Goal: Task Accomplishment & Management: Use online tool/utility

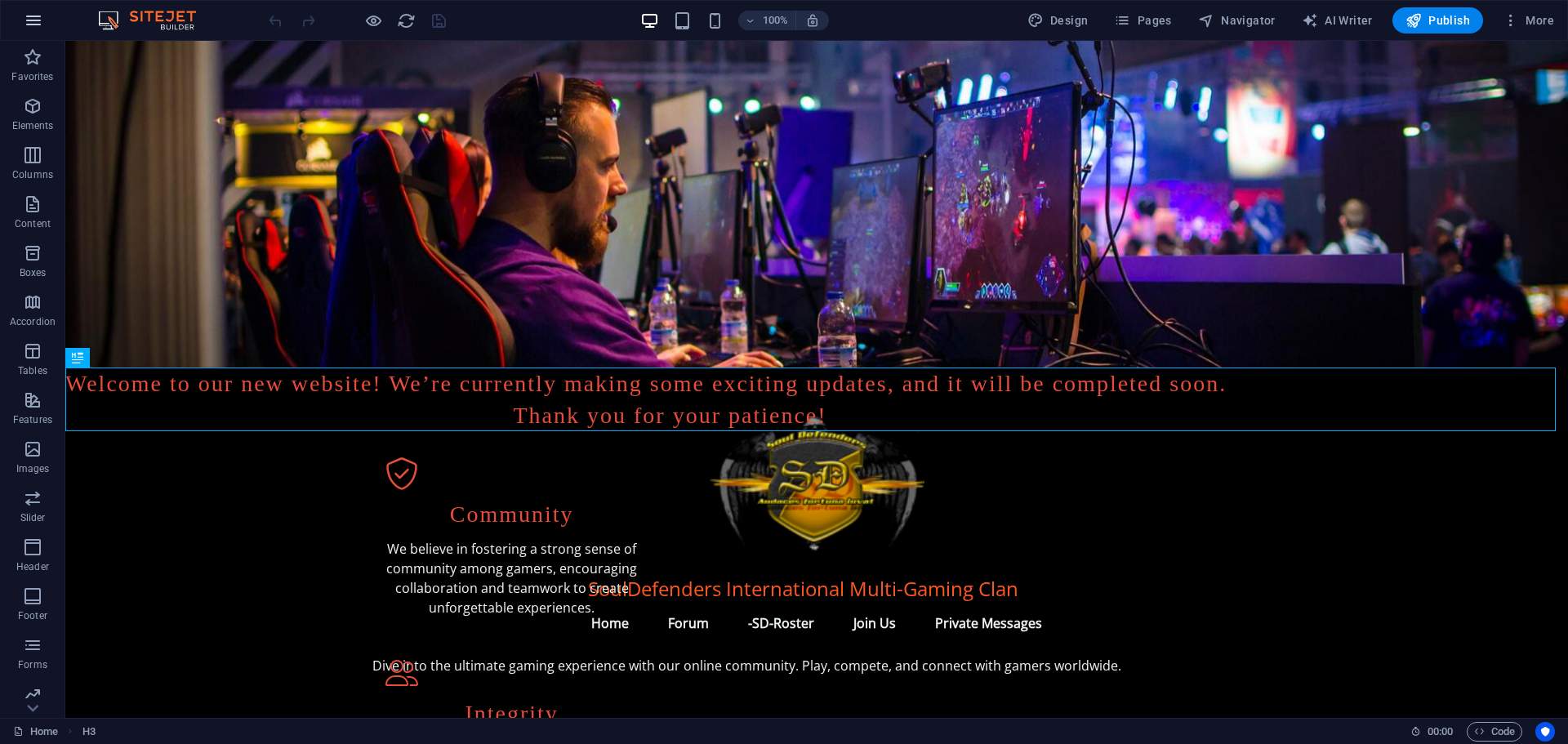
click at [33, 13] on icon "button" at bounding box center [33, 20] width 19 height 19
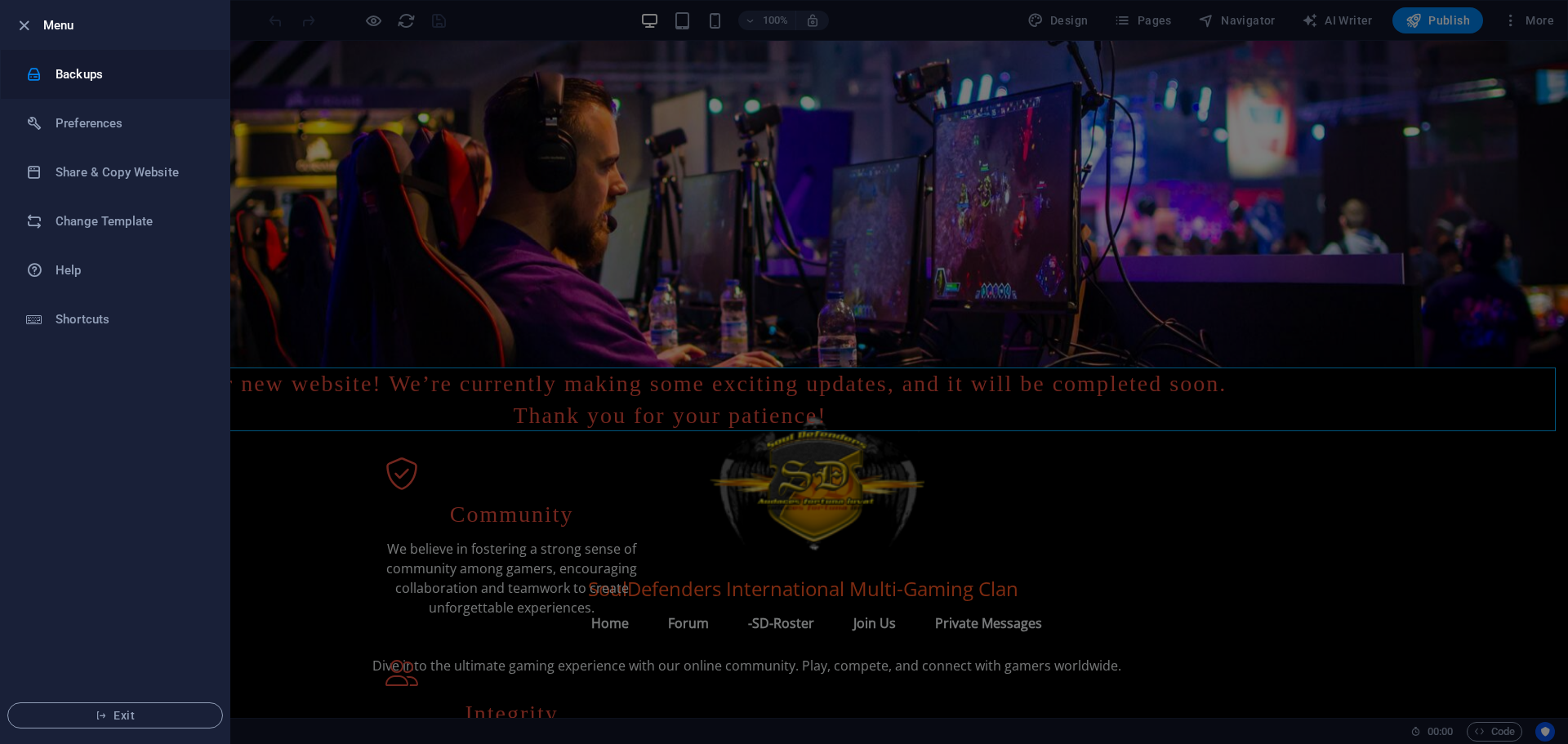
click at [78, 73] on h6 "Backups" at bounding box center [131, 74] width 151 height 19
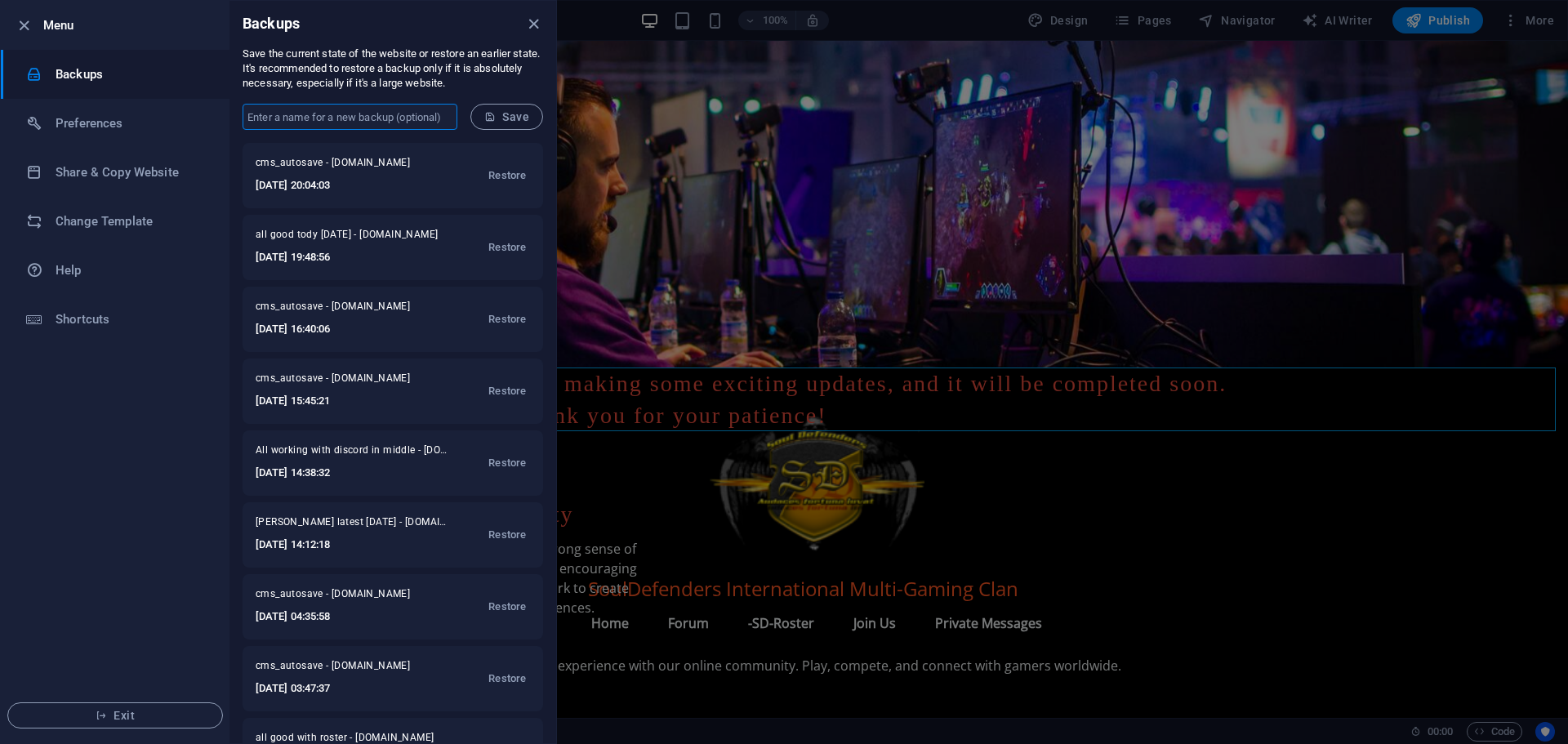
click at [318, 113] on input "text" at bounding box center [350, 117] width 215 height 26
type input "all good [DATE]"
click at [511, 113] on span "Save" at bounding box center [506, 116] width 45 height 13
click at [535, 20] on icon "close" at bounding box center [533, 24] width 18 height 18
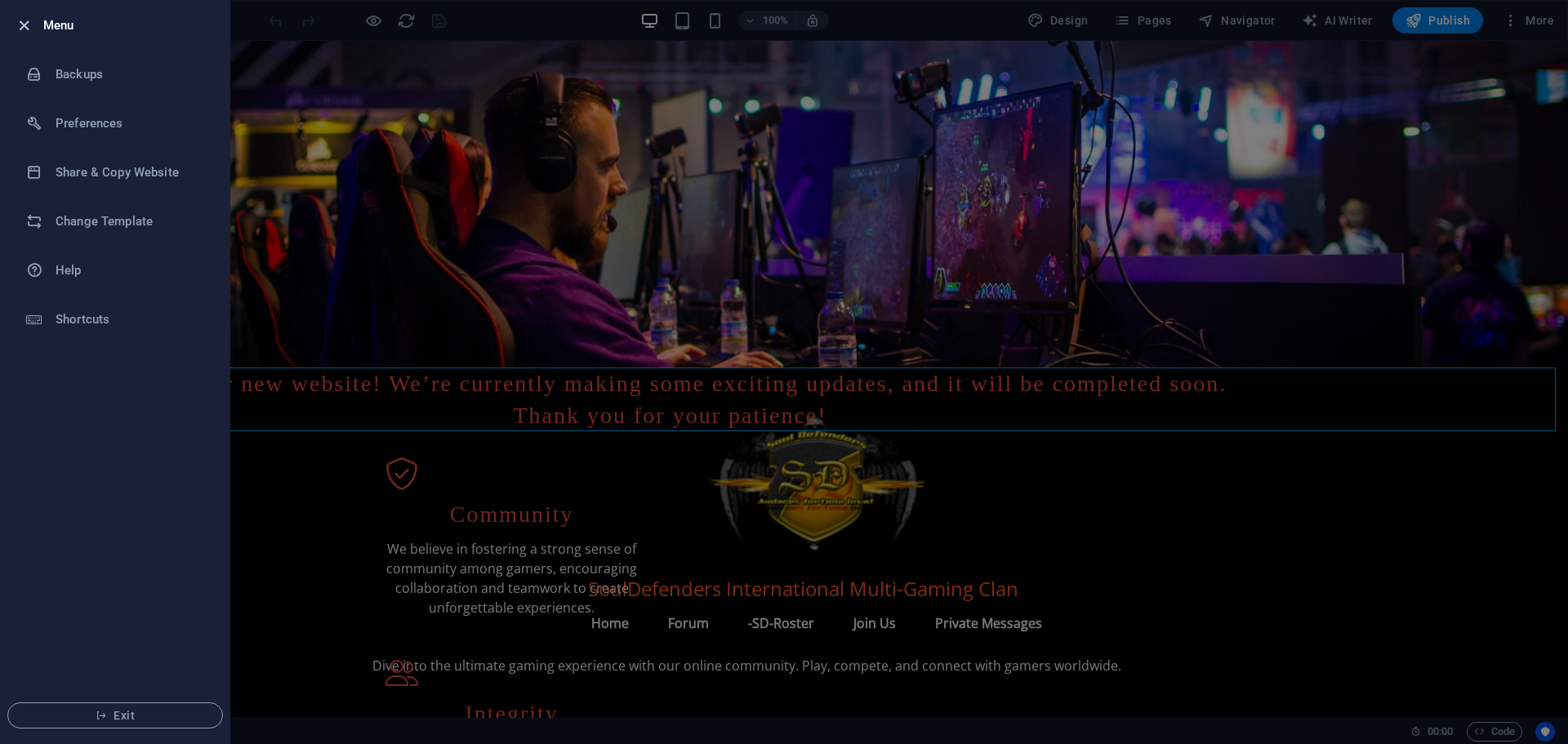
click at [18, 17] on icon "button" at bounding box center [24, 26] width 18 height 18
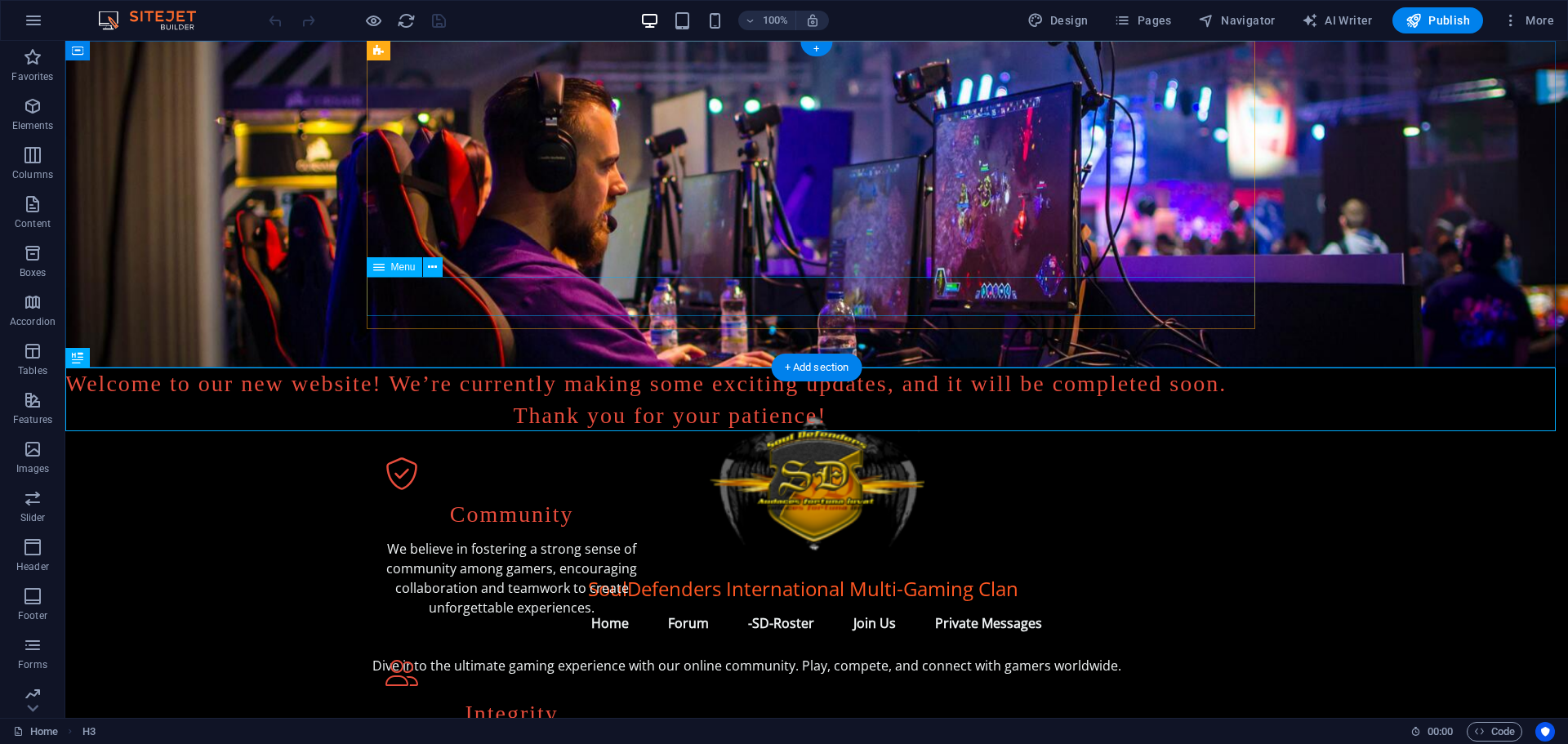
click at [739, 603] on nav "Home Forum -SD-Roster Join Us Private Messages" at bounding box center [817, 623] width 889 height 40
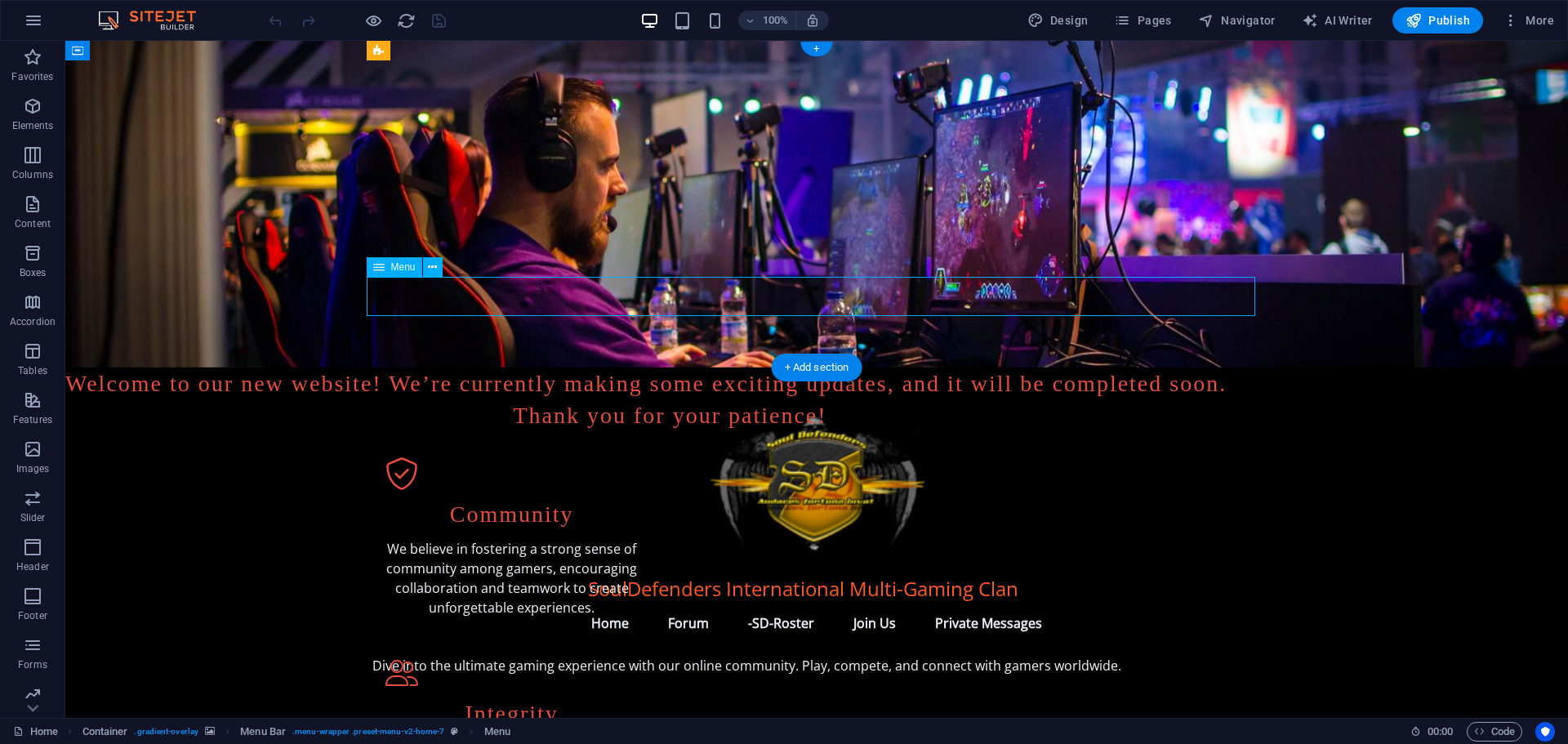
click at [739, 603] on nav "Home Forum -SD-Roster Join Us Private Messages" at bounding box center [817, 623] width 889 height 40
select select
select select "2"
select select
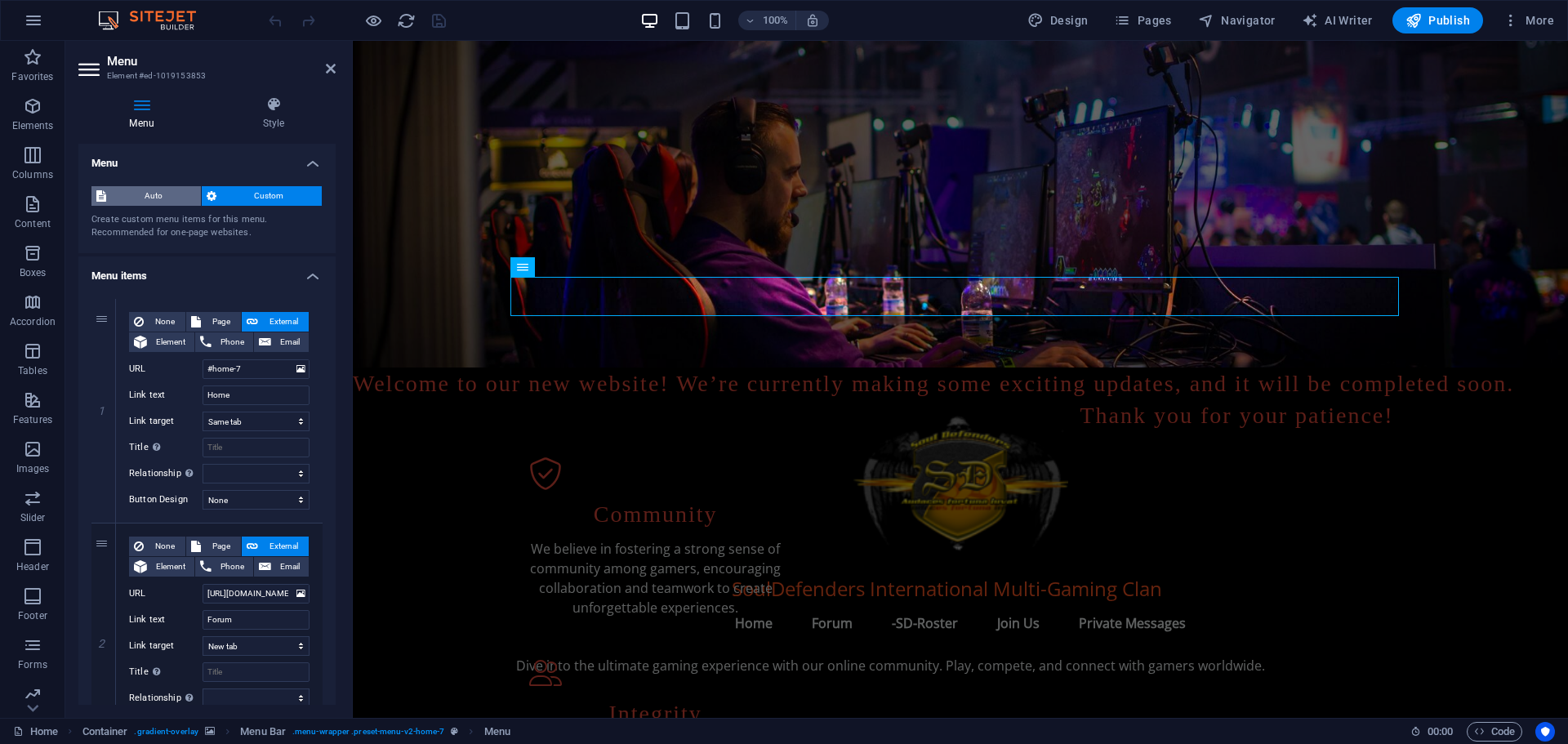
click at [155, 200] on span "Auto" at bounding box center [153, 196] width 85 height 19
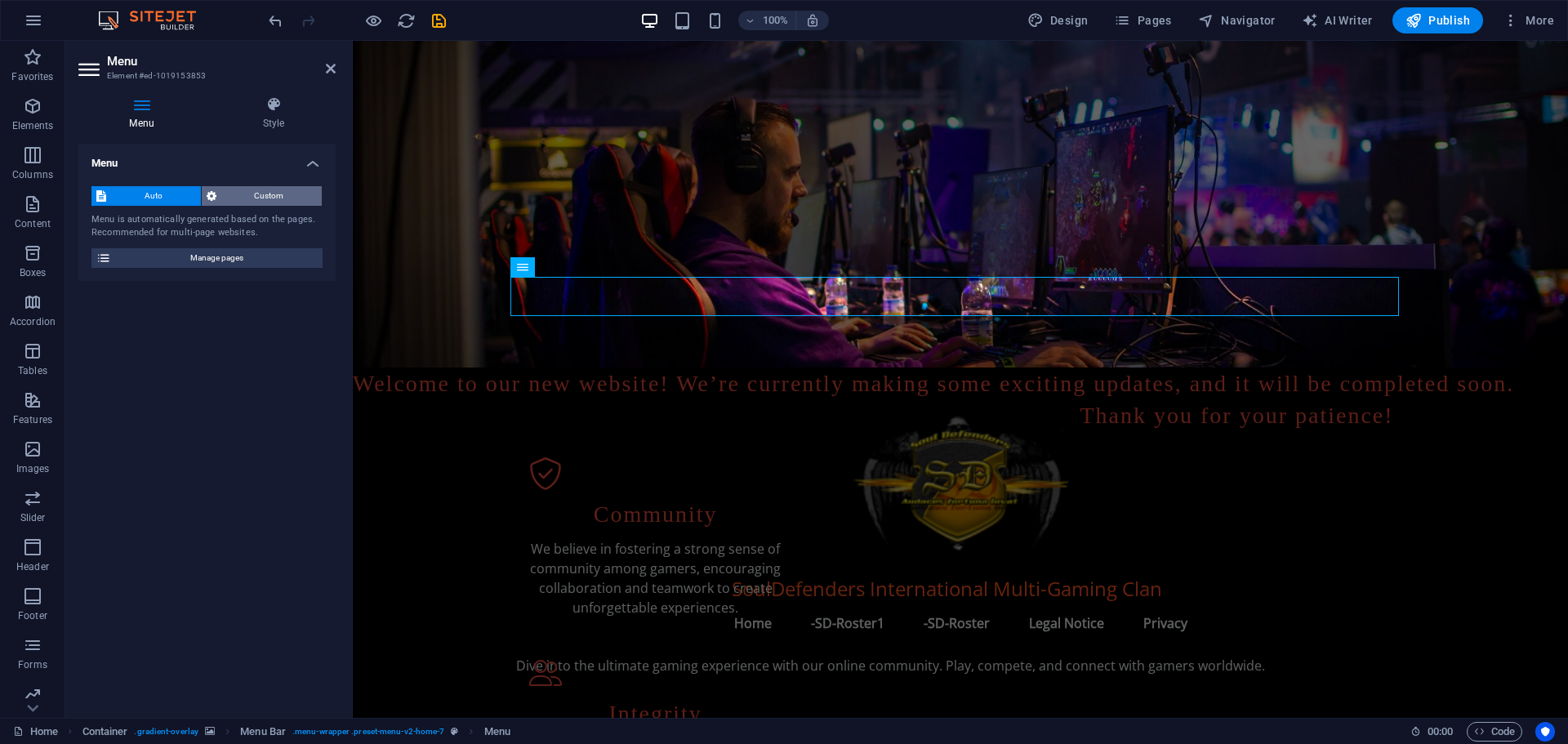
click at [264, 195] on span "Custom" at bounding box center [270, 196] width 97 height 19
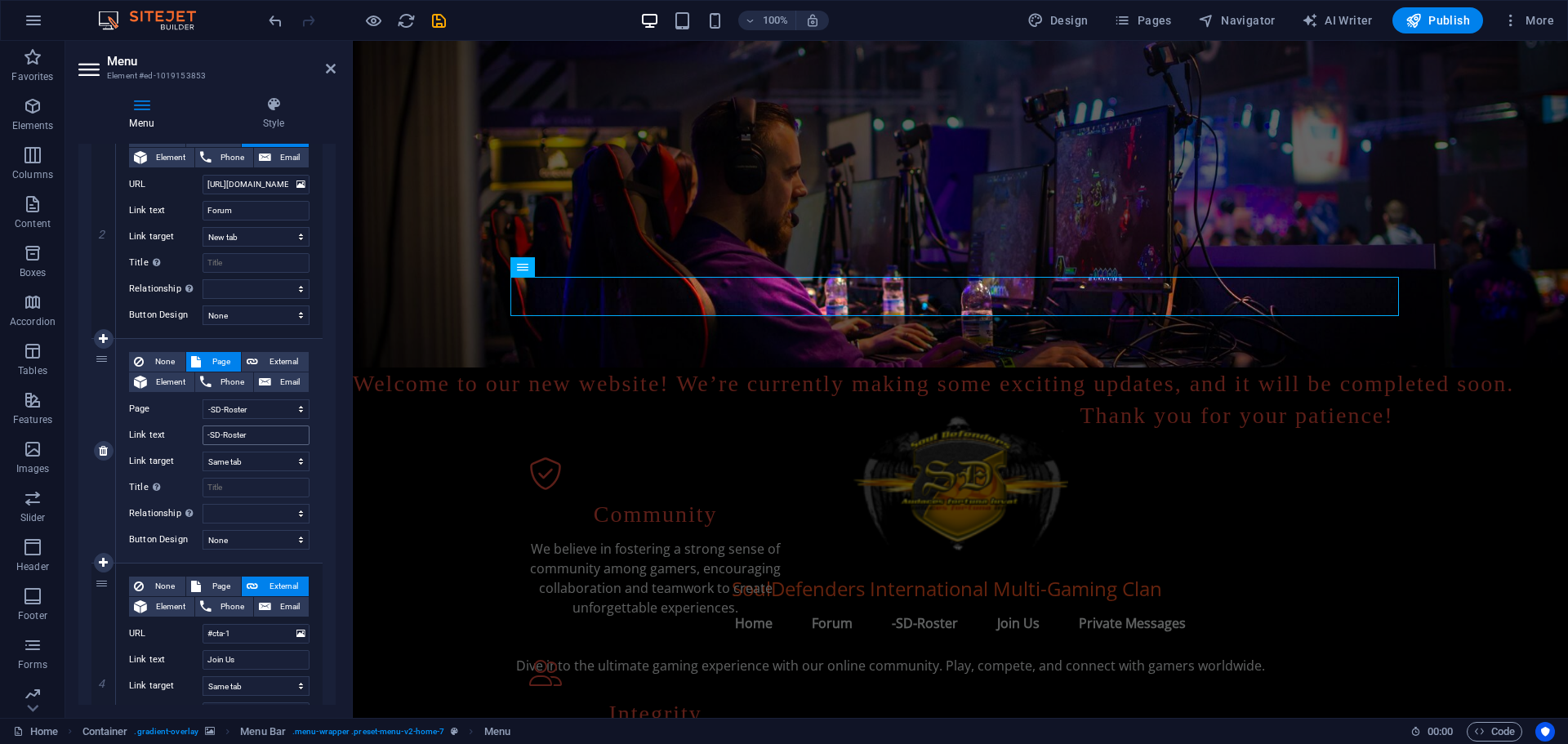
scroll to position [408, 0]
drag, startPoint x: 250, startPoint y: 432, endPoint x: 200, endPoint y: 434, distance: 50.0
click at [200, 434] on div "Link text -SD-Roster" at bounding box center [219, 435] width 180 height 19
select select
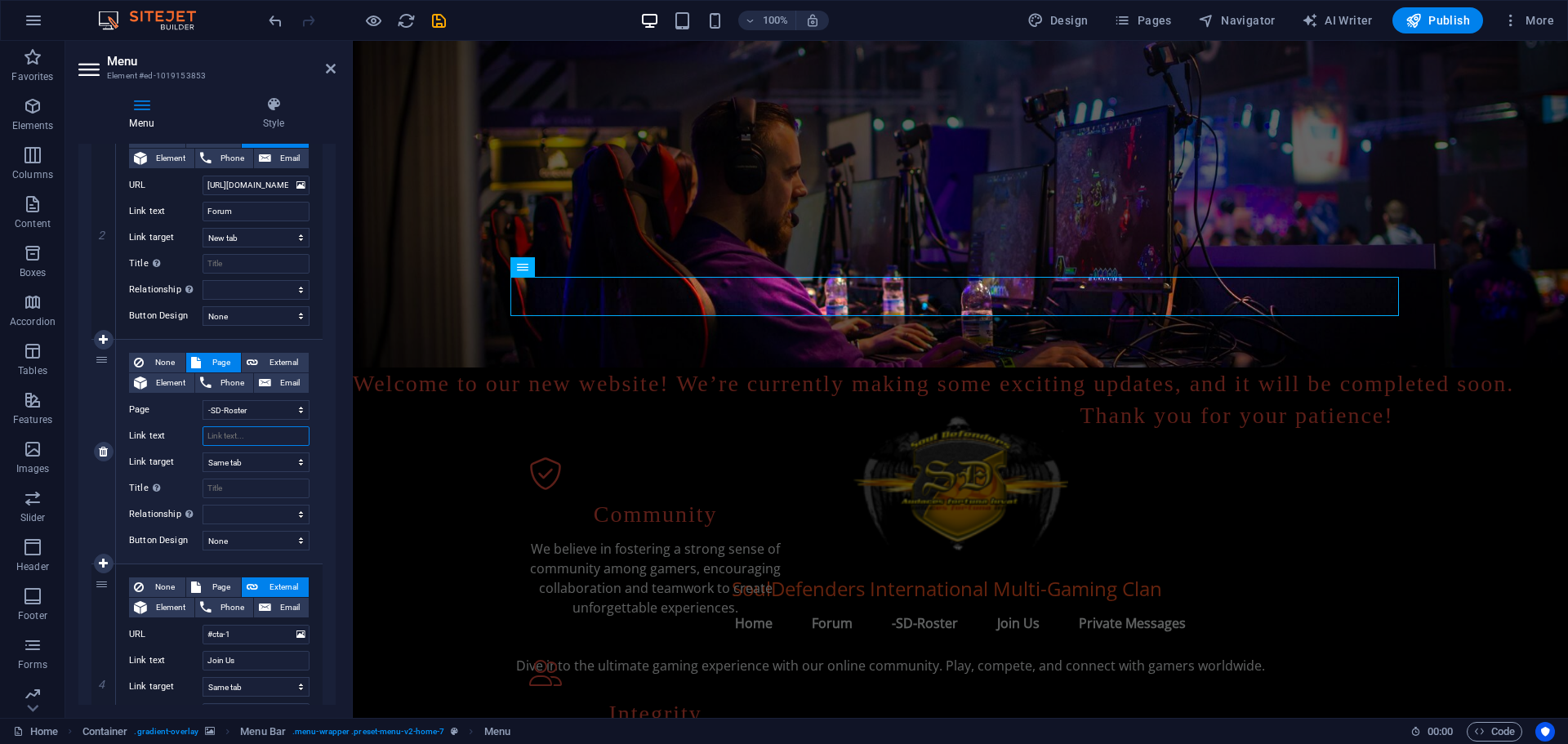
select select
click at [243, 437] on input "Link text" at bounding box center [256, 435] width 107 height 19
type input "-SD-Roster"
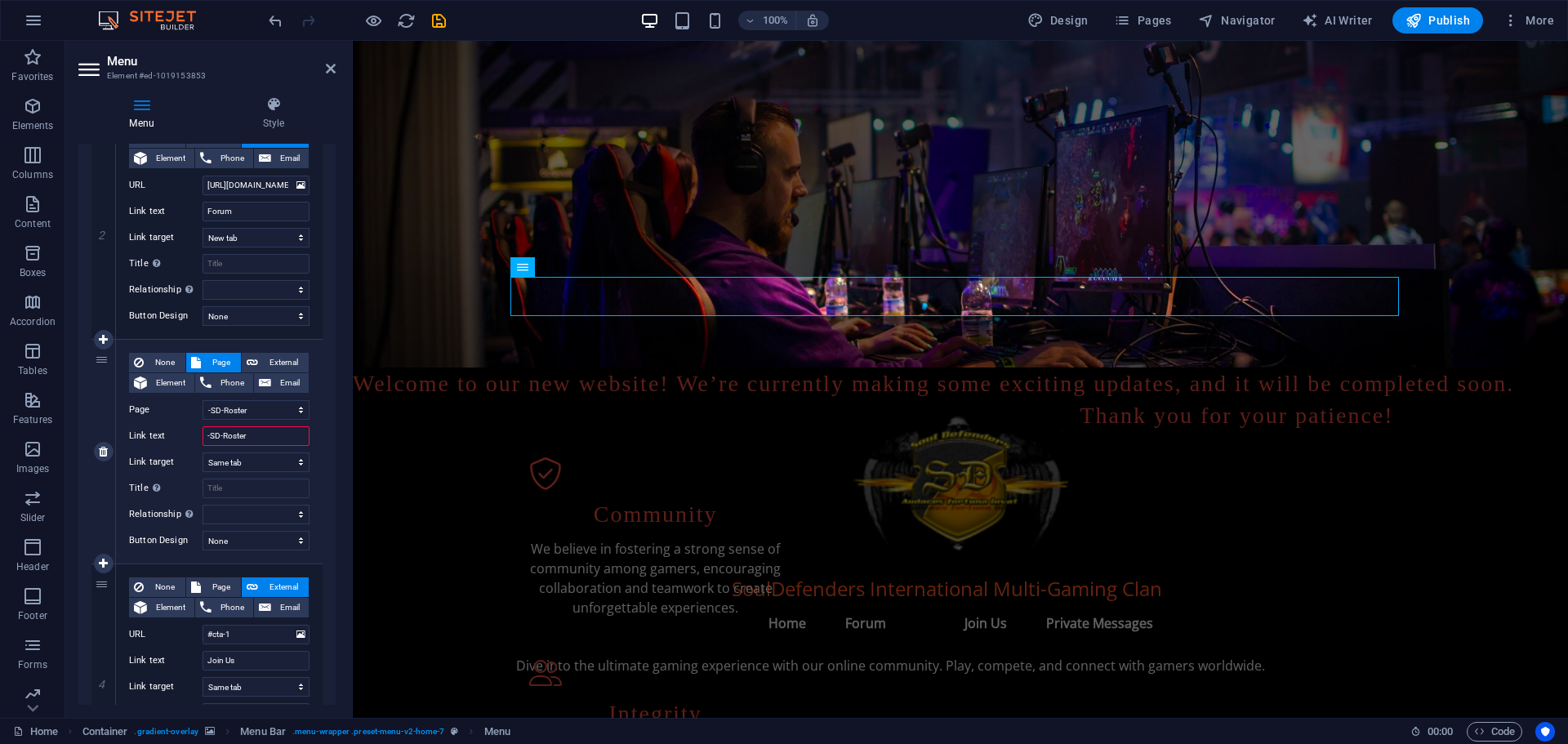
select select
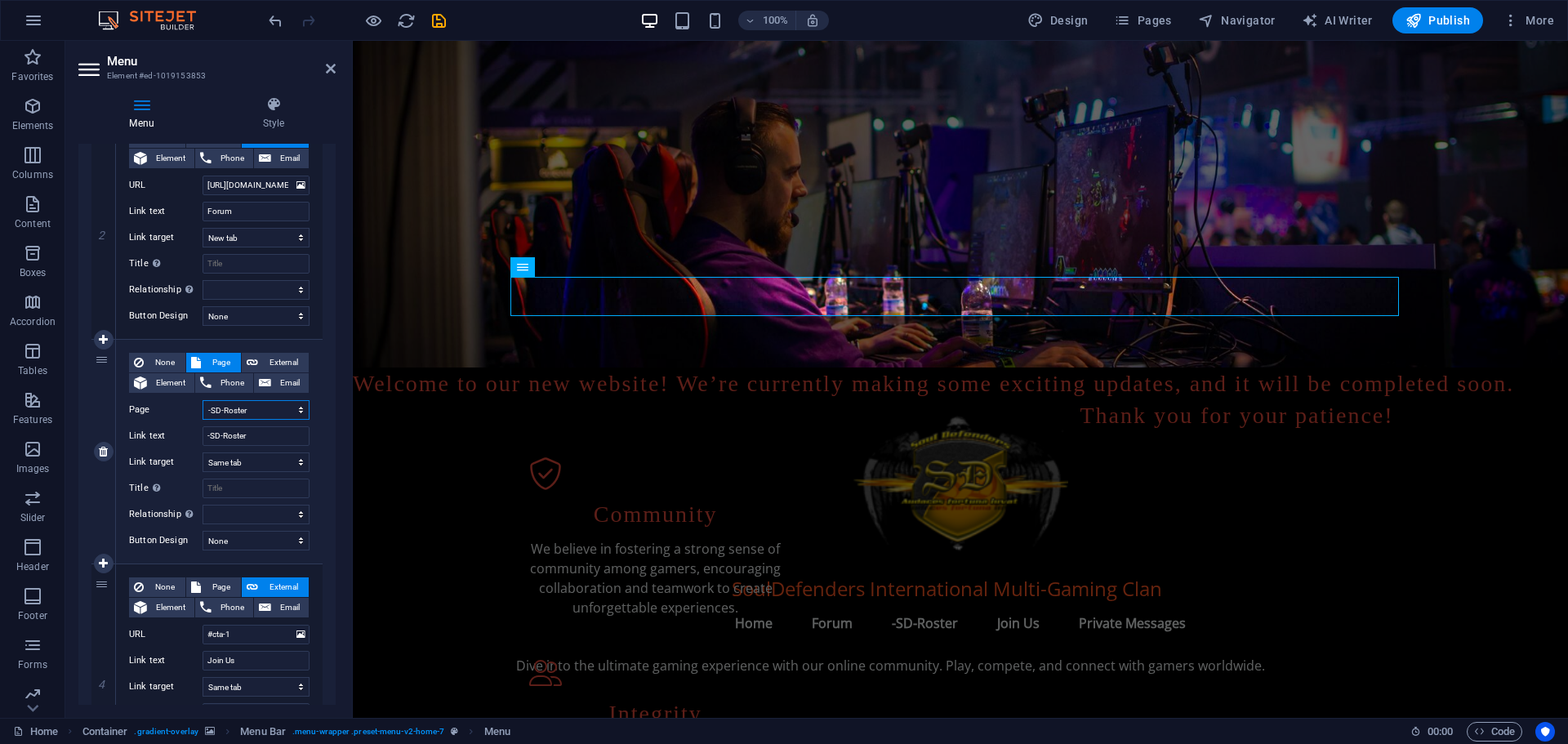
click at [253, 407] on select "Home -SD-Roster1 -SD-Roster Legal Notice Privacy" at bounding box center [256, 410] width 107 height 19
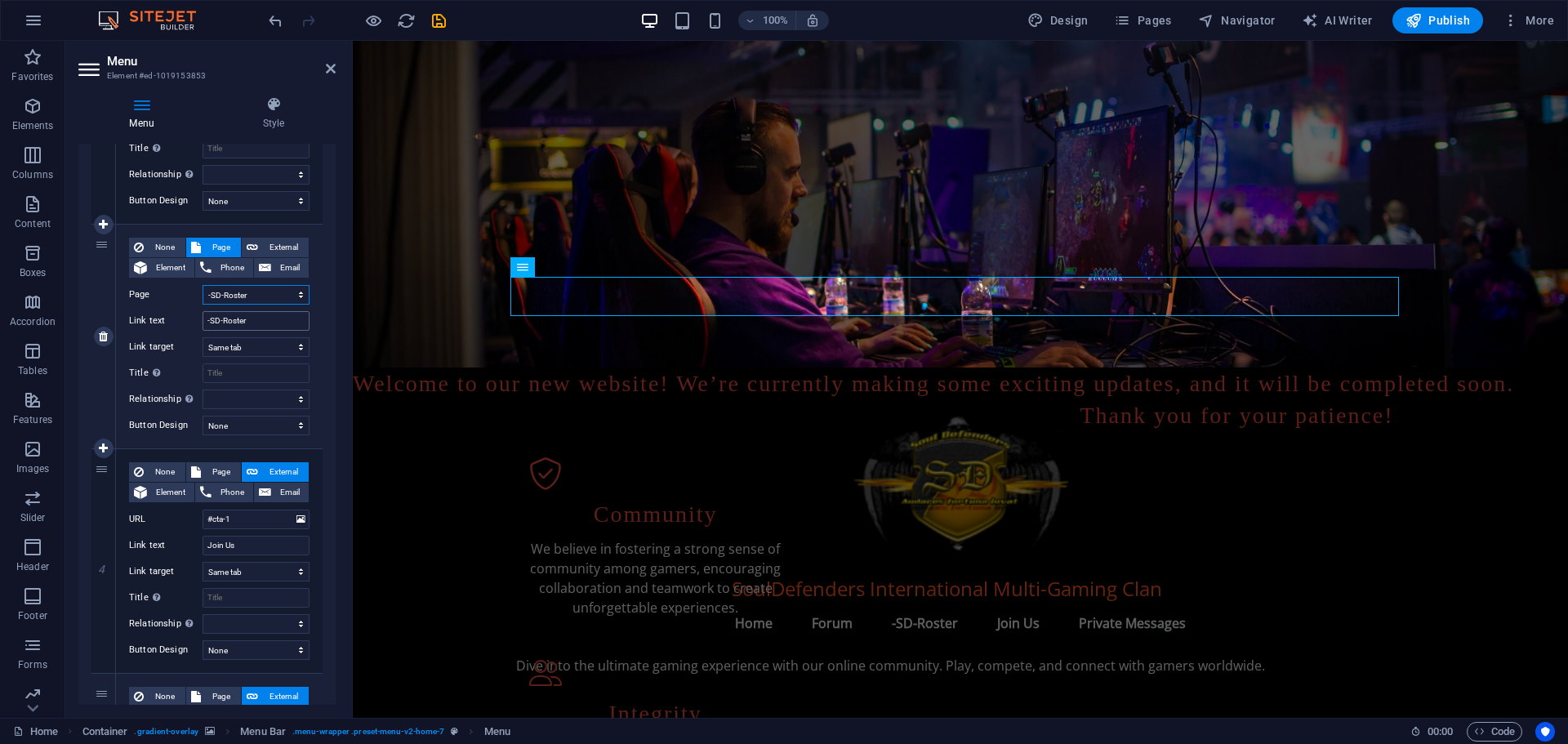
scroll to position [517, 0]
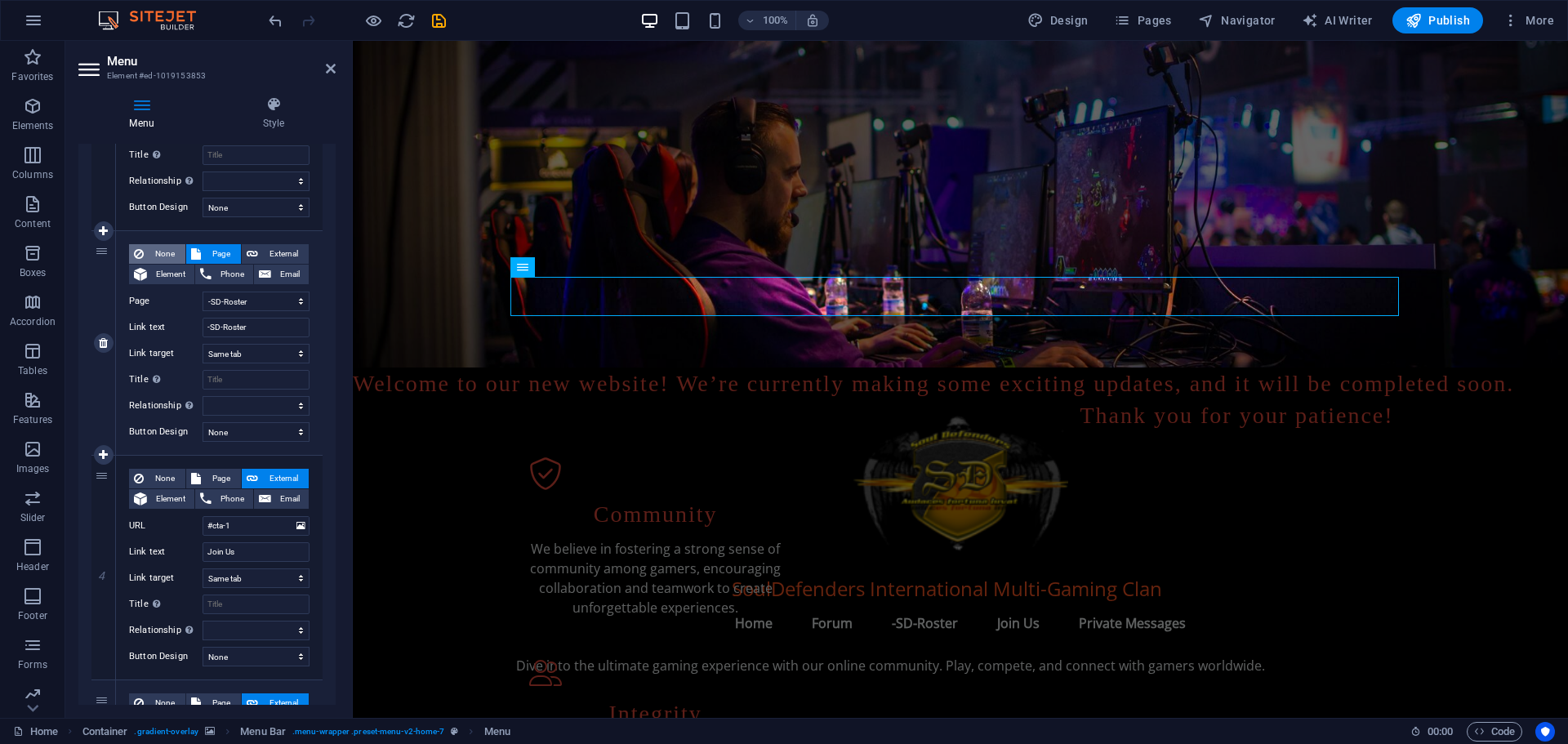
click at [156, 254] on span "None" at bounding box center [165, 254] width 32 height 19
select select
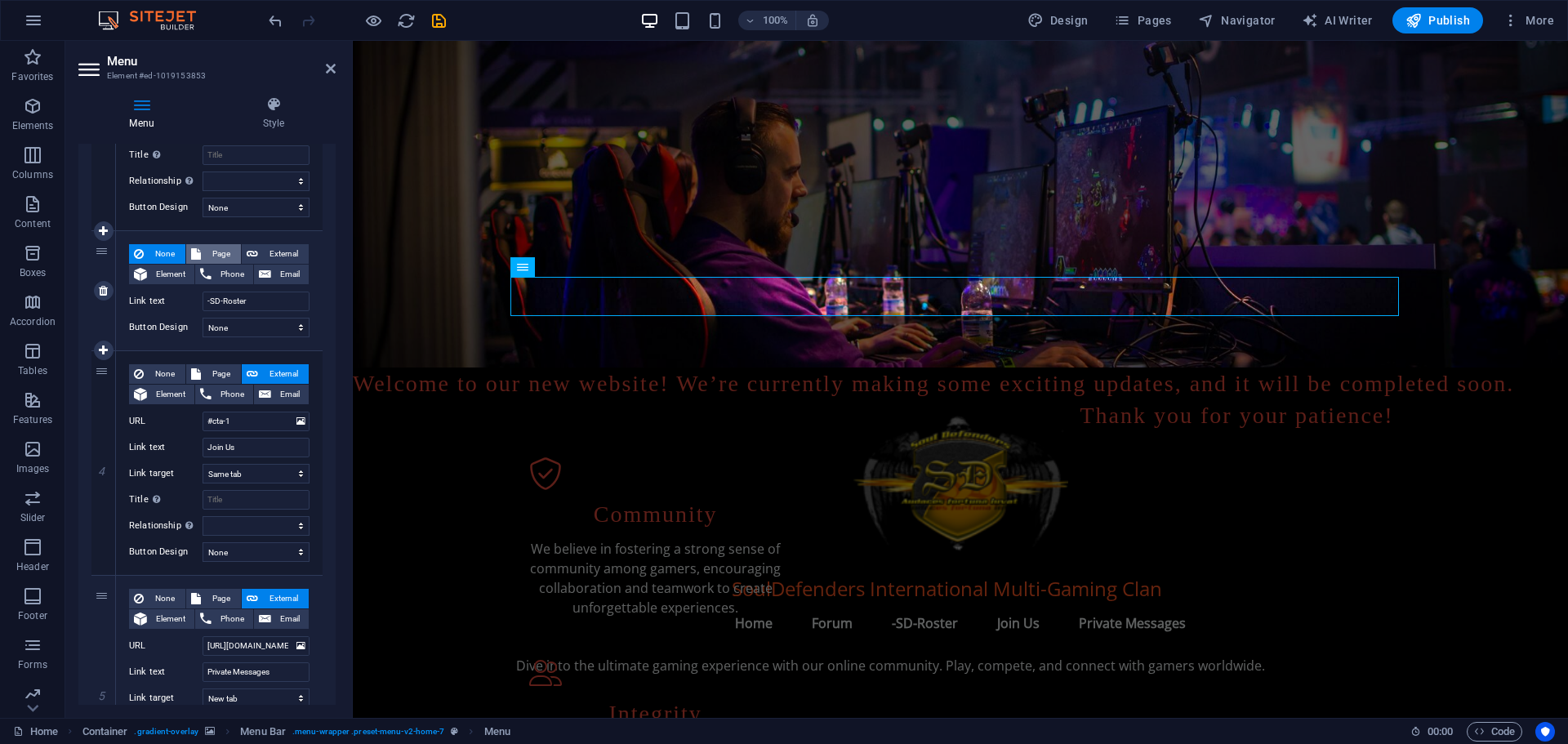
click at [201, 250] on button "Page" at bounding box center [214, 254] width 55 height 19
select select
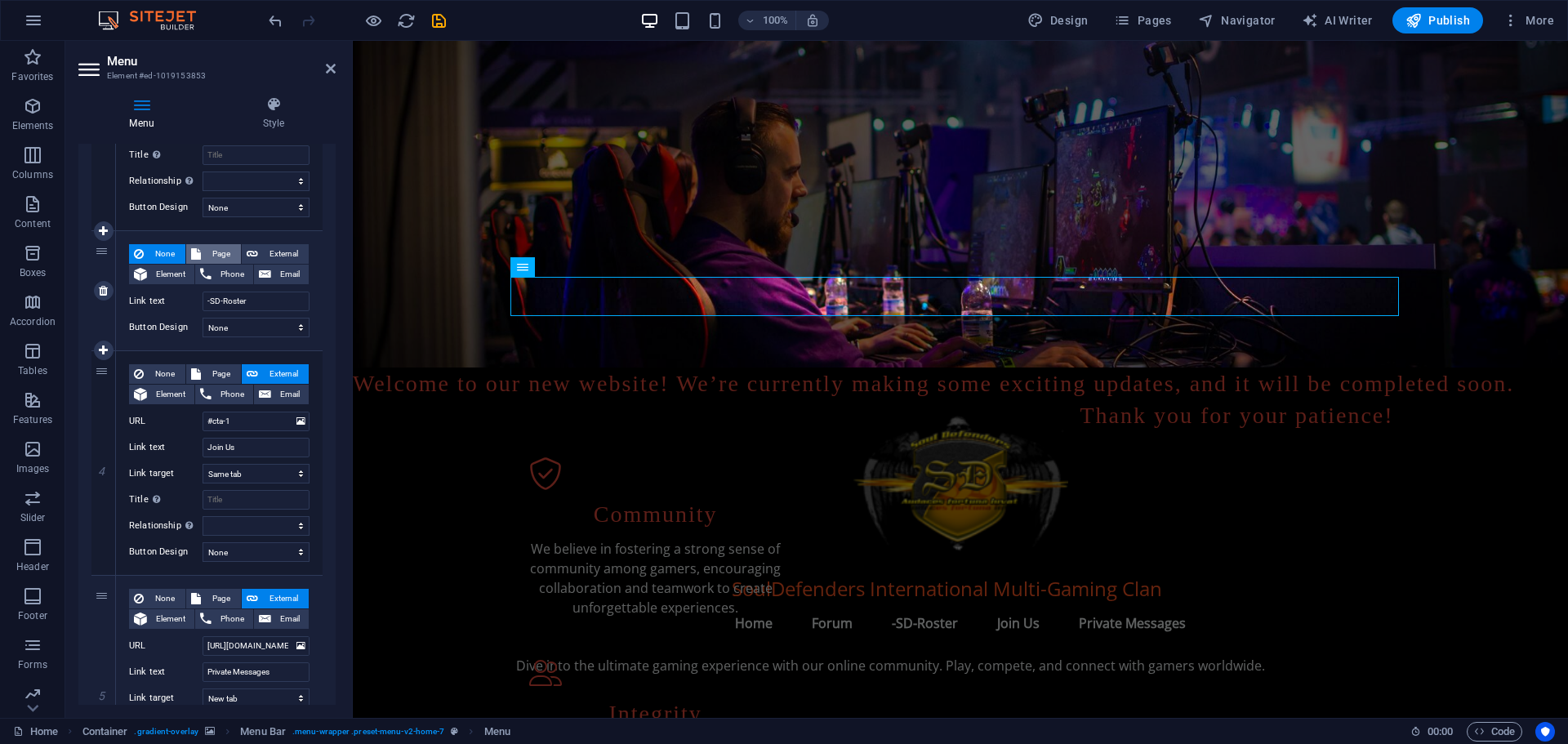
select select
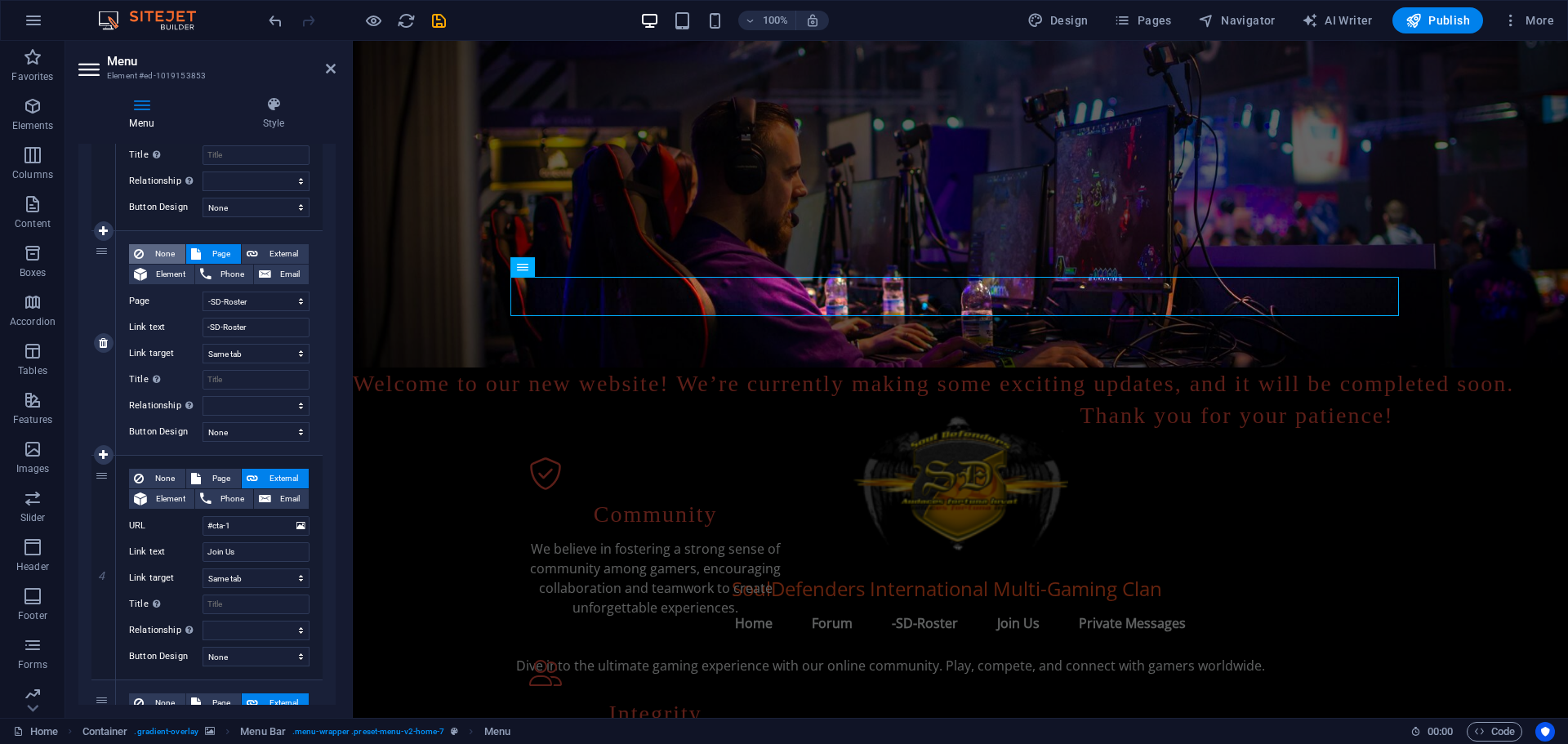
click at [162, 252] on span "None" at bounding box center [165, 254] width 32 height 19
select select
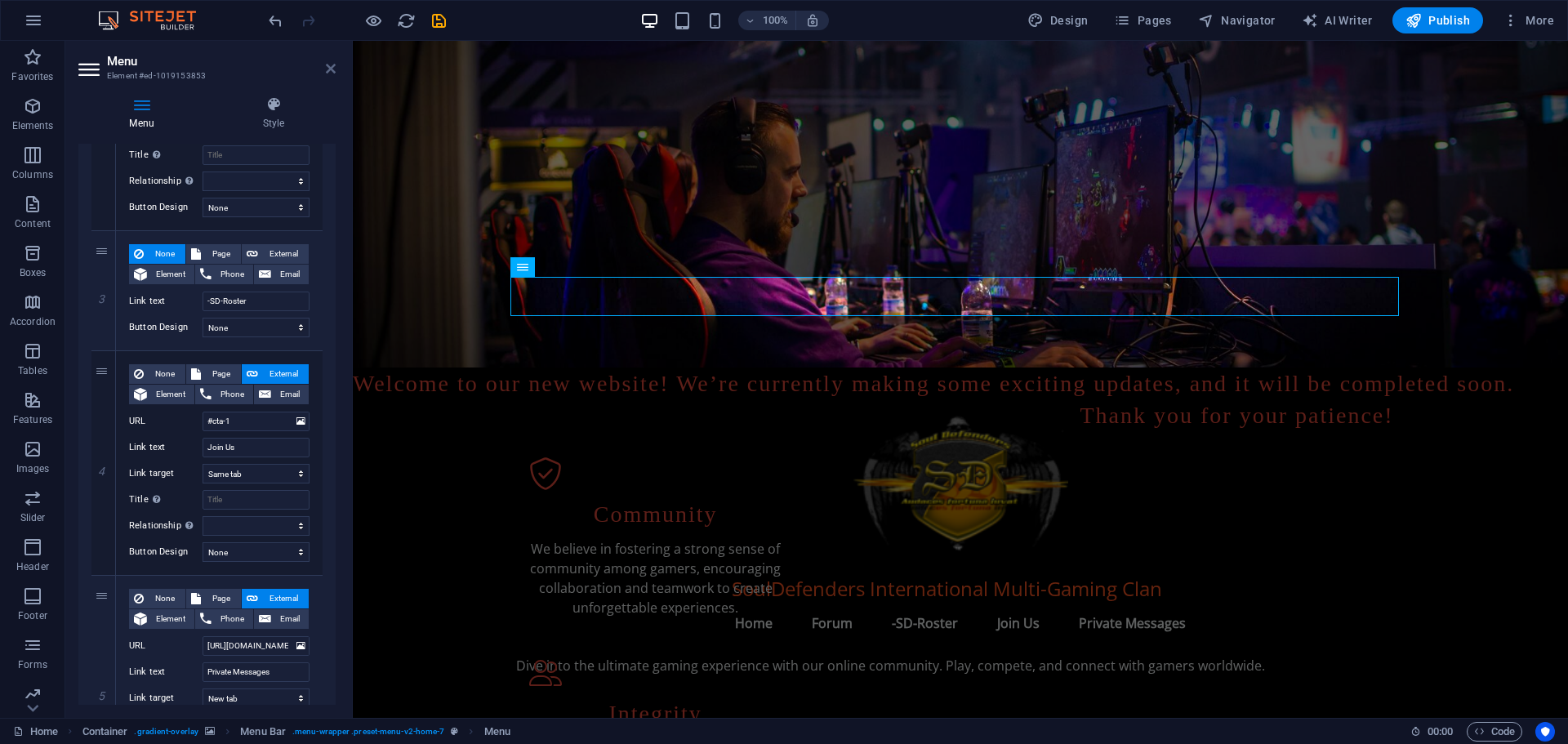
click at [327, 66] on icon at bounding box center [330, 69] width 10 height 13
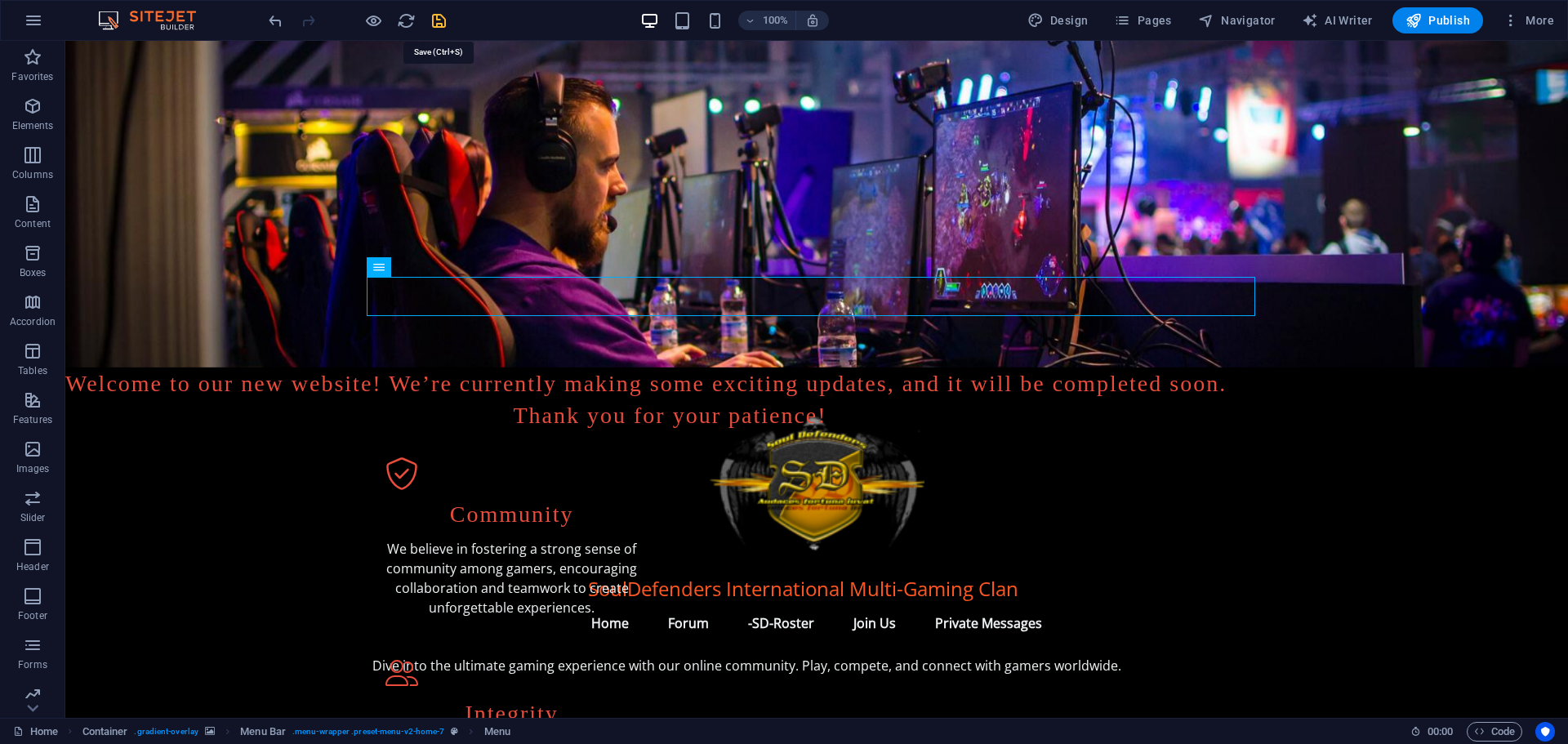
click at [437, 21] on icon "save" at bounding box center [438, 20] width 18 height 18
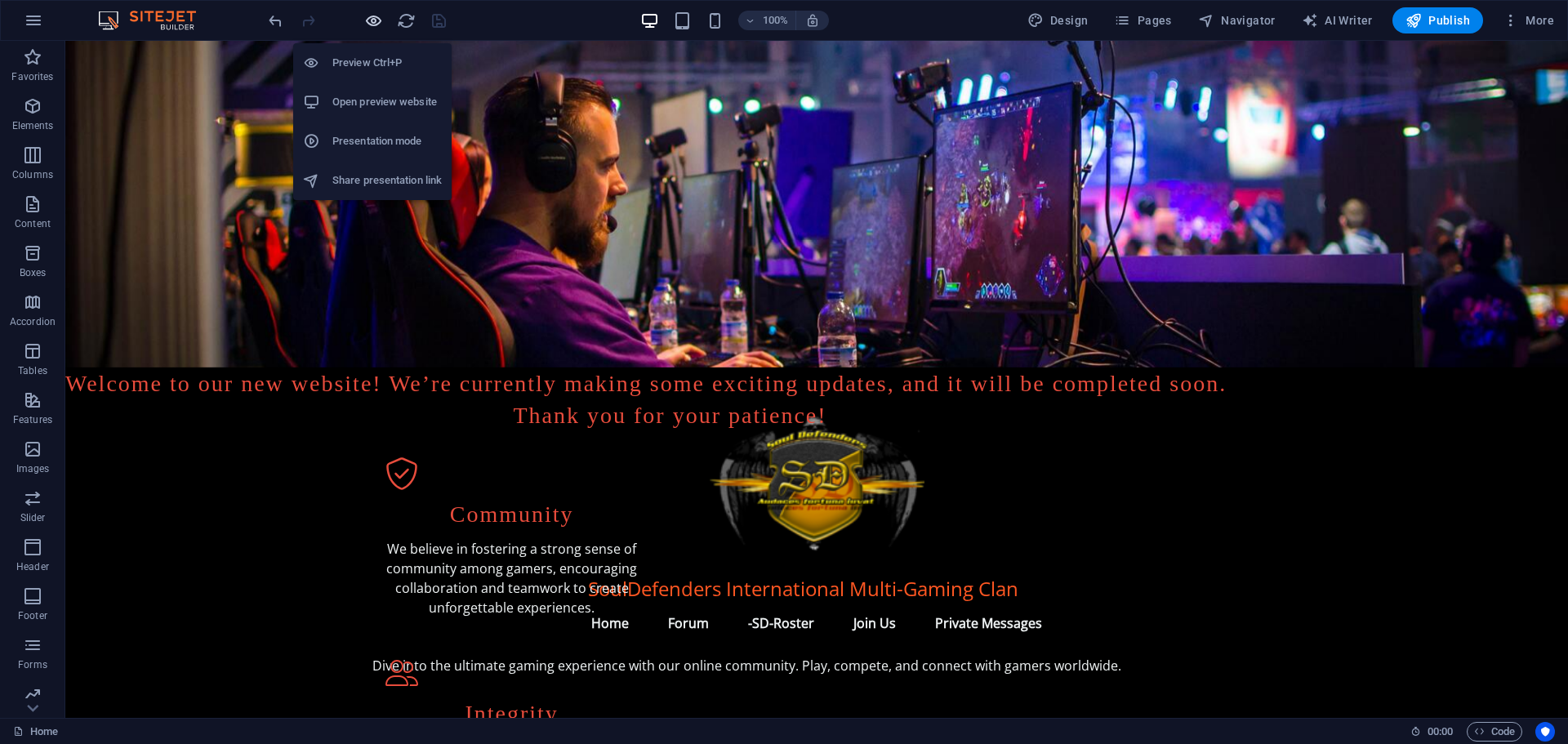
click at [378, 16] on icon "button" at bounding box center [373, 20] width 18 height 18
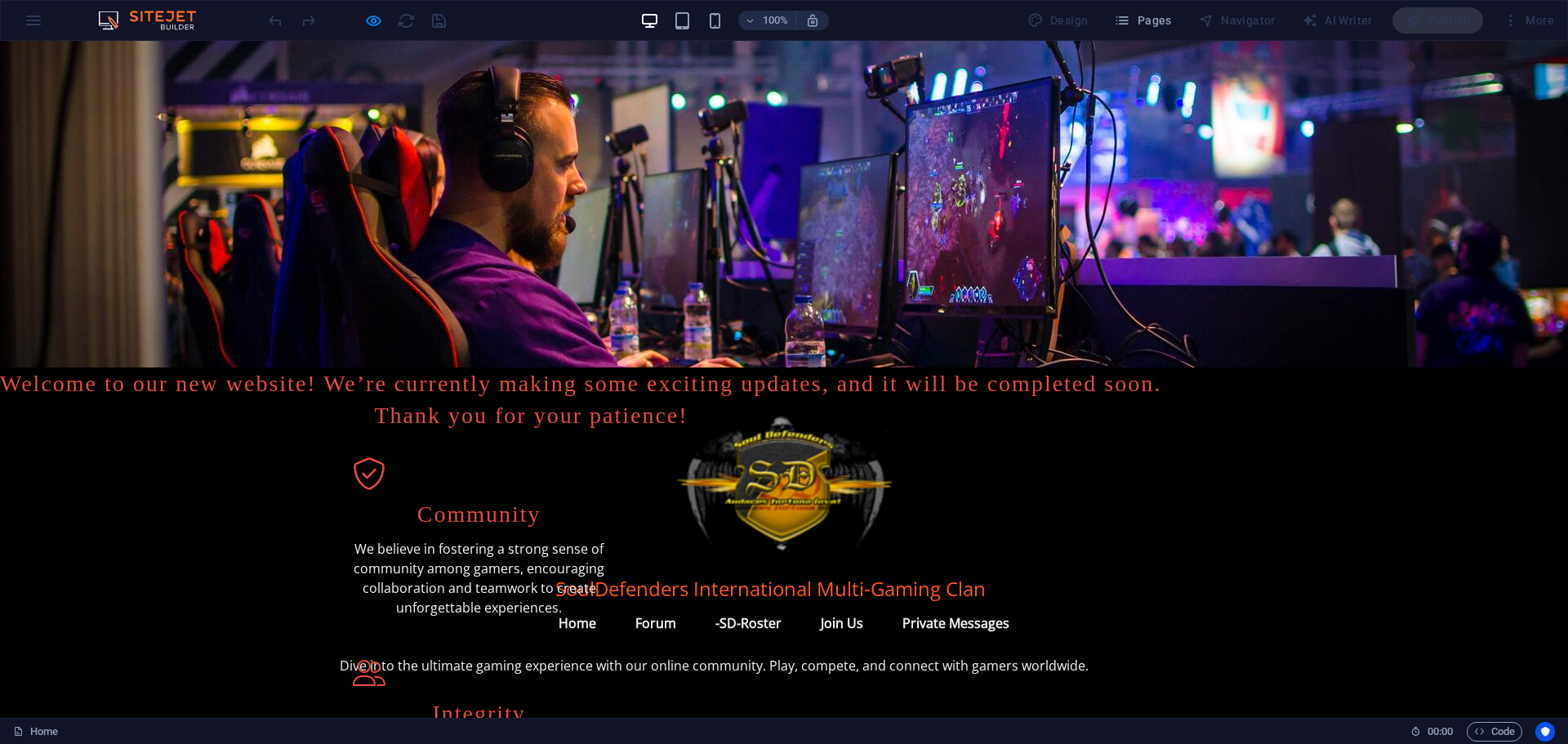
click at [747, 603] on link "-SD-Roster" at bounding box center [748, 623] width 92 height 40
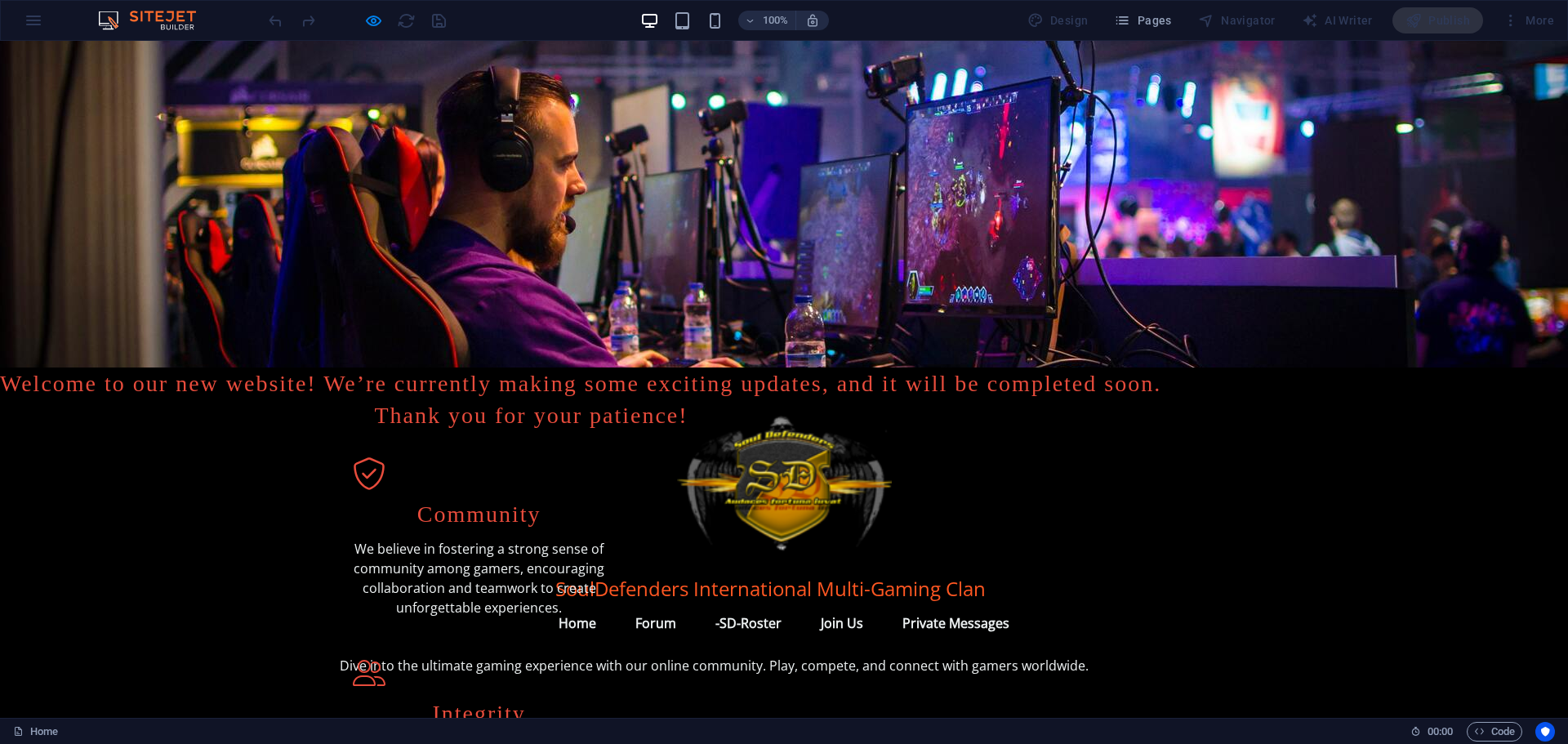
click at [645, 603] on link "Forum" at bounding box center [656, 623] width 67 height 40
click at [751, 603] on link "-SD-Roster" at bounding box center [748, 623] width 92 height 40
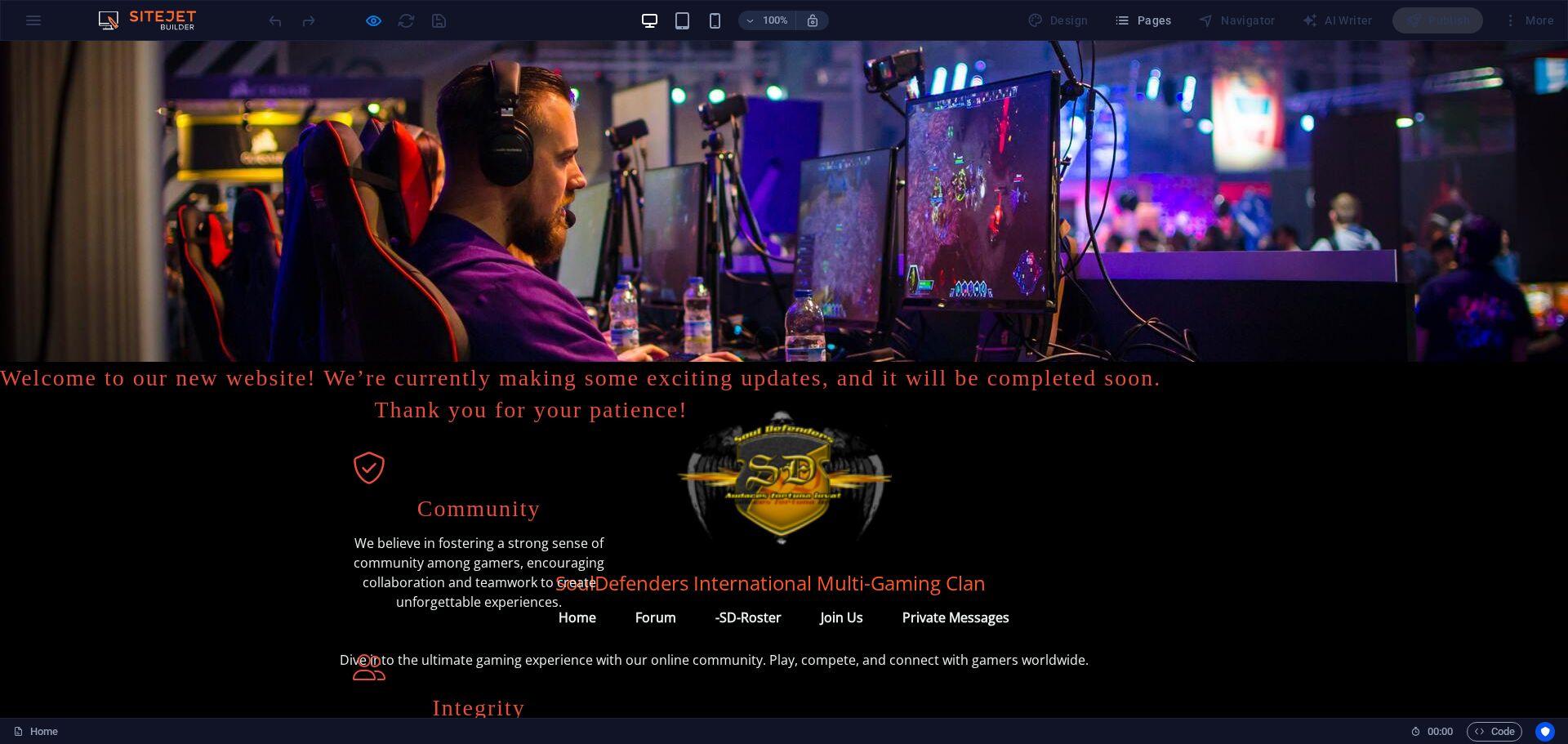
scroll to position [0, 0]
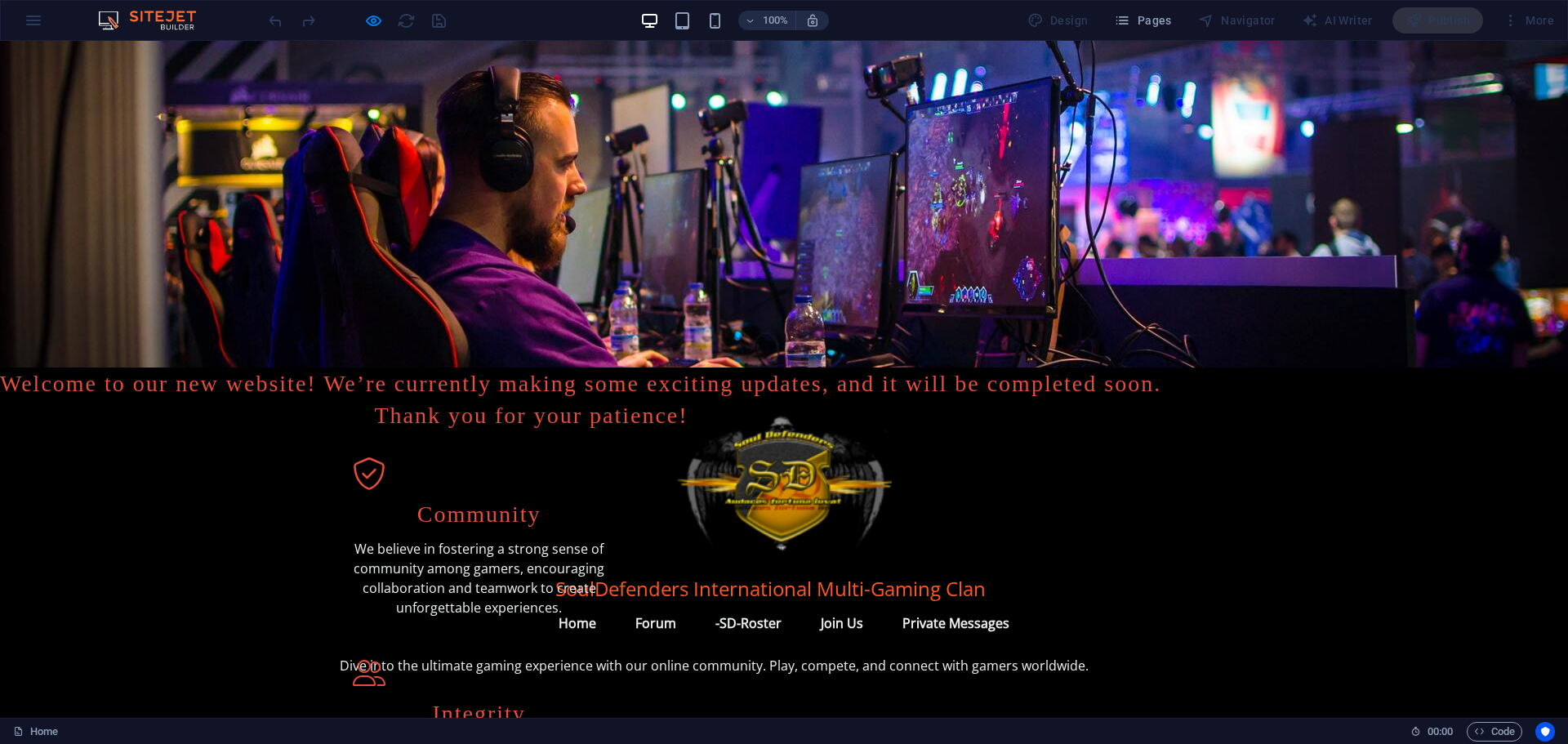
click at [641, 603] on link "Forum" at bounding box center [656, 623] width 67 height 40
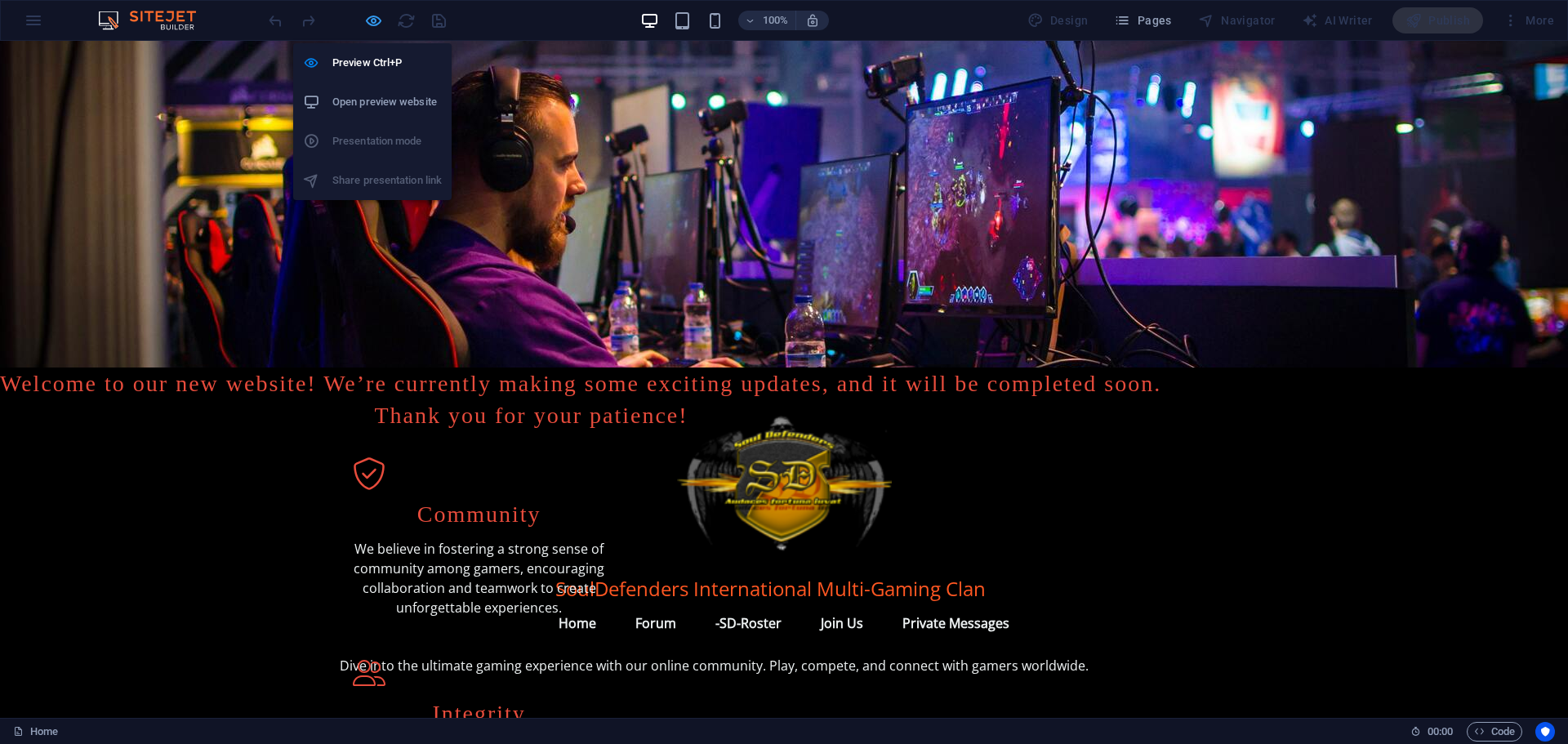
click at [370, 21] on icon "button" at bounding box center [373, 20] width 18 height 18
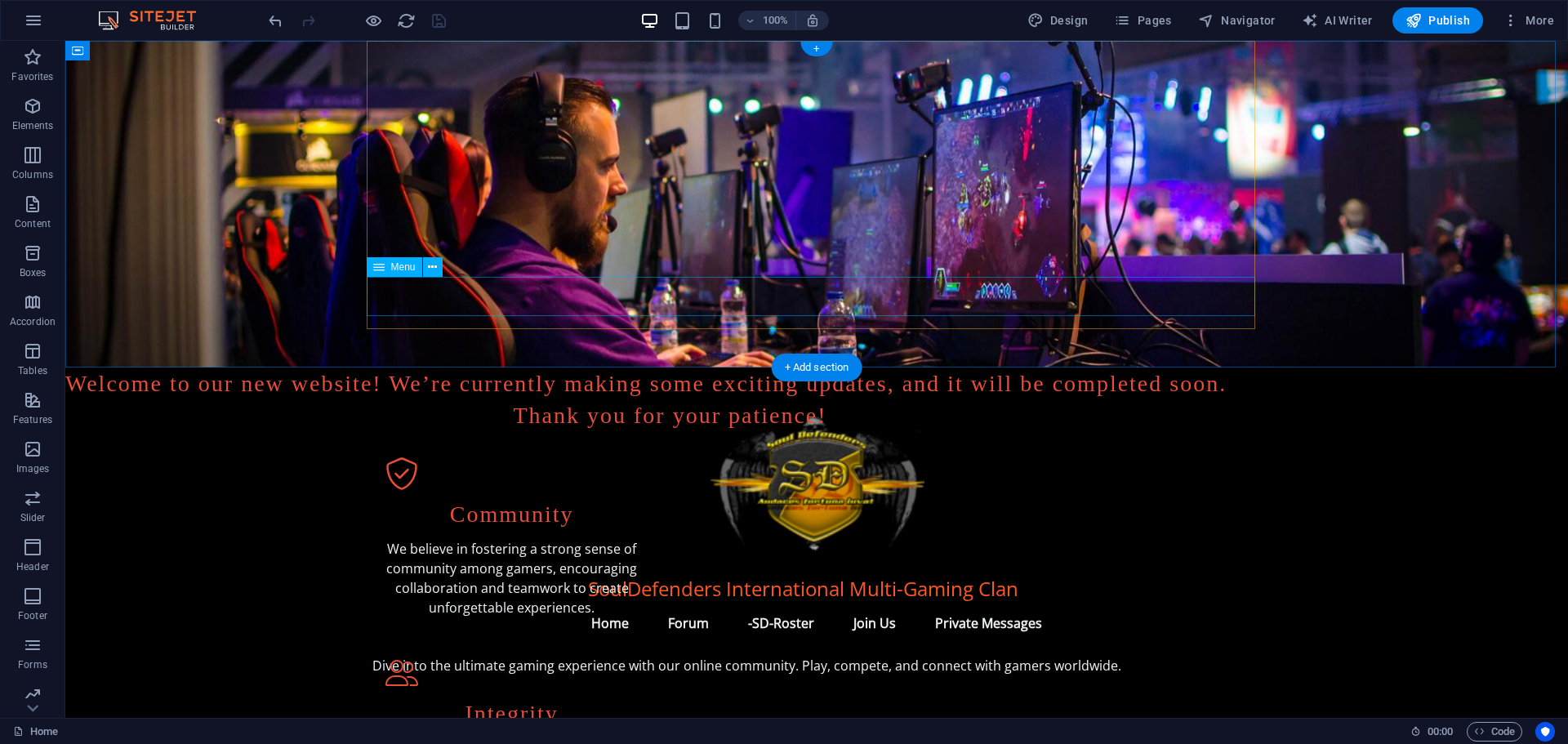
click at [575, 603] on nav "Home Forum -SD-Roster Join Us Private Messages" at bounding box center [817, 623] width 889 height 40
select select
select select "2"
select select
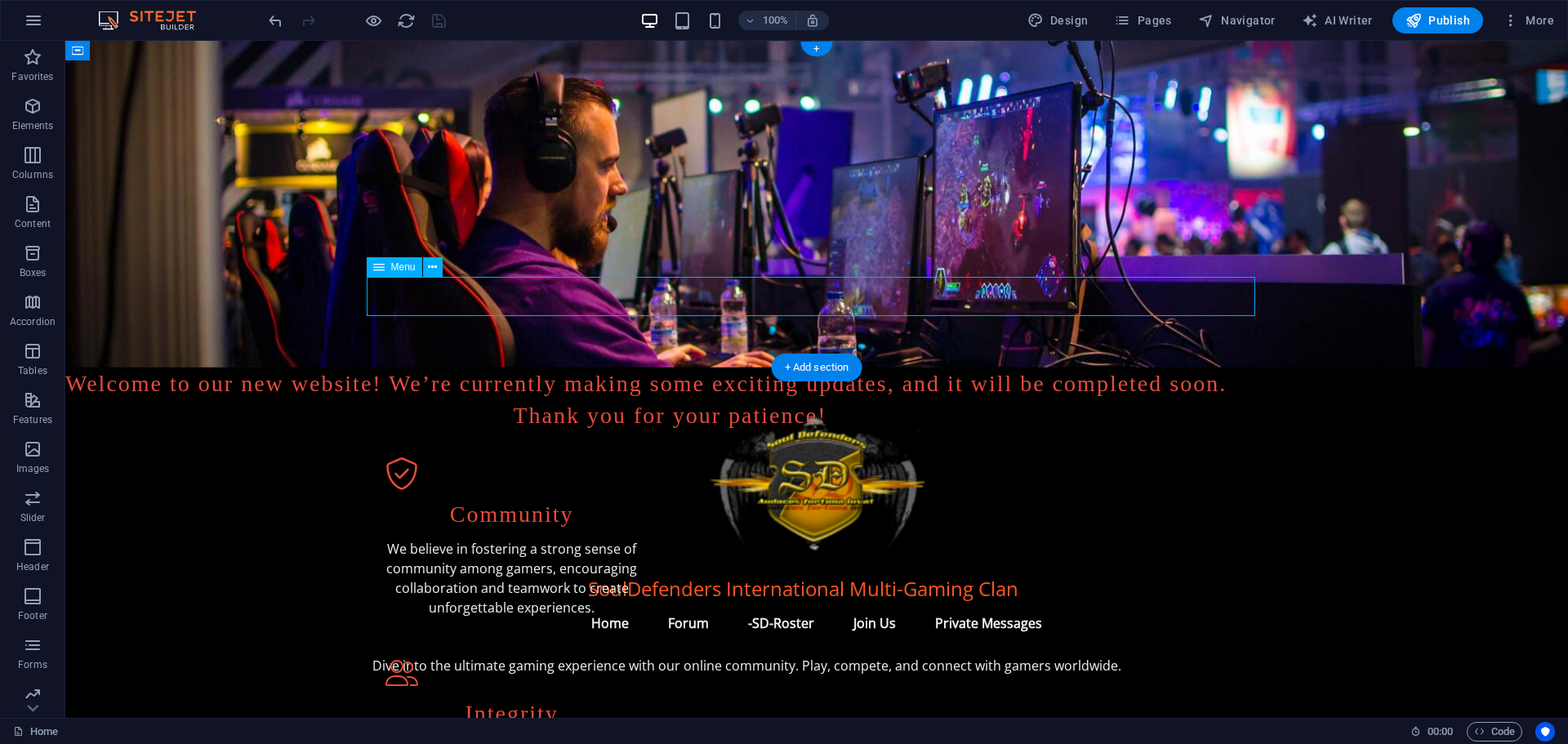
select select
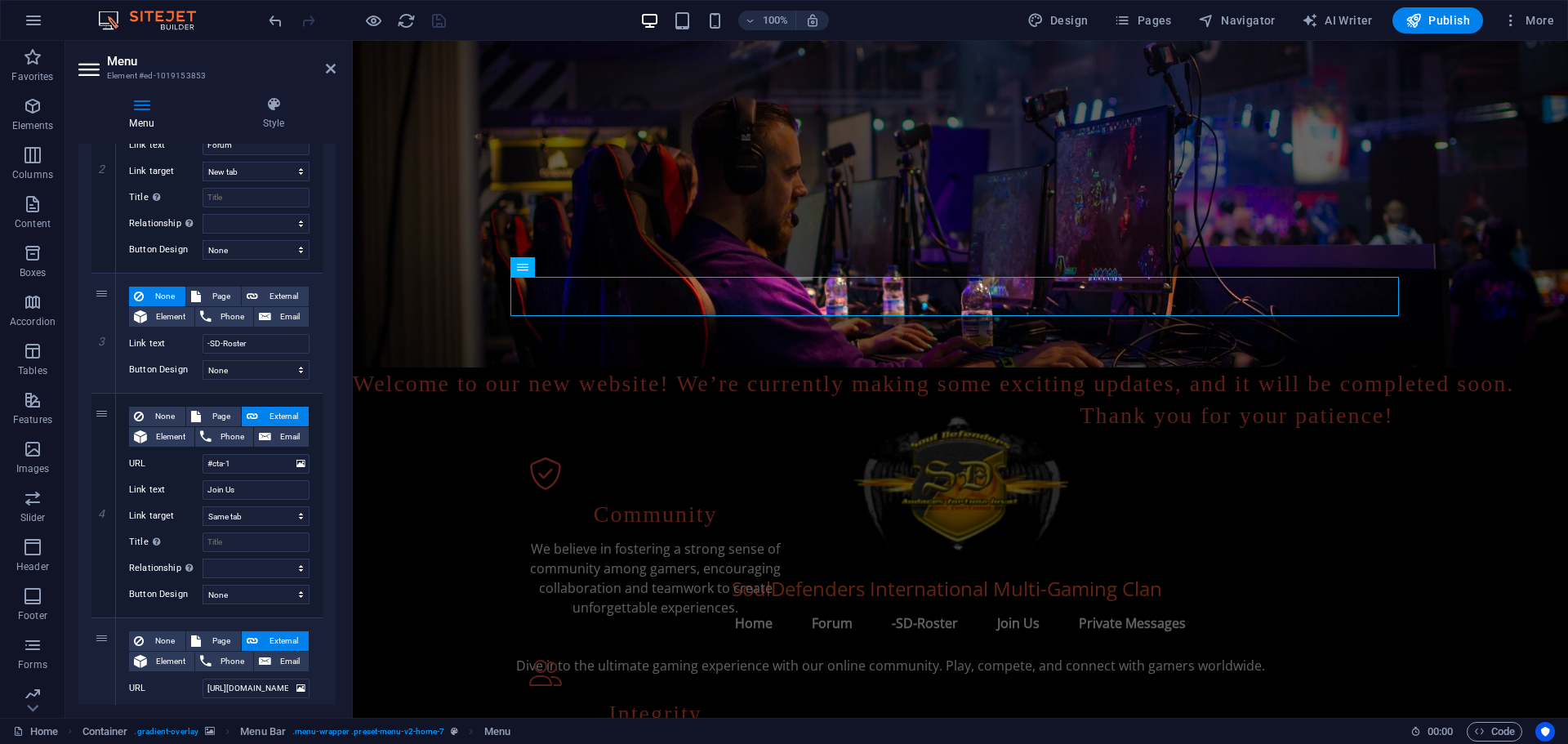
scroll to position [490, 0]
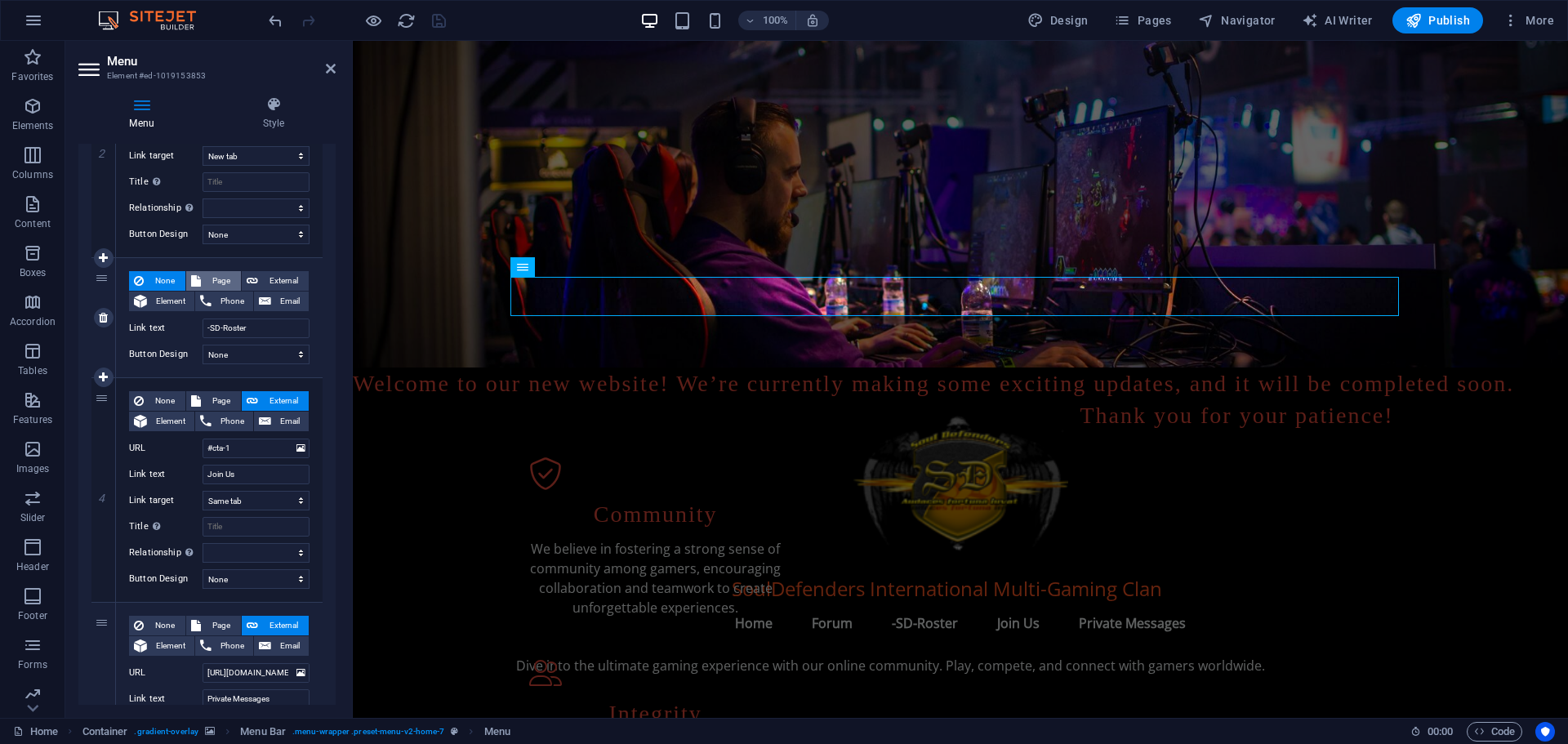
click at [218, 279] on span "Page" at bounding box center [221, 281] width 30 height 19
select select
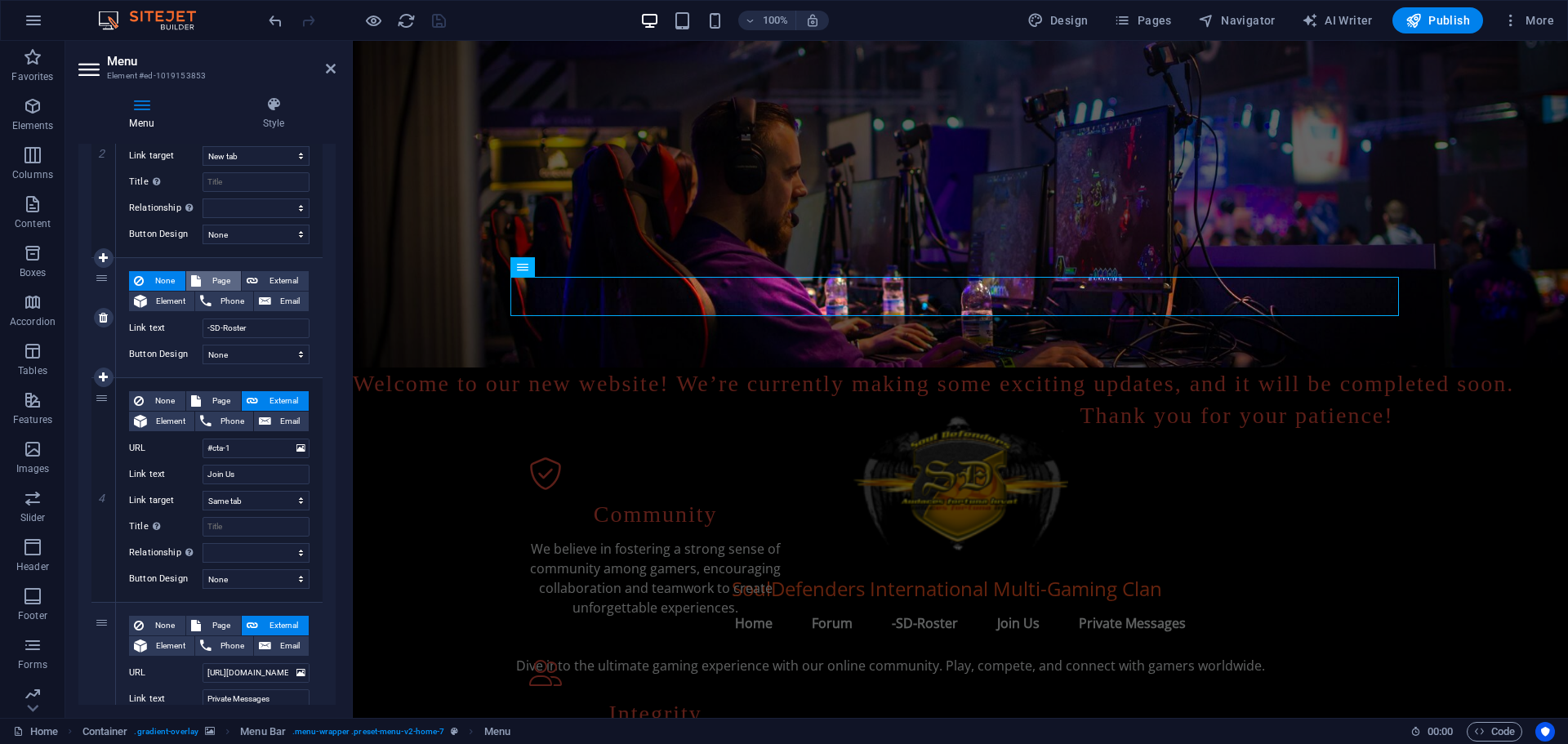
select select
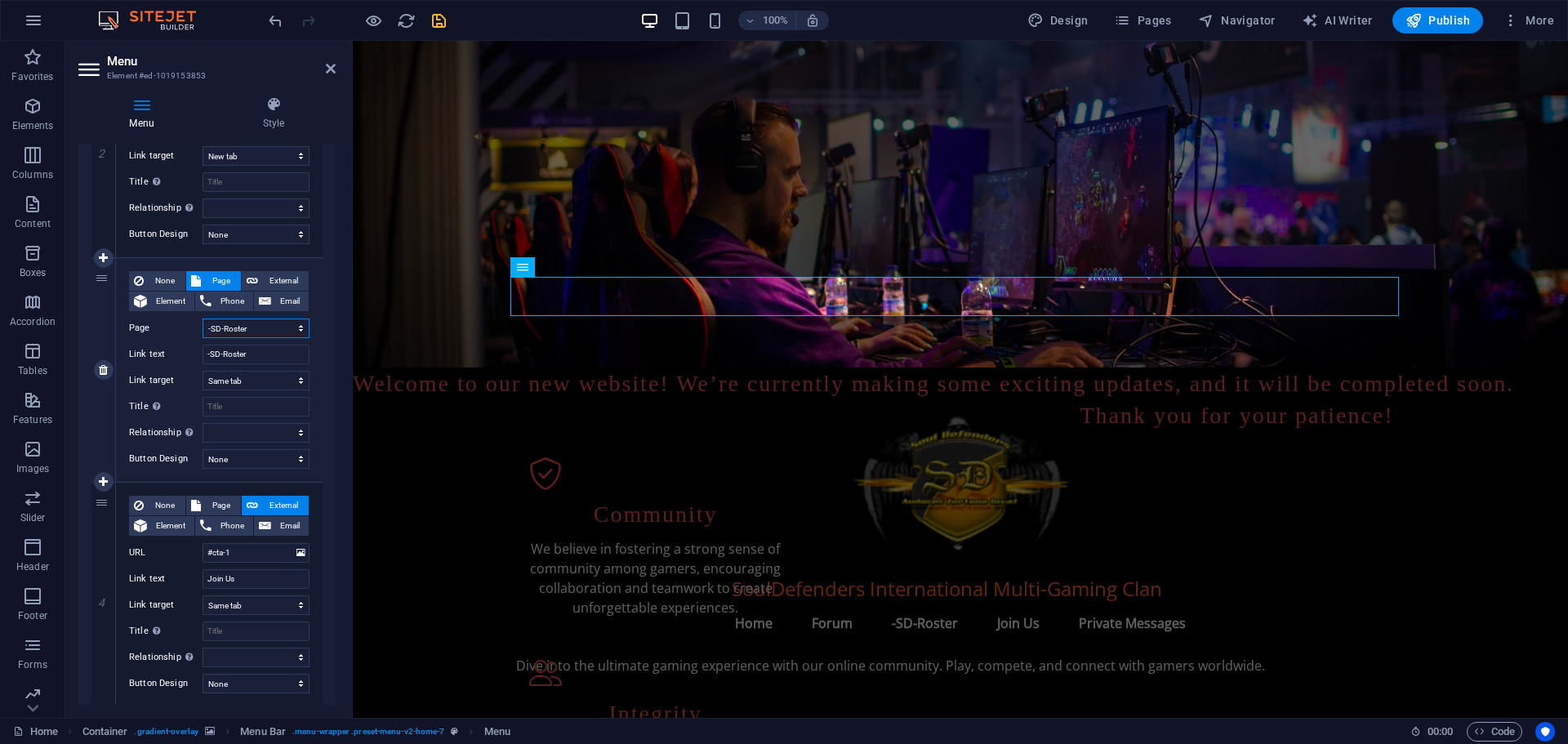
drag, startPoint x: 253, startPoint y: 324, endPoint x: 238, endPoint y: 325, distance: 15.0
click at [238, 325] on select "Home -SD-Roster1 -SD-Roster Legal Notice Privacy" at bounding box center [256, 328] width 107 height 19
click at [377, 305] on figure at bounding box center [960, 203] width 1215 height 326
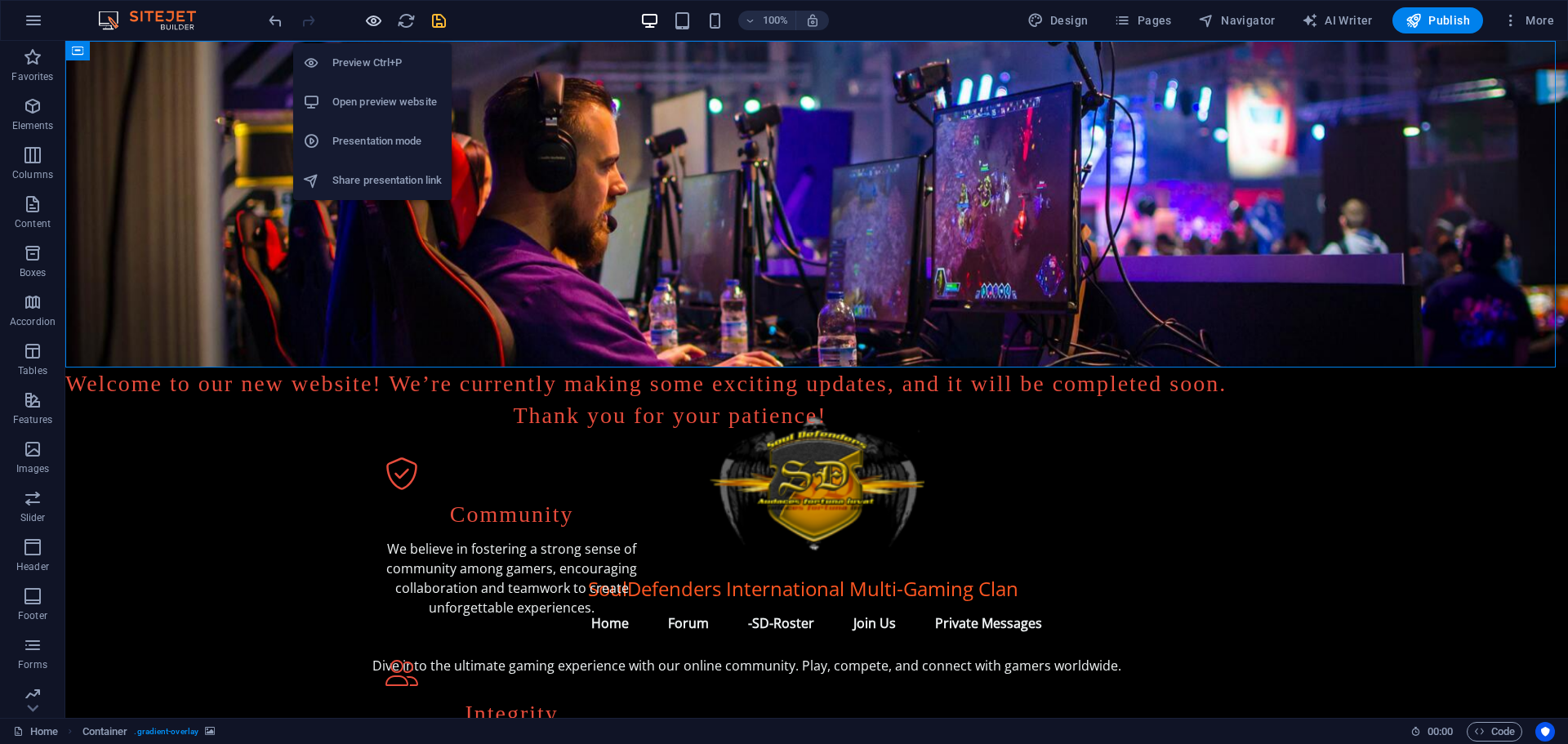
click at [370, 23] on icon "button" at bounding box center [373, 20] width 18 height 18
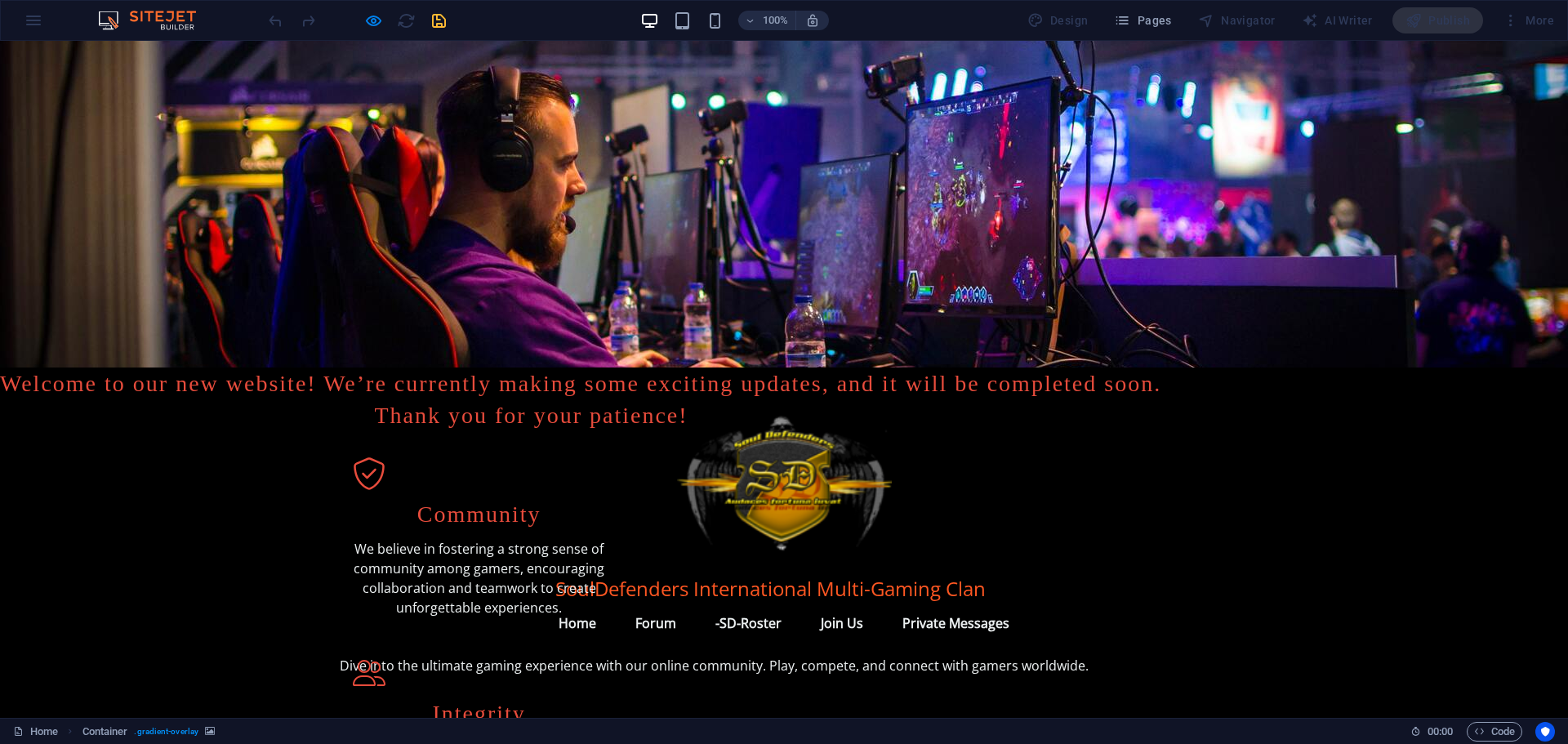
click at [732, 603] on link "-SD-Roster" at bounding box center [748, 623] width 92 height 40
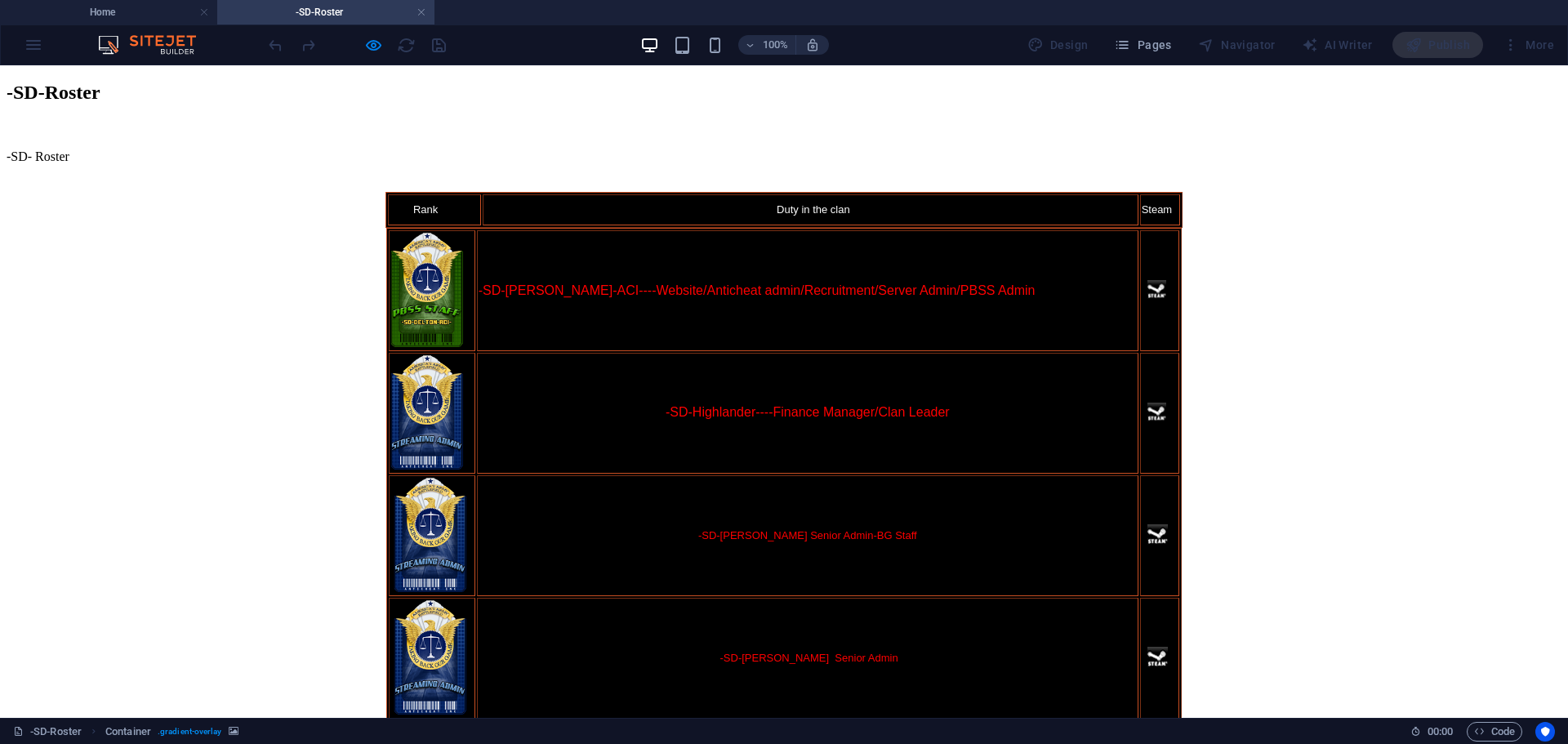
scroll to position [0, 0]
click at [159, 14] on h4 "Home" at bounding box center [108, 12] width 217 height 18
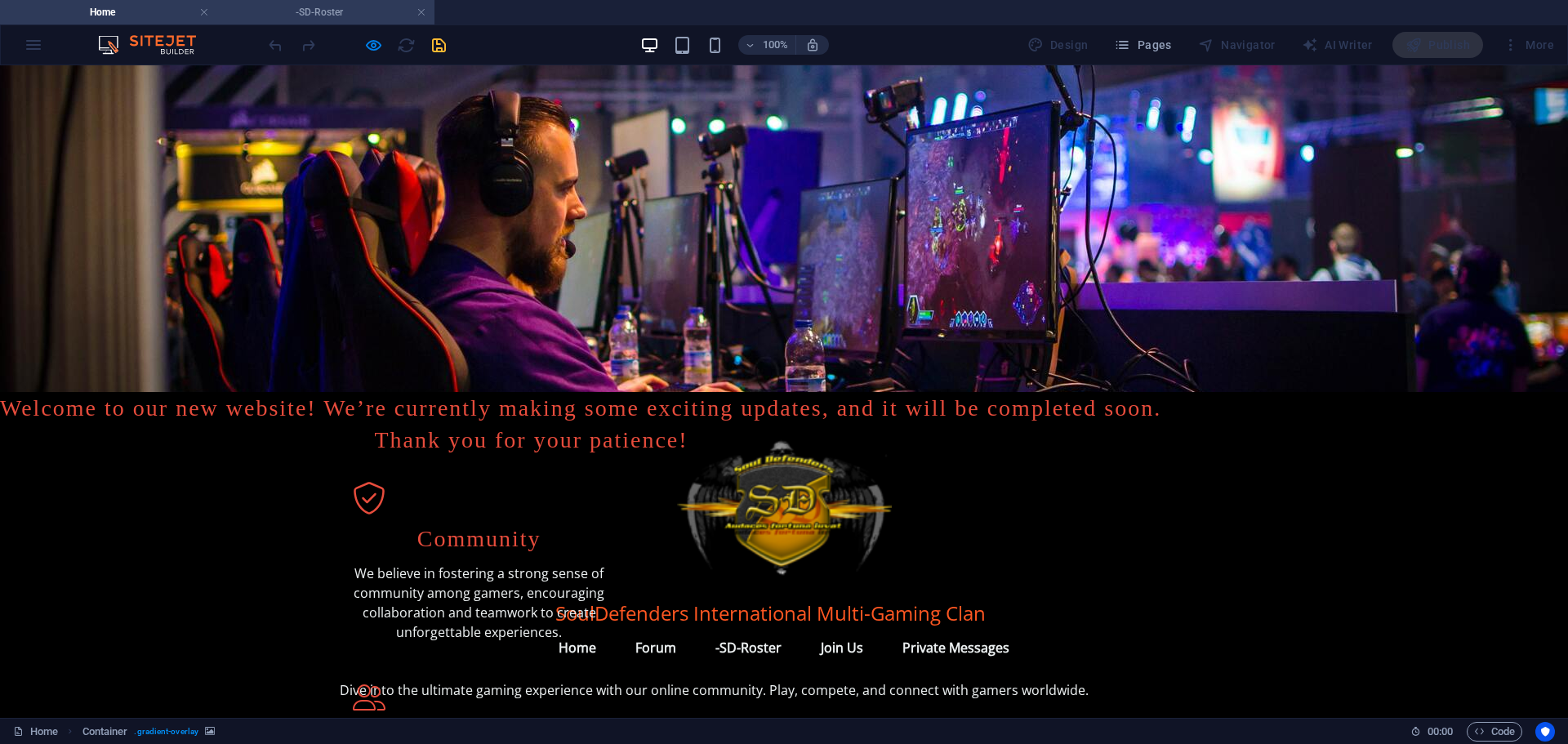
click at [415, 9] on h4 "-SD-Roster" at bounding box center [326, 12] width 217 height 18
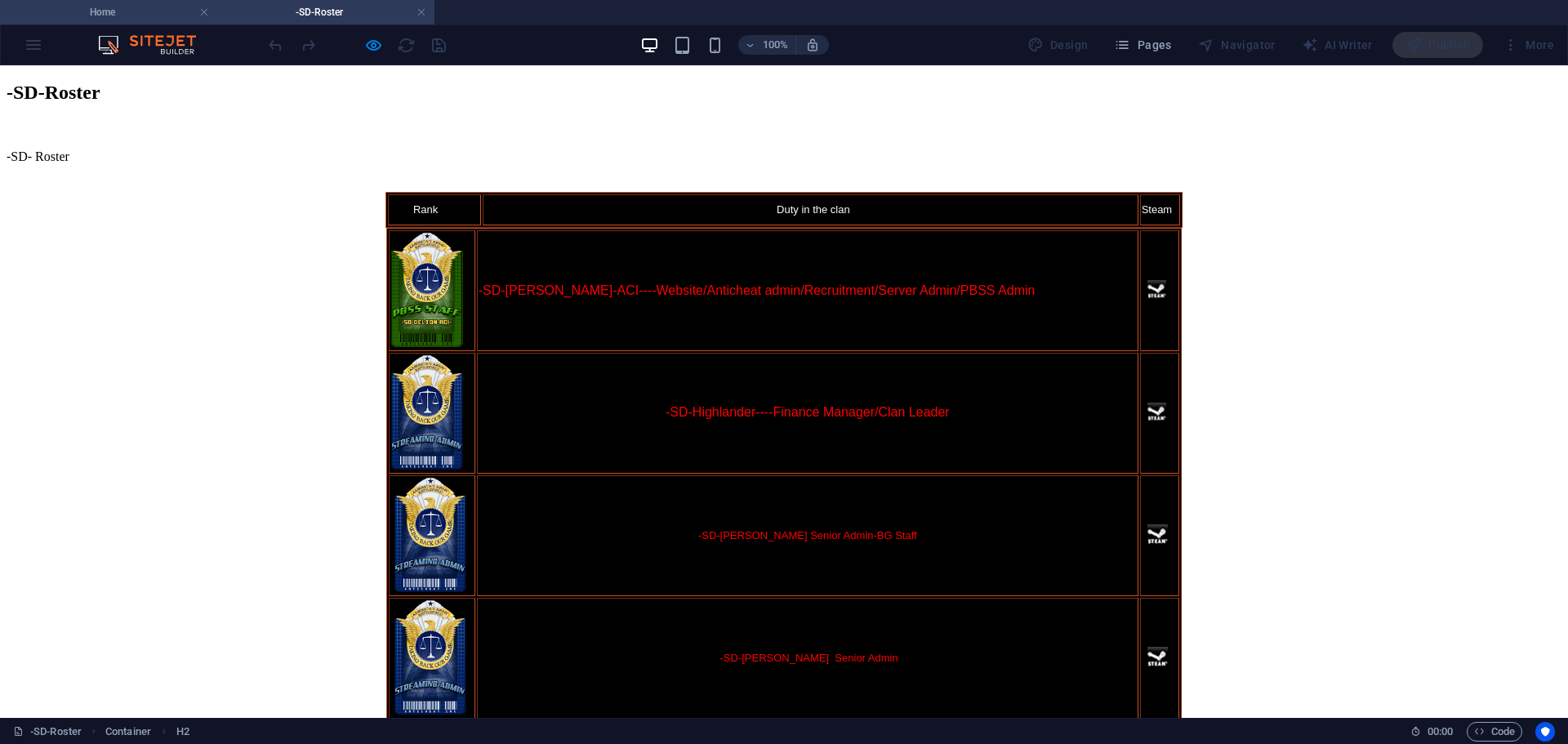
click at [138, 19] on h4 "Home" at bounding box center [108, 12] width 217 height 18
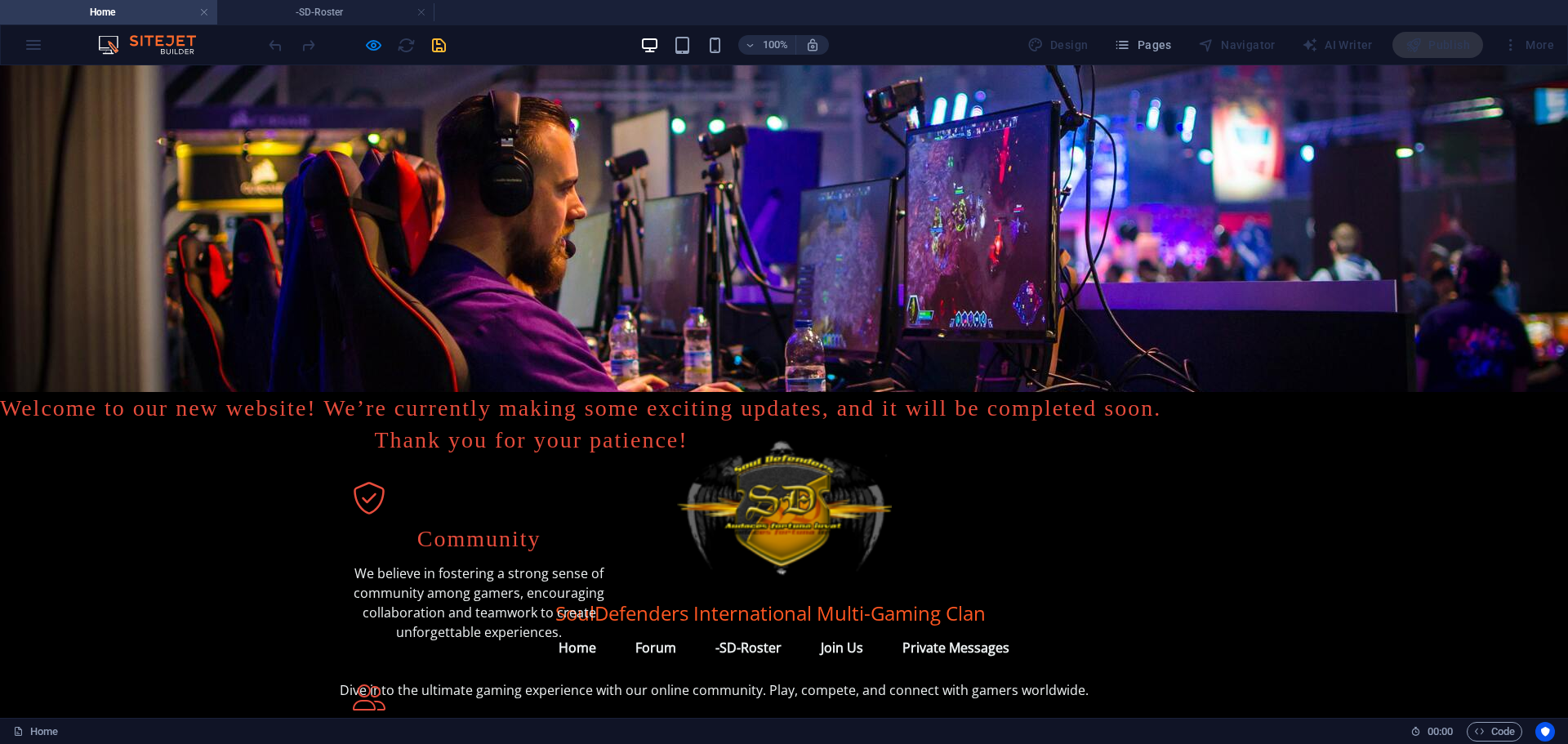
click at [31, 45] on div "100% Design Pages Navigator AI Writer Publish More" at bounding box center [784, 45] width 1566 height 40
click at [30, 45] on div "100% Design Pages Navigator AI Writer Publish More" at bounding box center [784, 45] width 1566 height 40
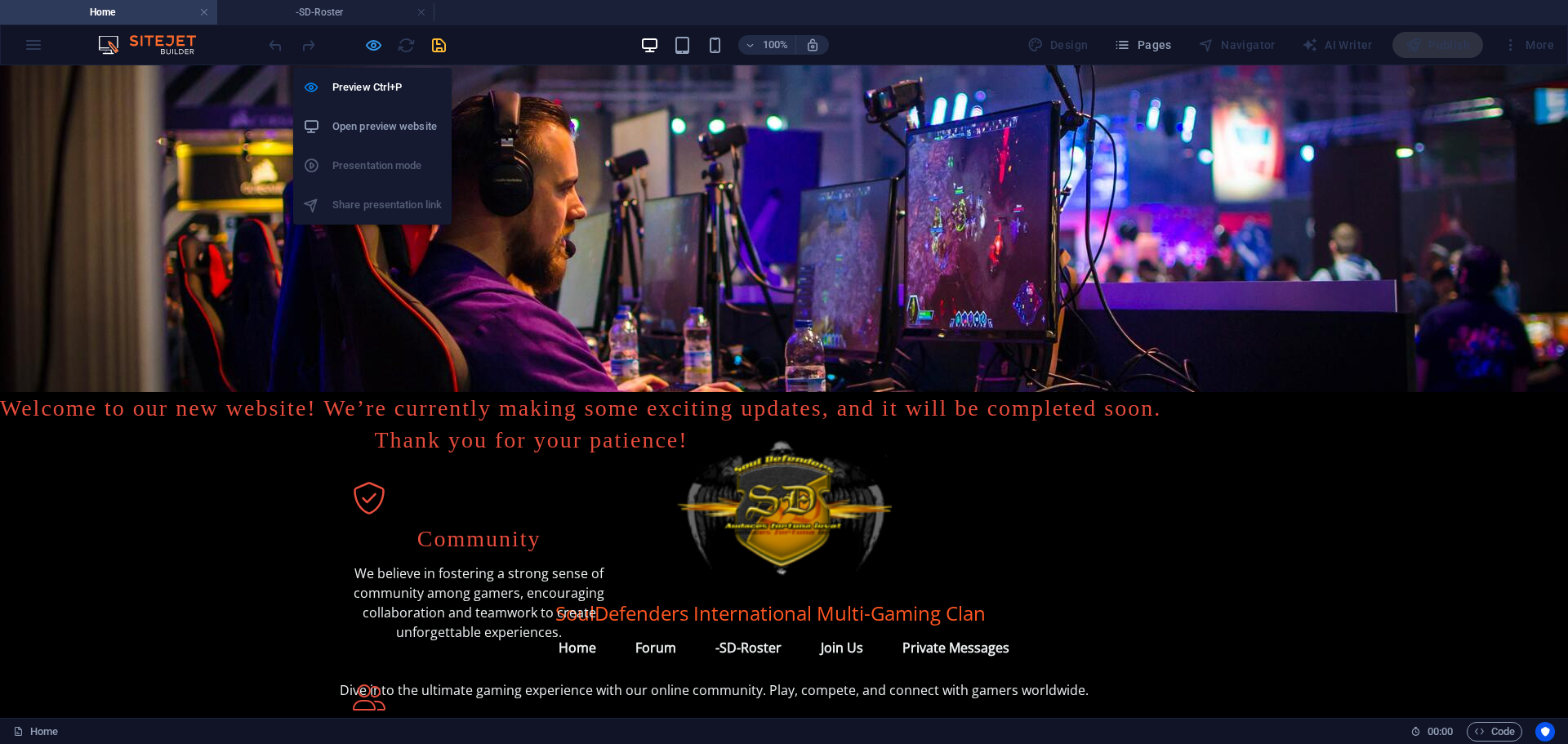
click at [370, 40] on icon "button" at bounding box center [373, 45] width 18 height 18
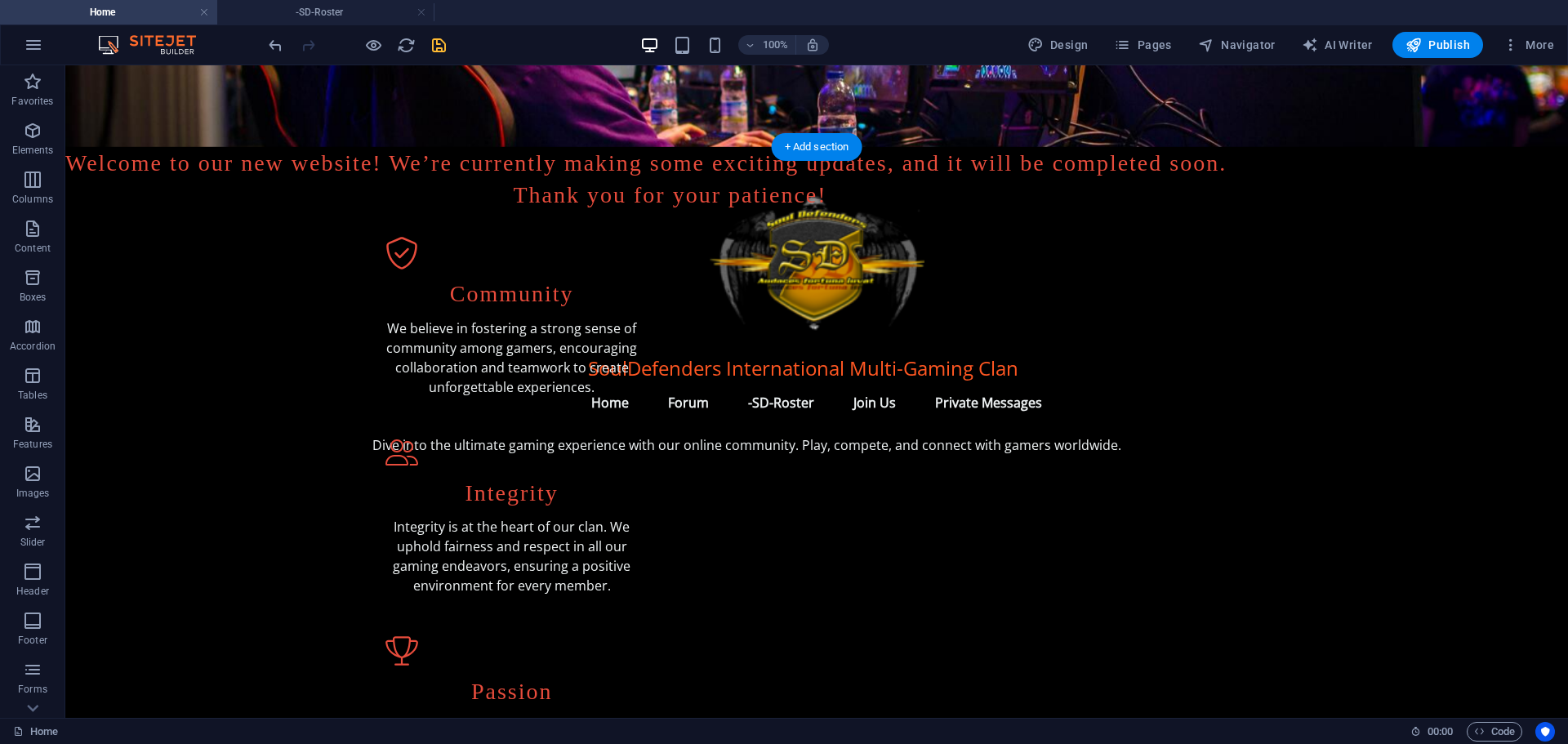
scroll to position [326, 0]
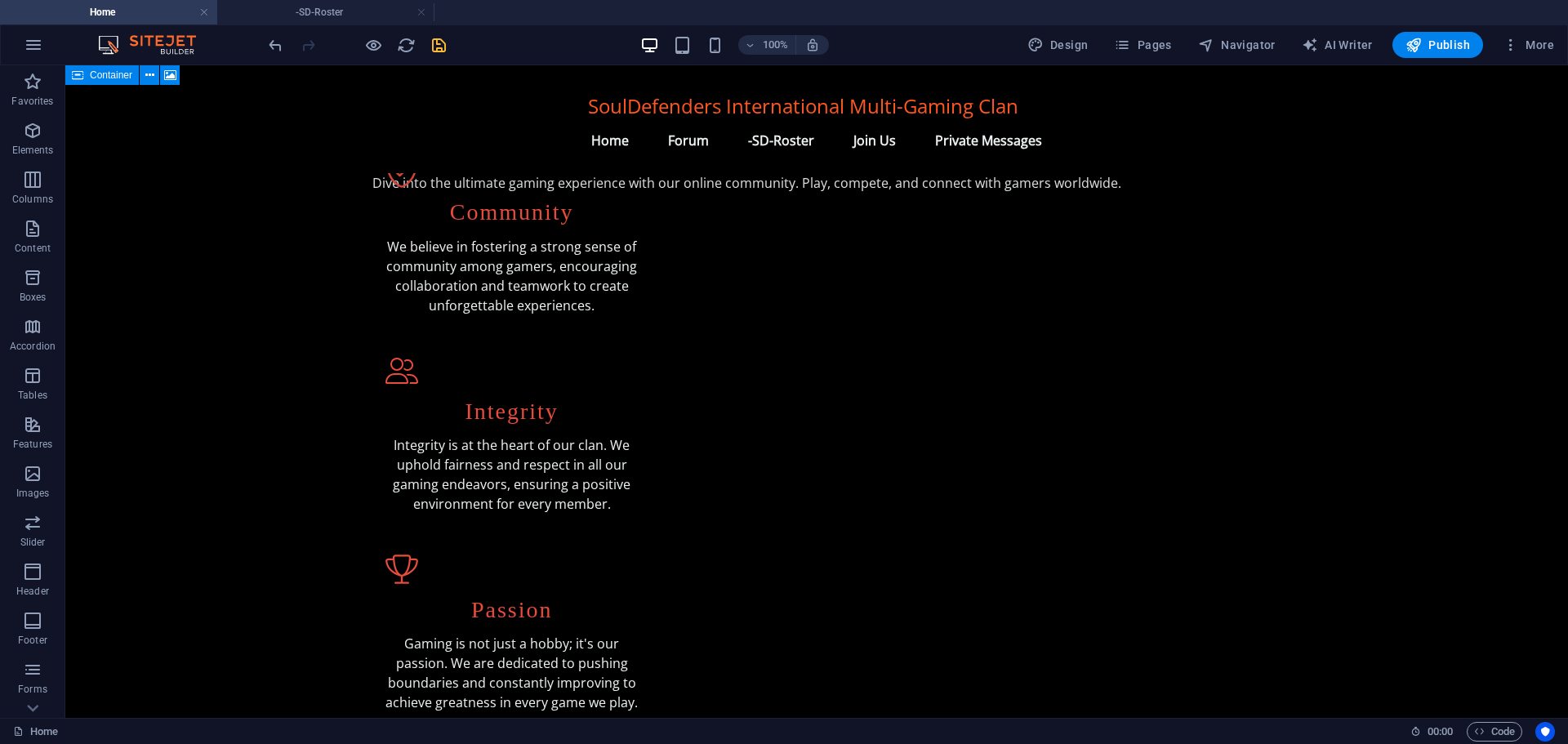
click at [102, 74] on span "Container" at bounding box center [111, 75] width 42 height 10
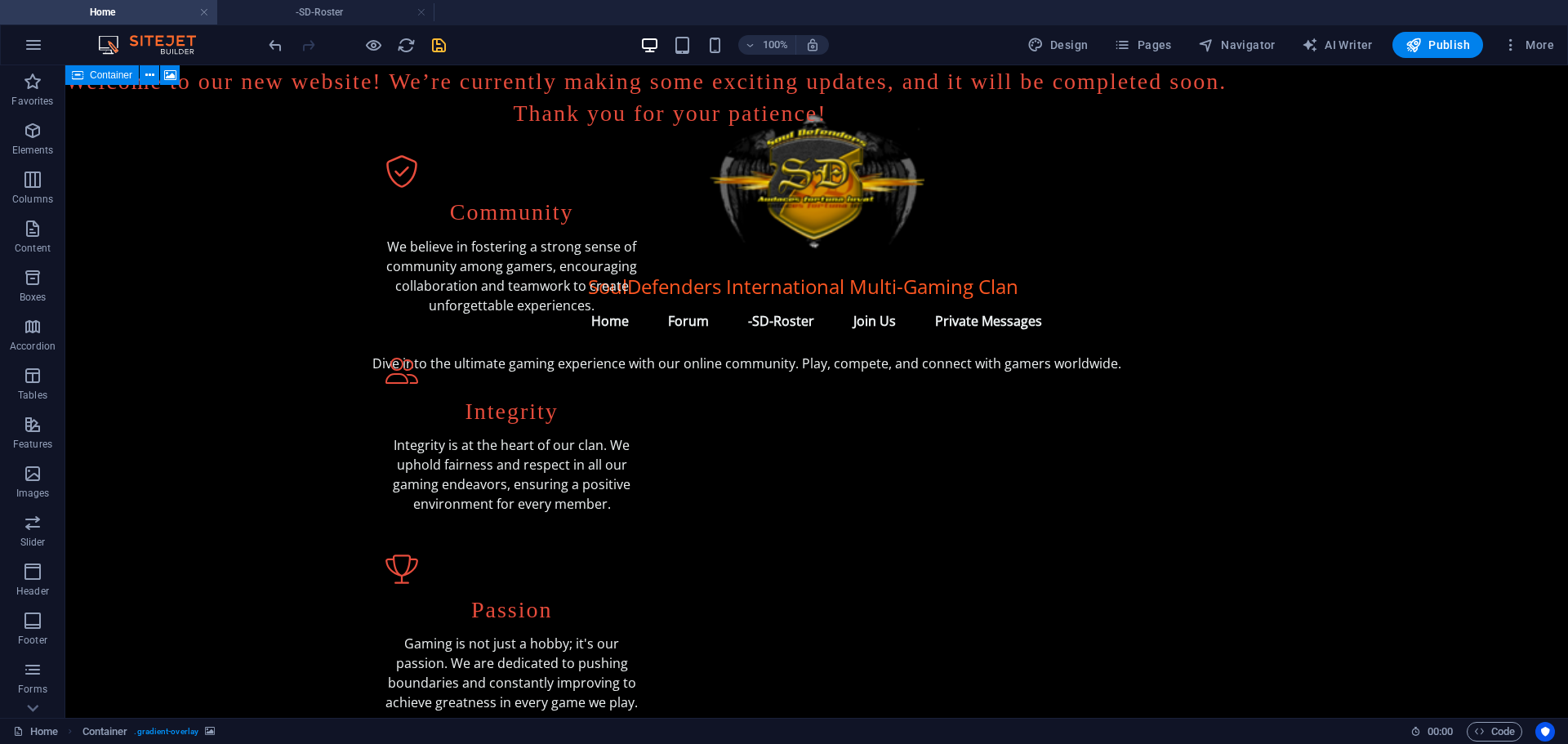
select select "px"
select select "header"
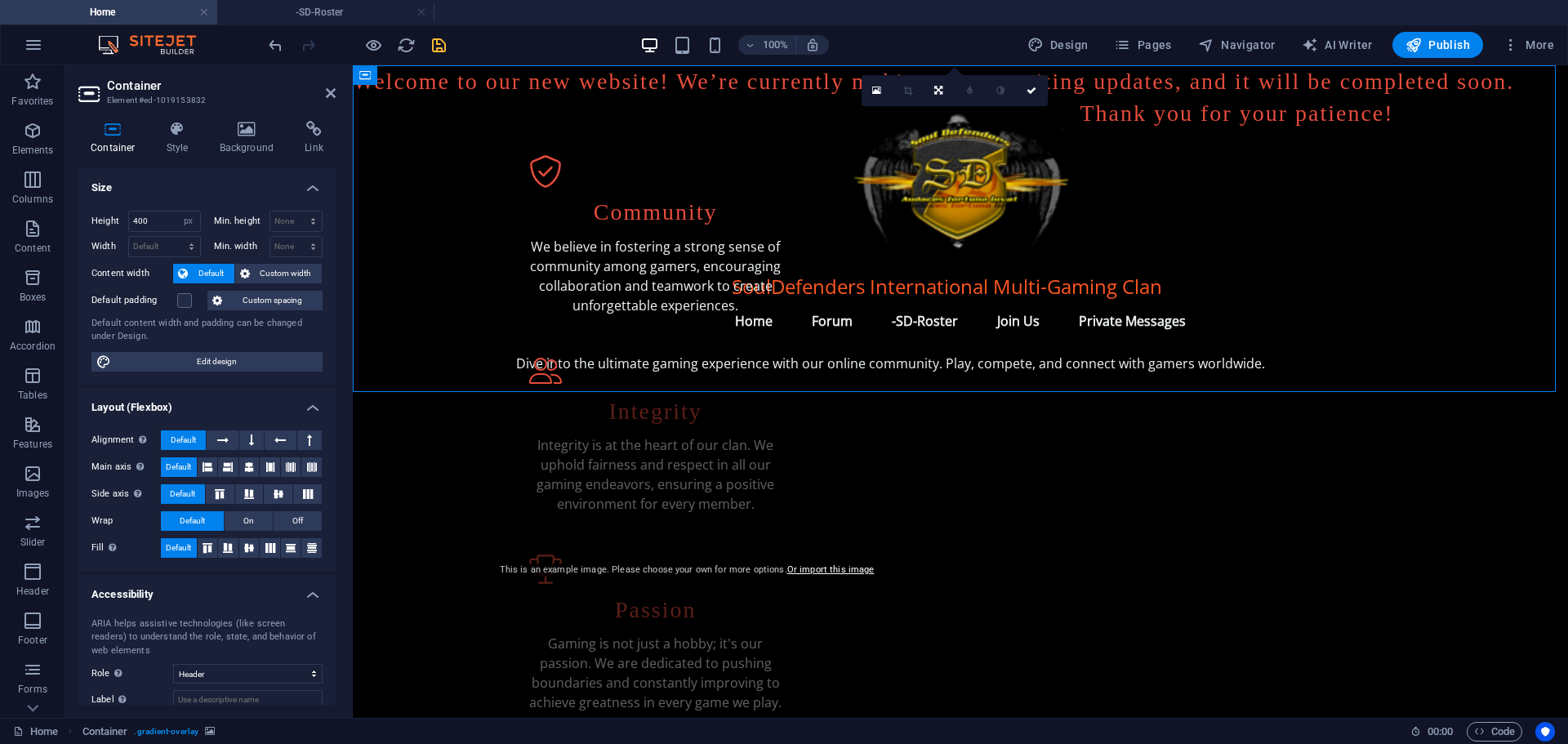
scroll to position [0, 0]
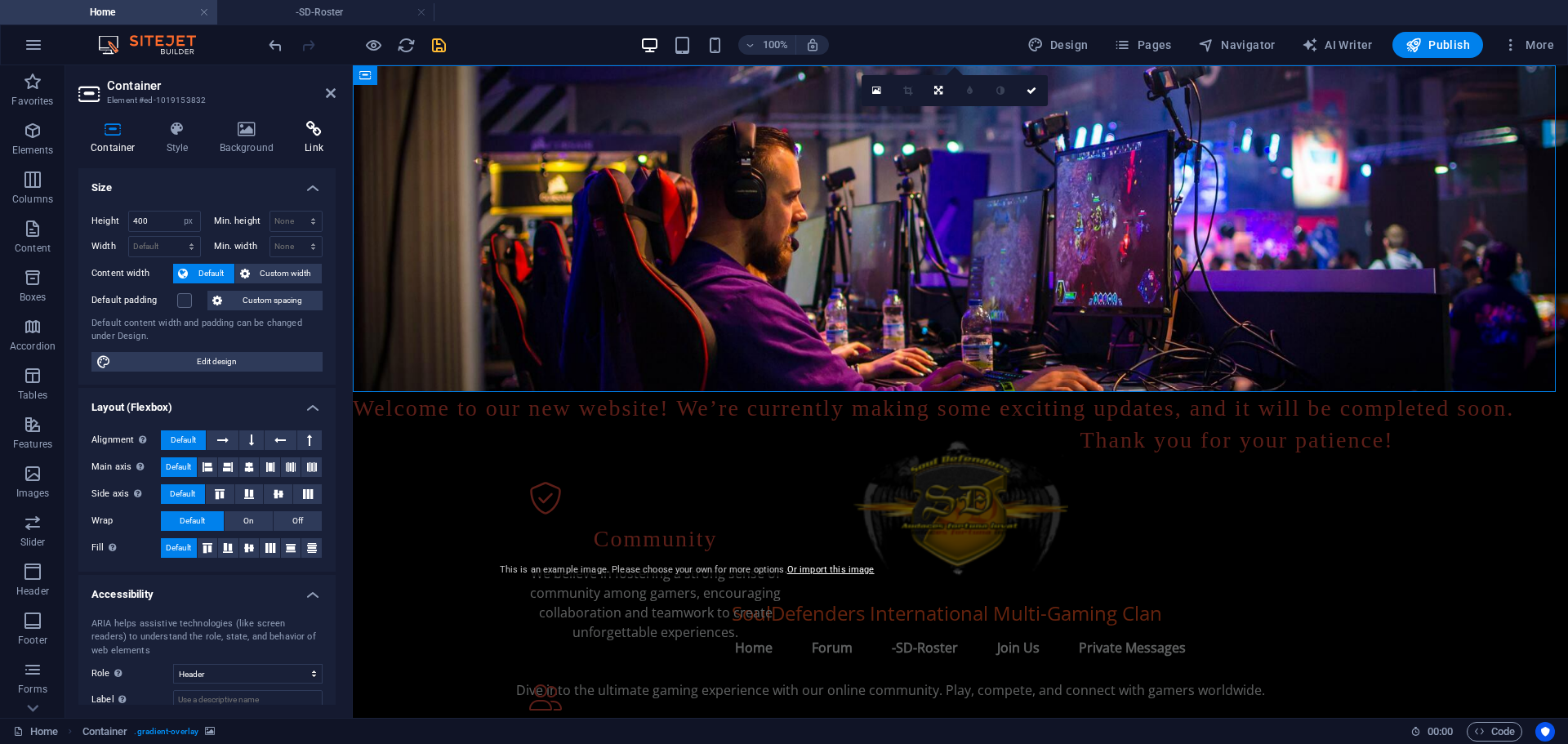
click at [307, 131] on icon at bounding box center [313, 128] width 43 height 17
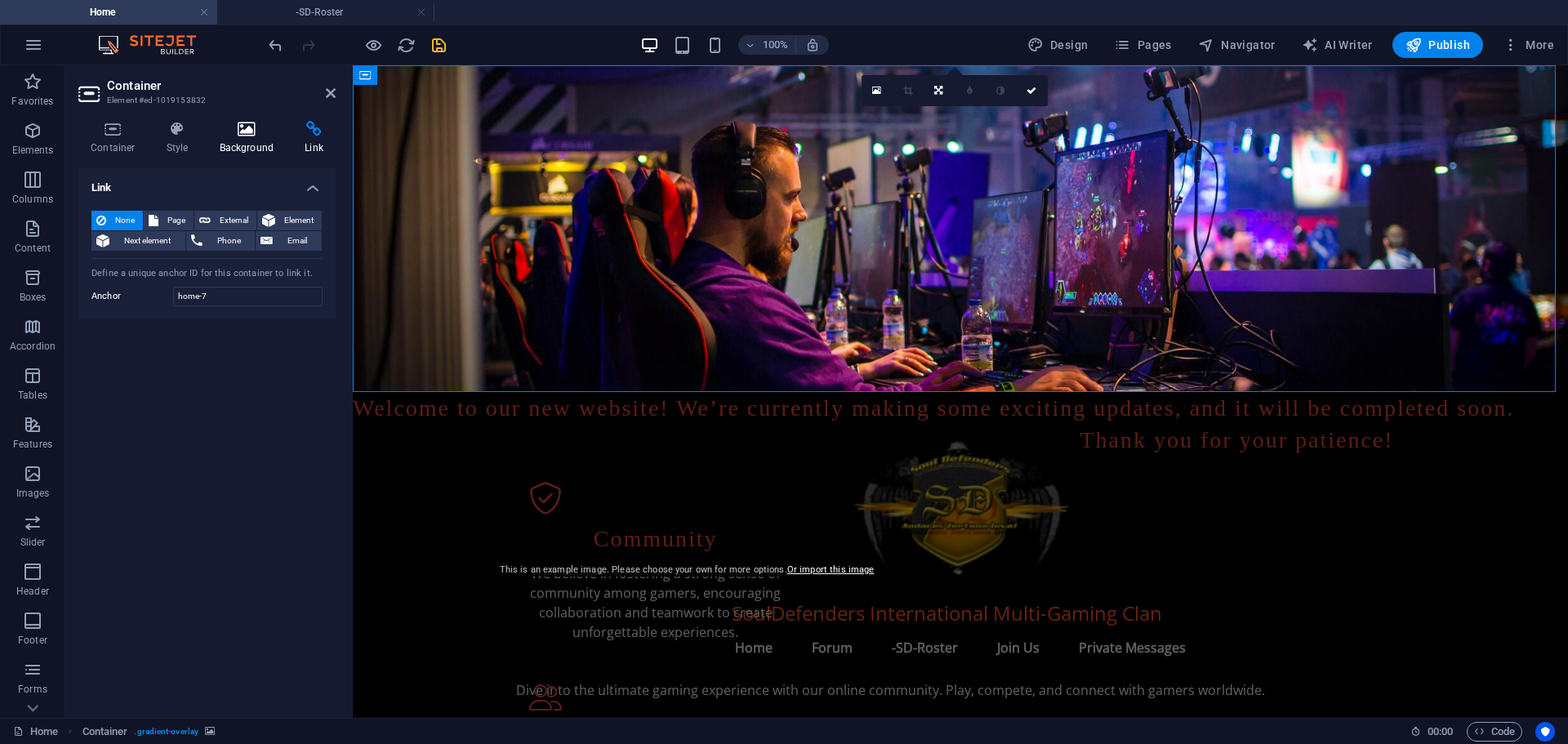
click at [251, 133] on icon at bounding box center [247, 128] width 79 height 17
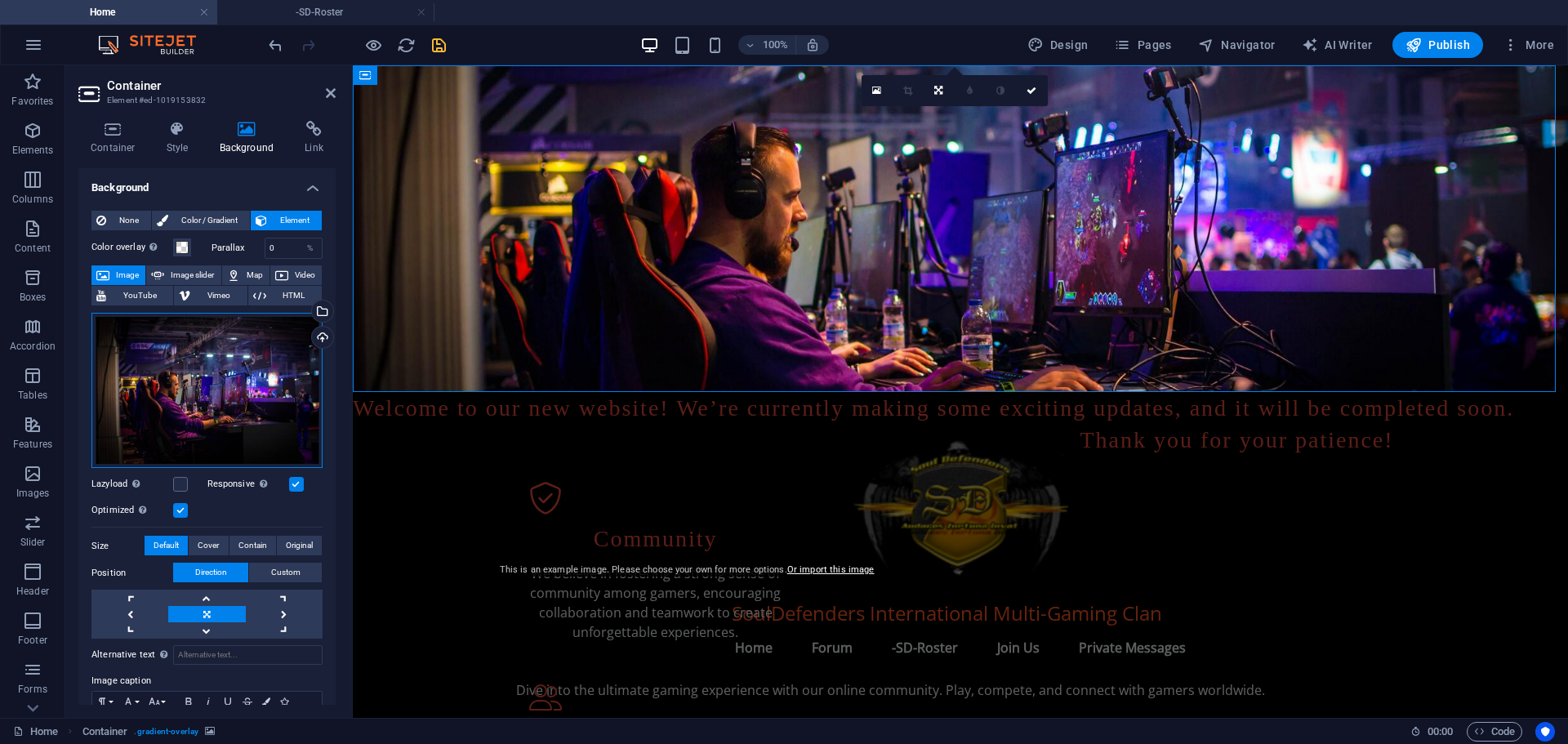
click at [259, 355] on div "Drag files here, click to choose files or select files from Files or our free s…" at bounding box center [207, 390] width 231 height 156
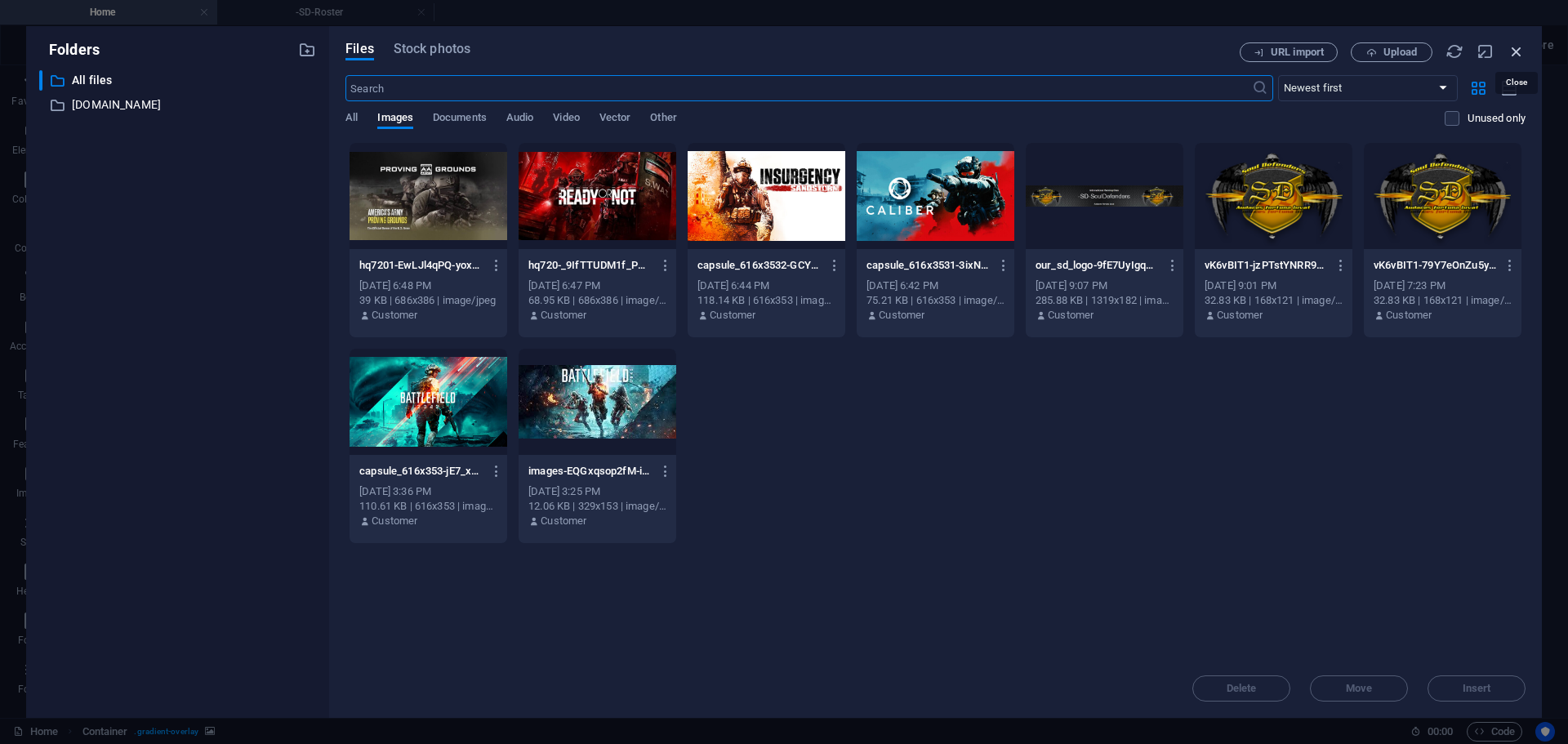
click at [1514, 50] on icon "button" at bounding box center [1516, 51] width 18 height 18
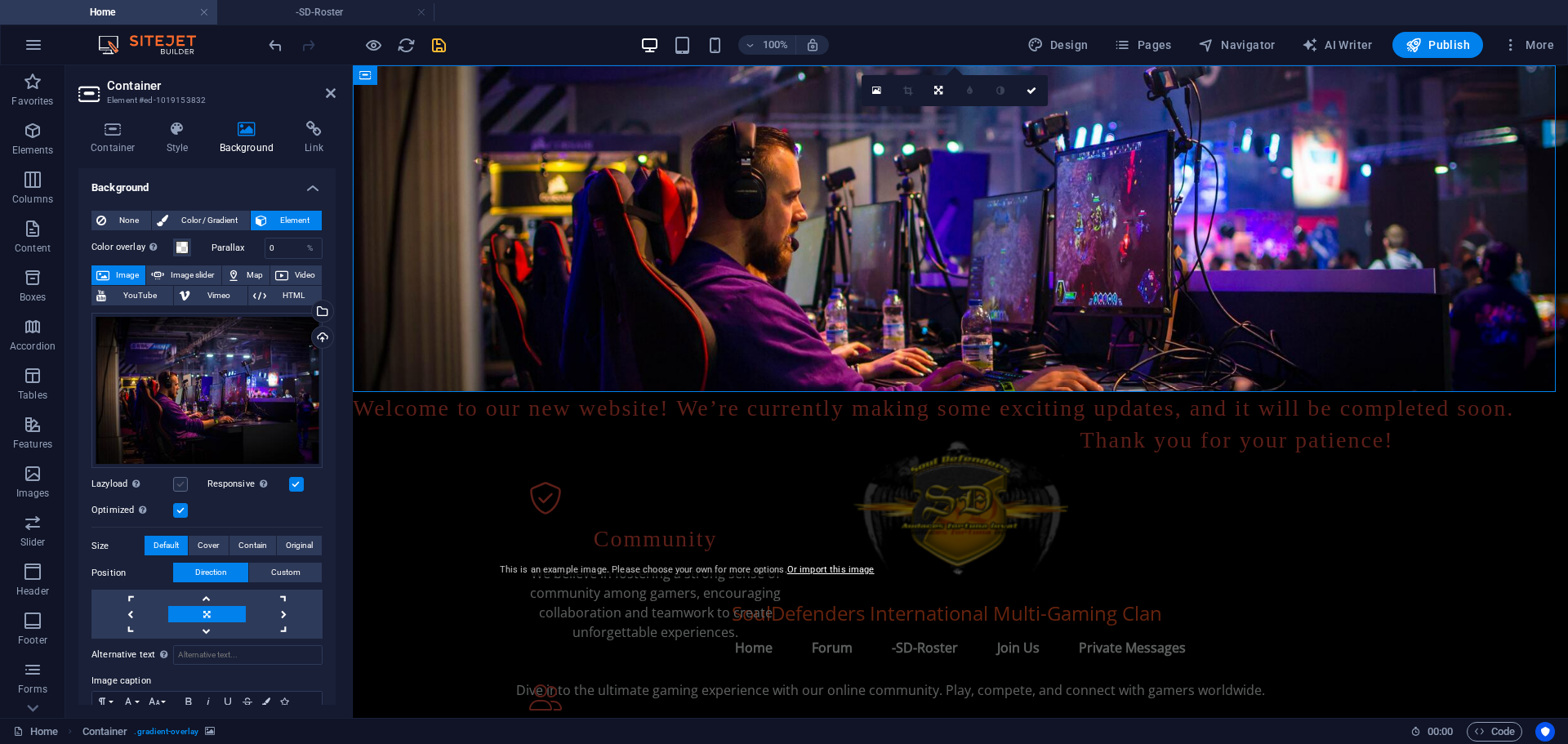
click at [183, 478] on label at bounding box center [180, 484] width 15 height 15
click at [0, 0] on input "Lazyload Loading images after the page loads improves page speed." at bounding box center [0, 0] width 0 height 0
click at [183, 478] on label at bounding box center [180, 484] width 15 height 15
click at [0, 0] on input "Lazyload Loading images after the page loads improves page speed." at bounding box center [0, 0] width 0 height 0
click at [267, 403] on div "Drag files here, click to choose files or select files from Files or our free s…" at bounding box center [207, 390] width 231 height 156
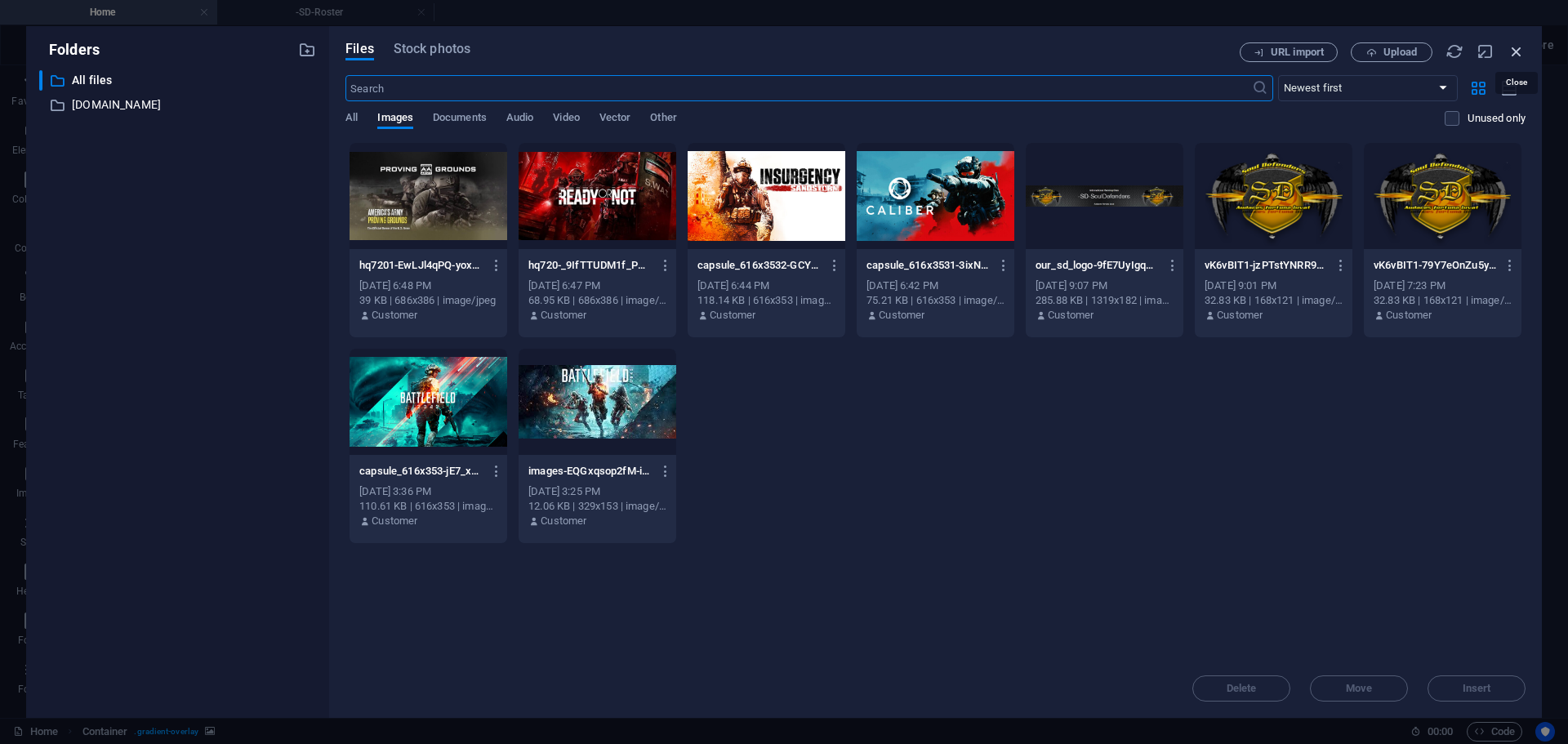
click at [1518, 47] on icon "button" at bounding box center [1516, 51] width 18 height 18
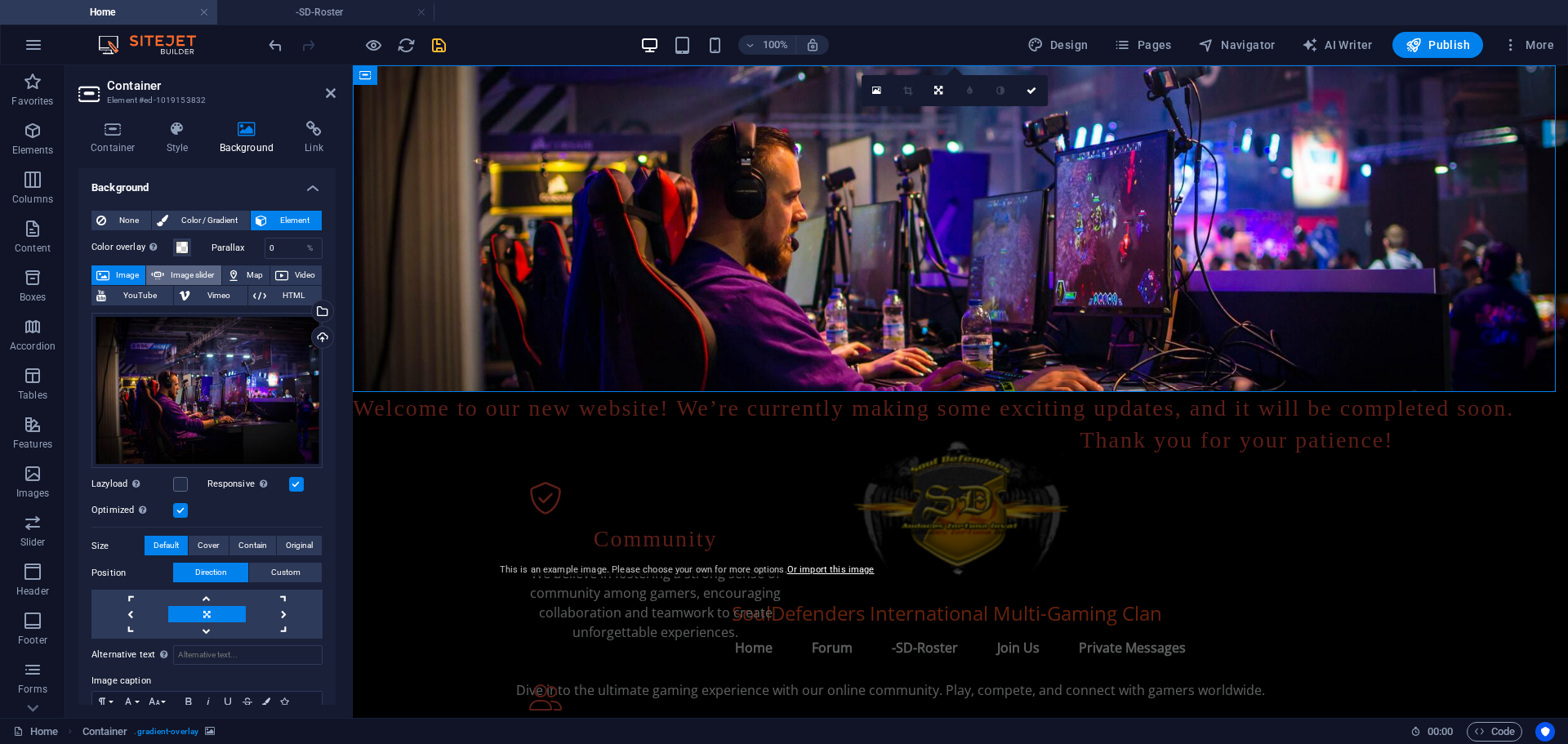
click at [196, 272] on span "Image slider" at bounding box center [192, 275] width 47 height 19
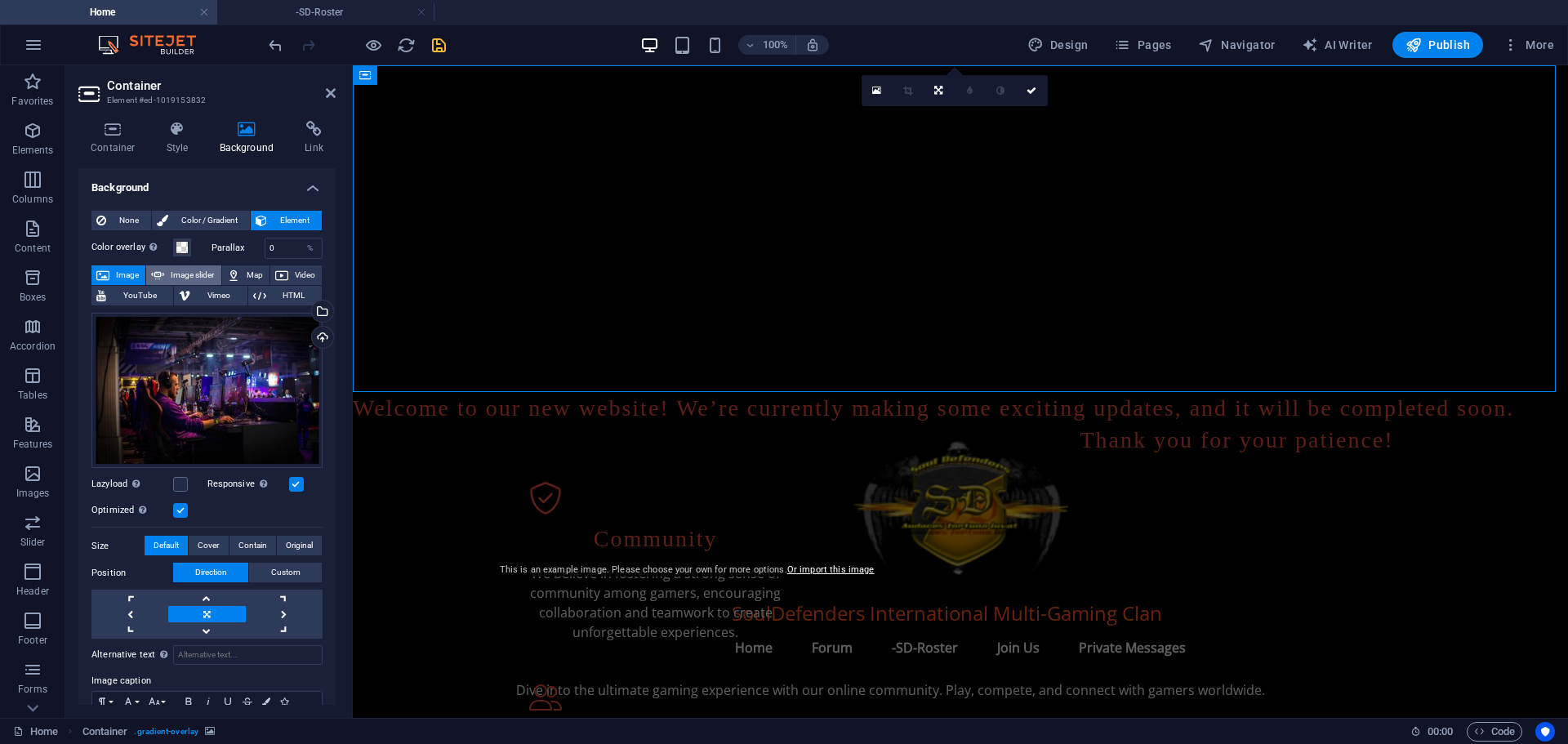
select select "ms"
select select "s"
select select "progressive"
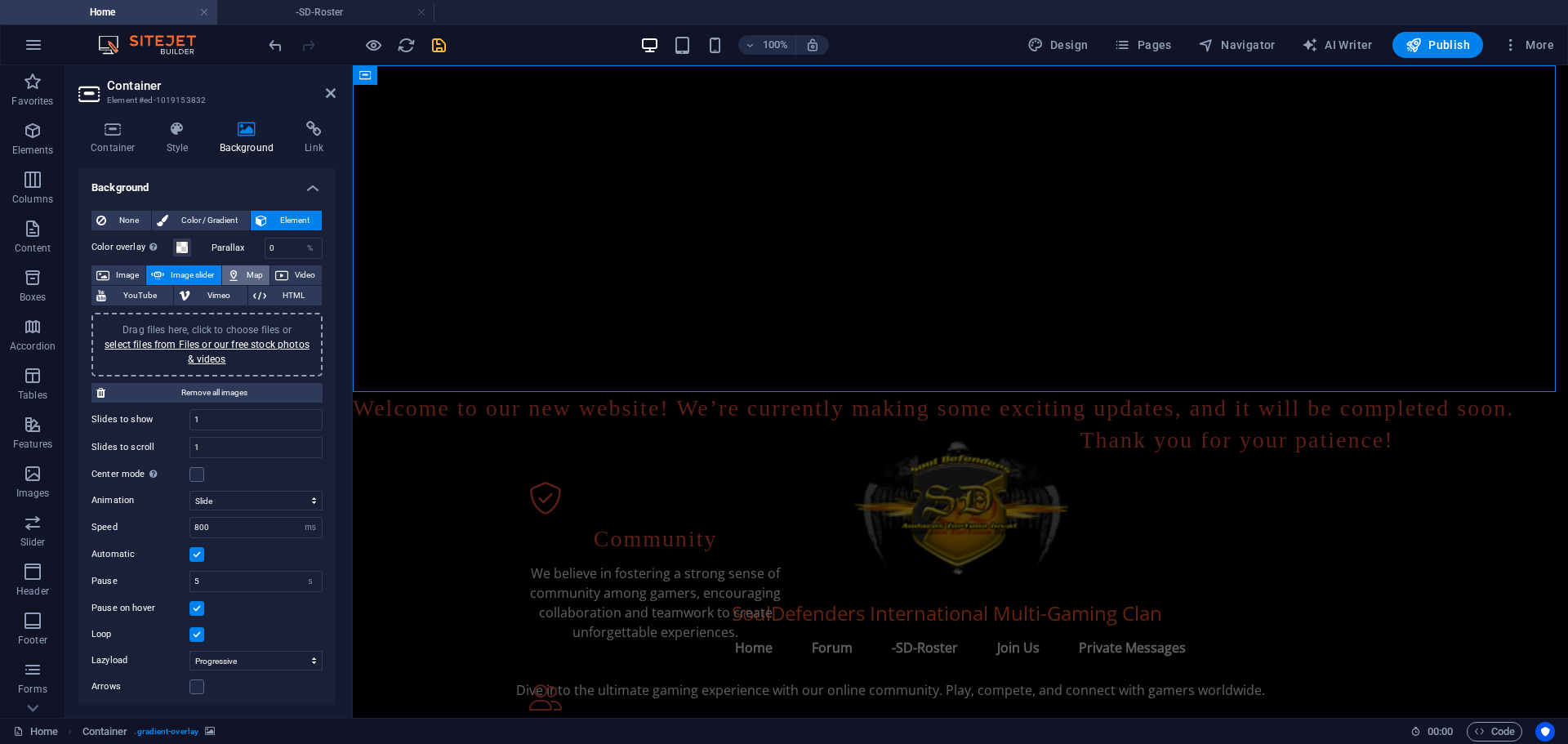
click at [232, 273] on icon at bounding box center [233, 275] width 13 height 19
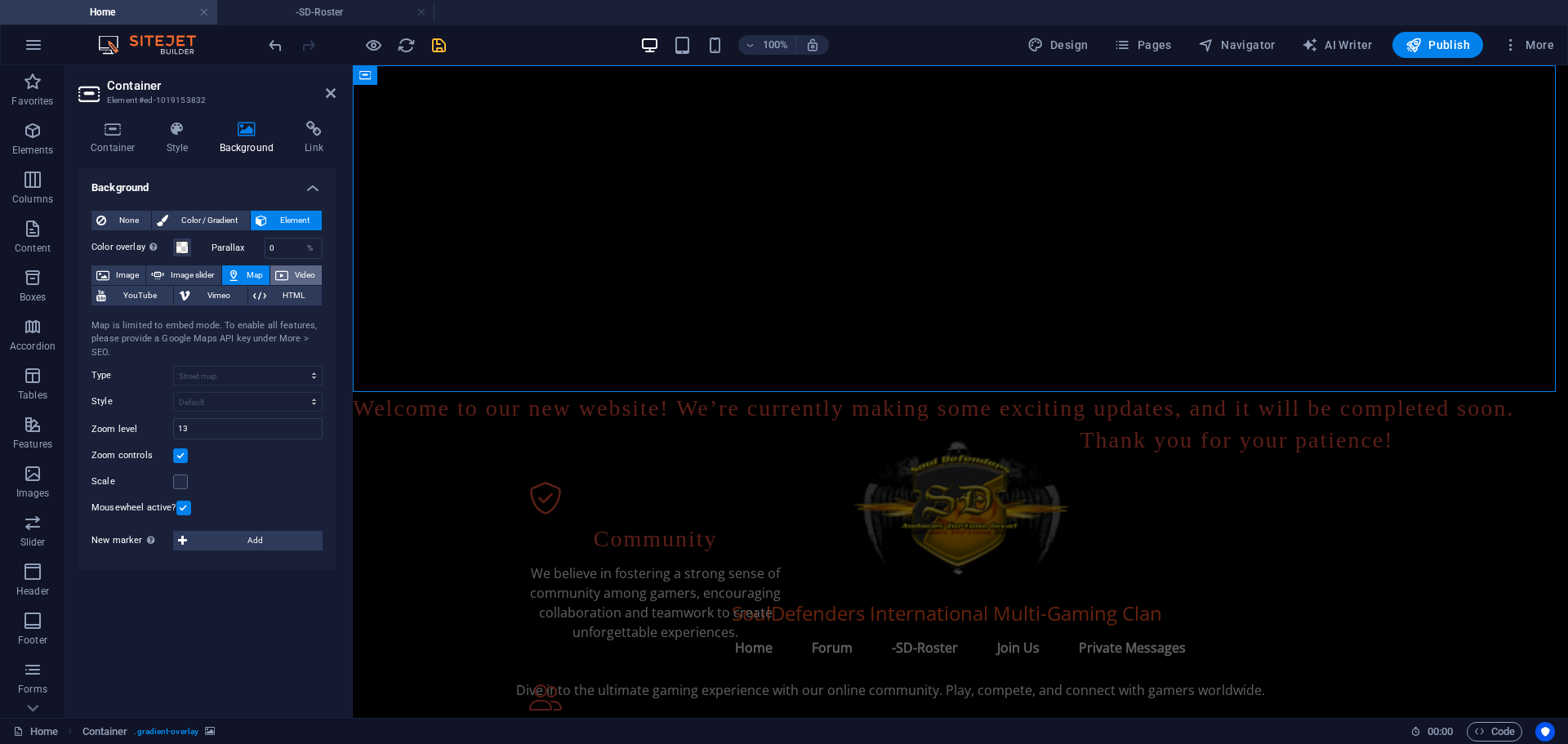
click at [289, 275] on button "Video" at bounding box center [296, 275] width 51 height 19
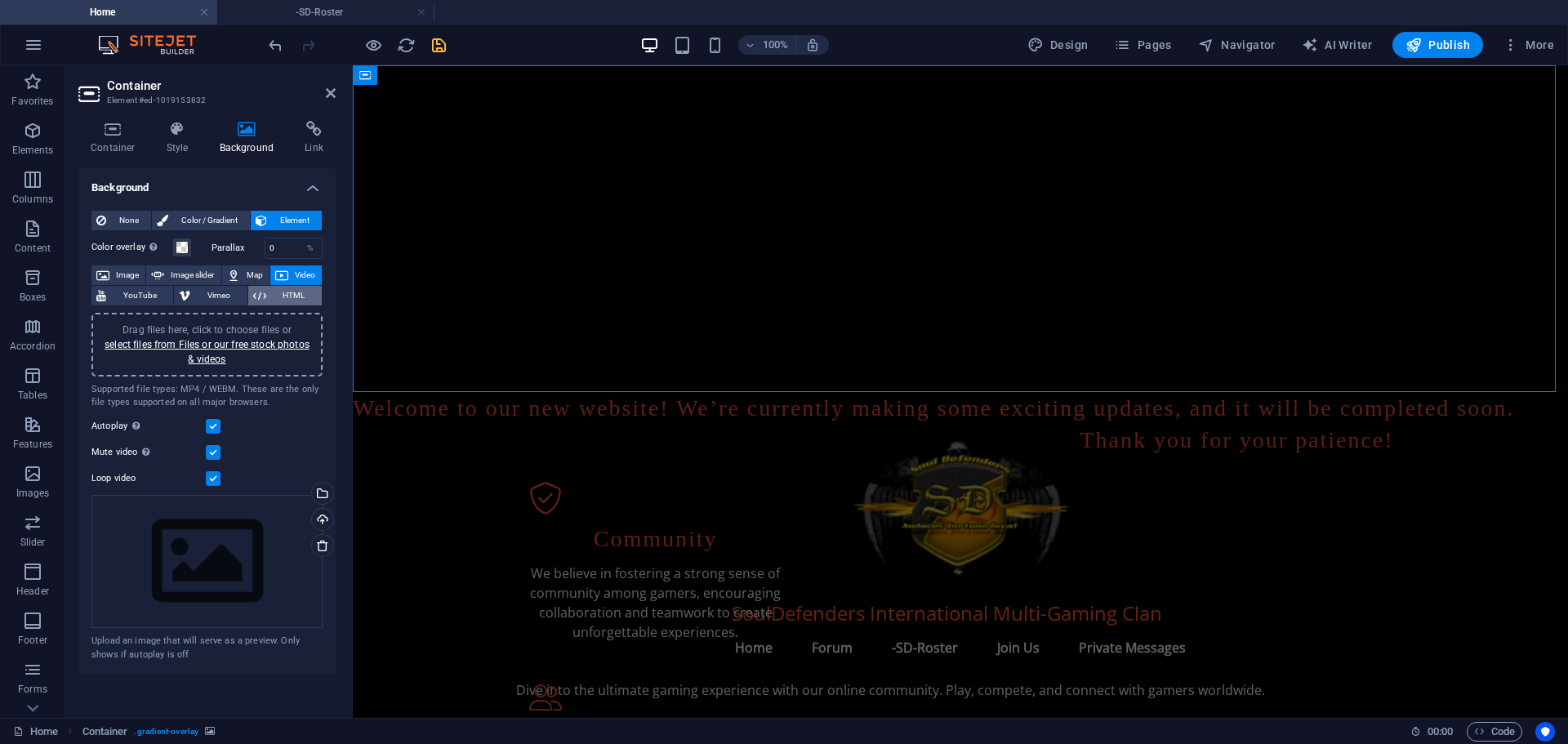
click at [289, 295] on span "HTML" at bounding box center [294, 295] width 46 height 19
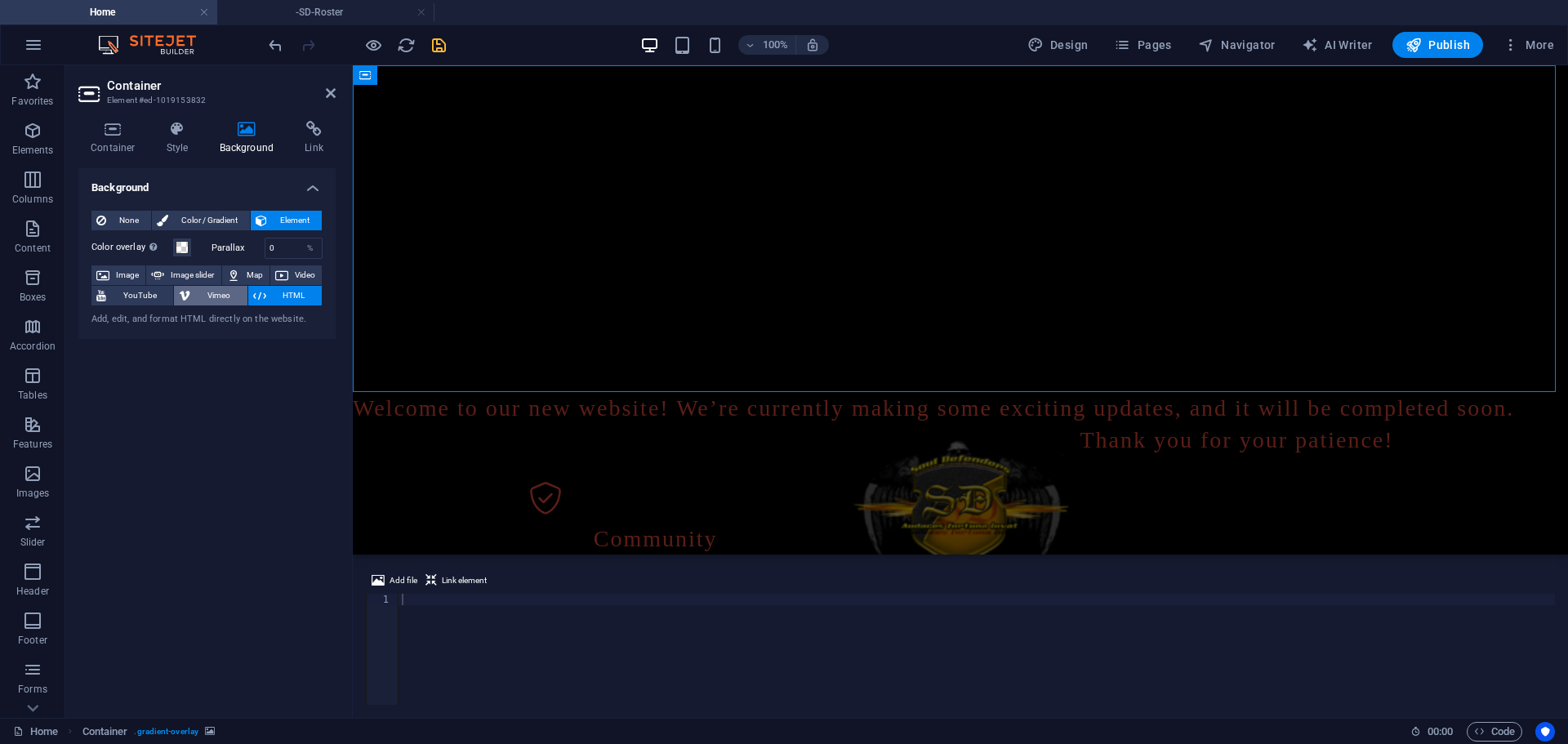
click at [213, 299] on span "Vimeo" at bounding box center [218, 295] width 47 height 19
select select "ar16_9"
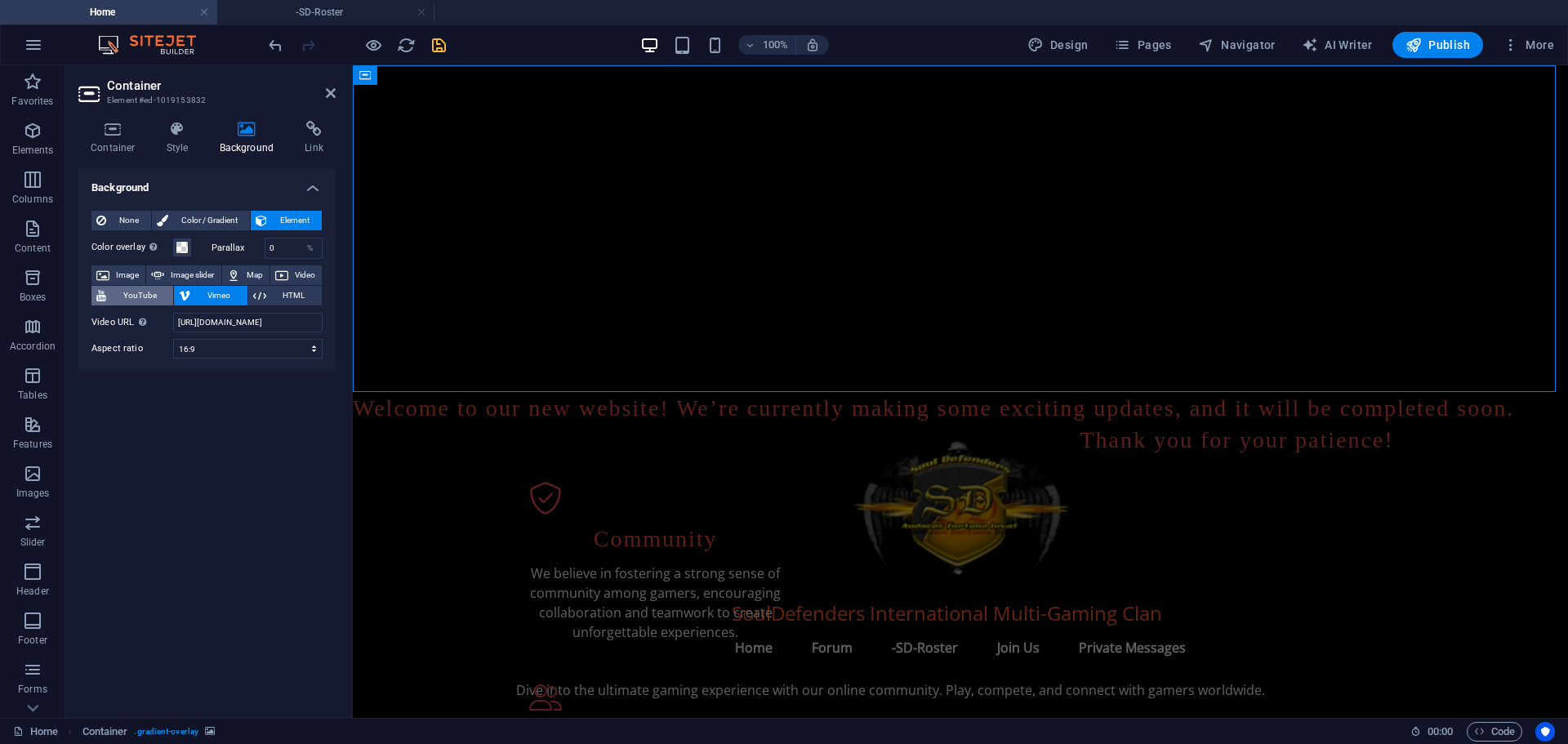
click at [138, 299] on span "YouTube" at bounding box center [139, 295] width 57 height 19
click at [209, 298] on span "Vimeo" at bounding box center [218, 295] width 47 height 19
select select "ar16_9"
click at [145, 297] on span "YouTube" at bounding box center [139, 295] width 57 height 19
click at [132, 268] on span "Image" at bounding box center [128, 275] width 26 height 19
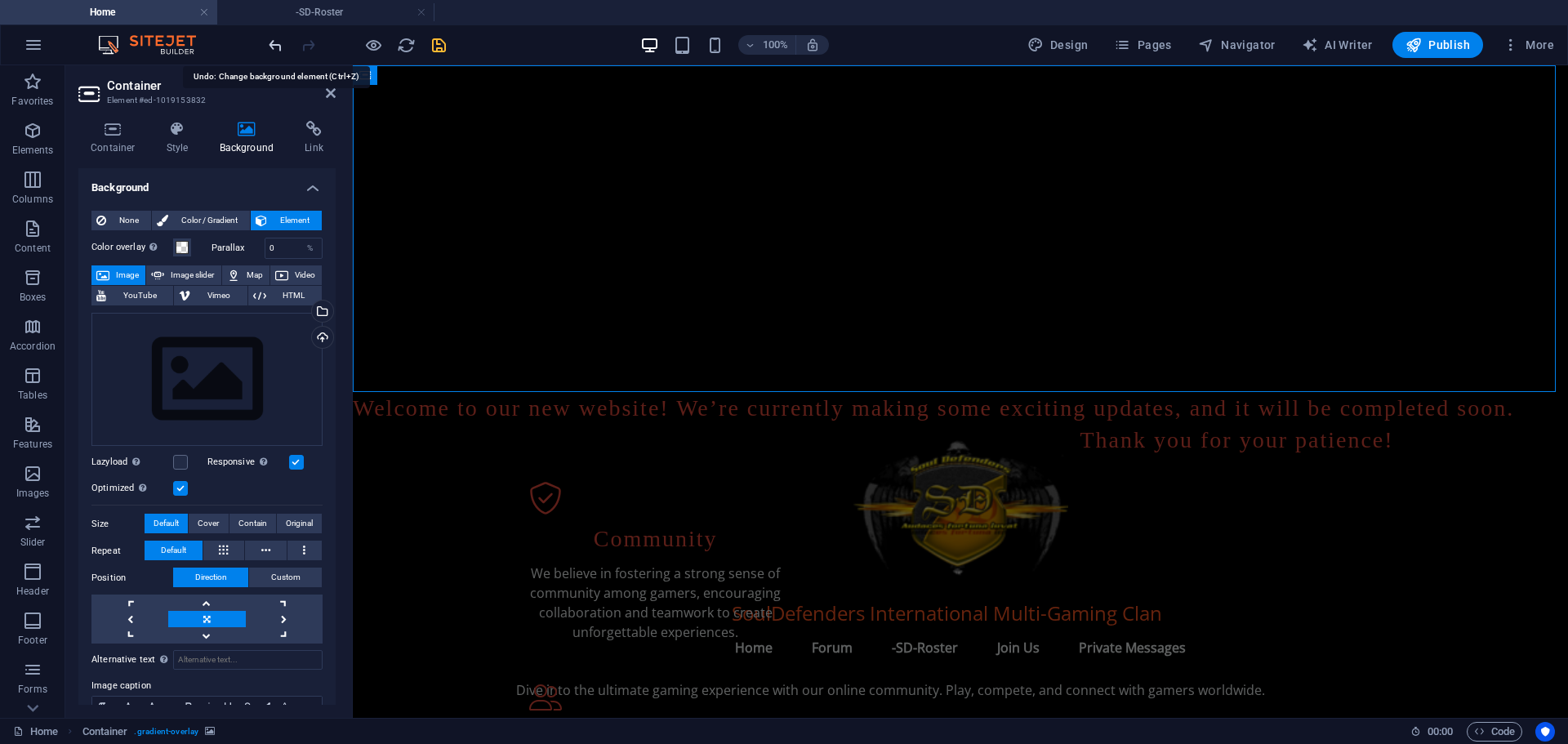
click at [274, 44] on icon "undo" at bounding box center [275, 45] width 18 height 18
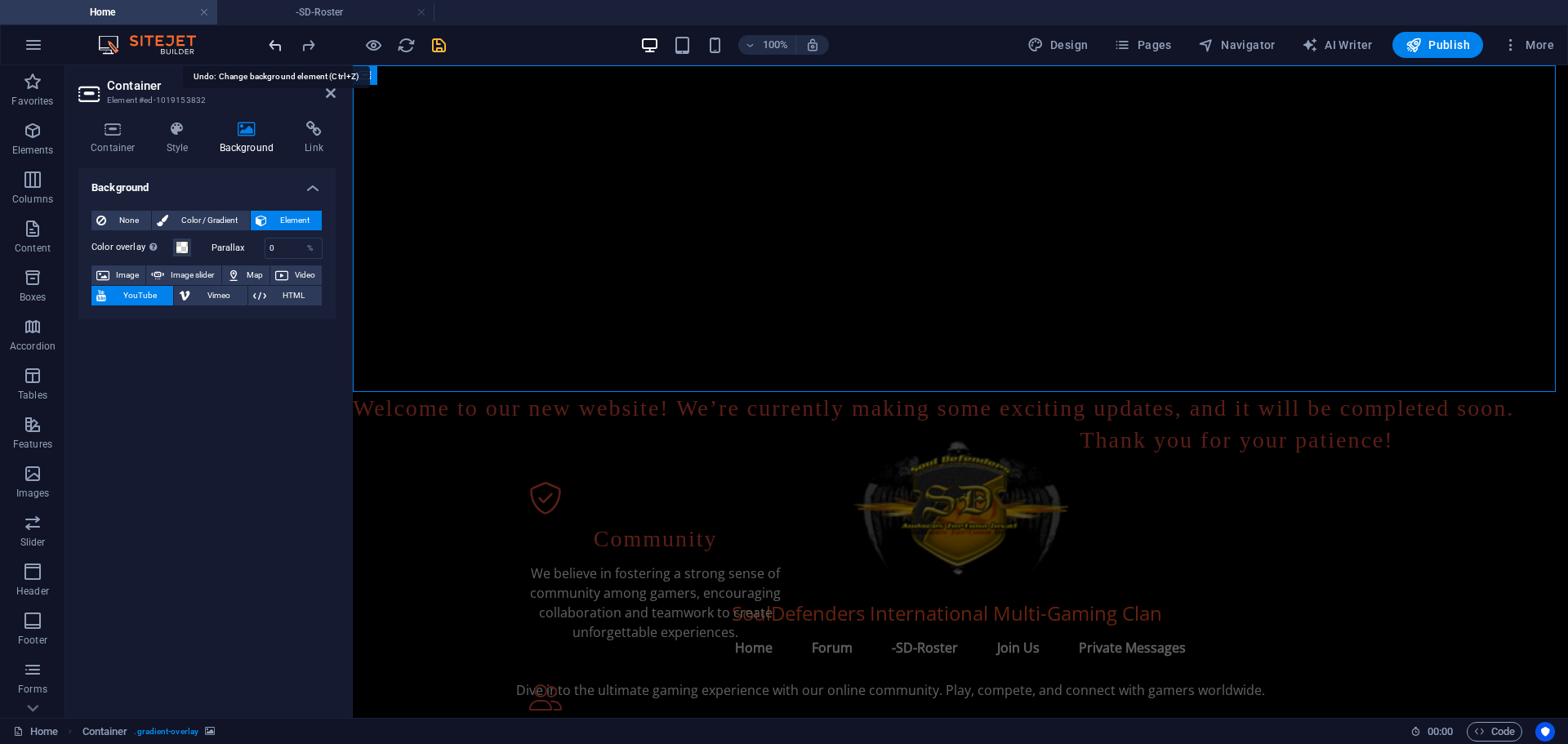
click at [274, 44] on icon "undo" at bounding box center [275, 45] width 18 height 18
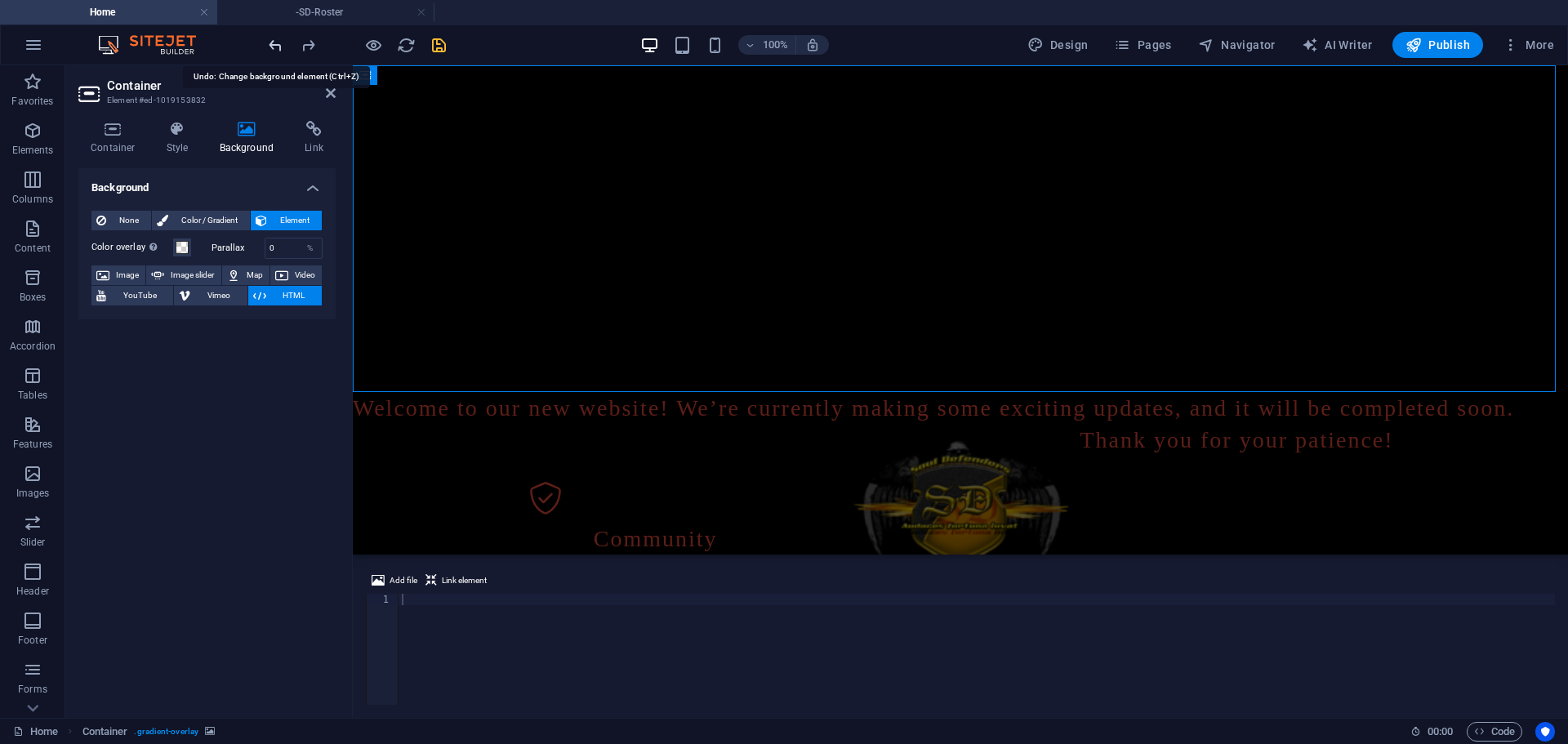
click at [274, 44] on icon "undo" at bounding box center [275, 45] width 18 height 18
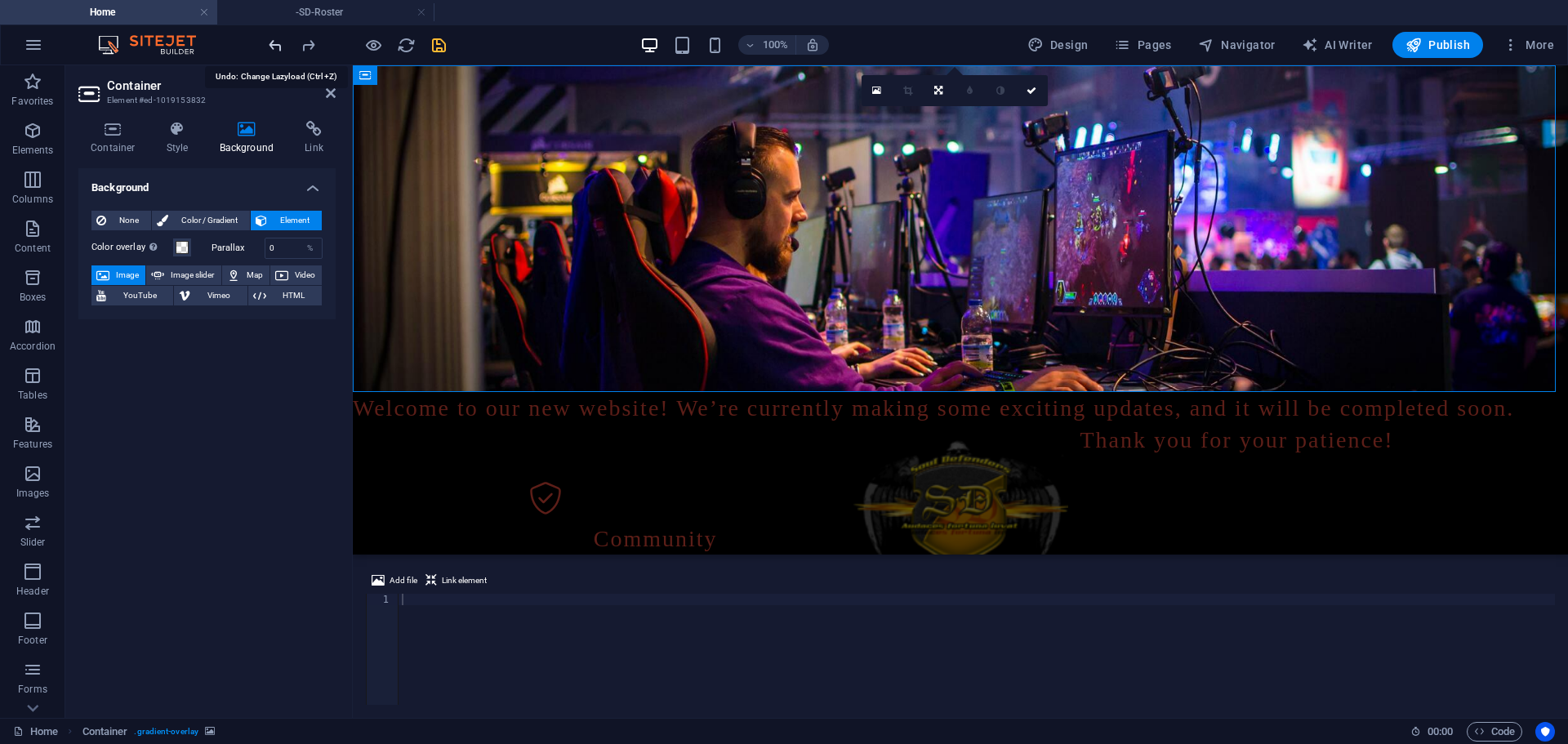
click at [274, 44] on icon "undo" at bounding box center [275, 45] width 18 height 18
click at [767, 598] on div "SoulDefenders International Multi-Gaming Clan" at bounding box center [961, 612] width 889 height 29
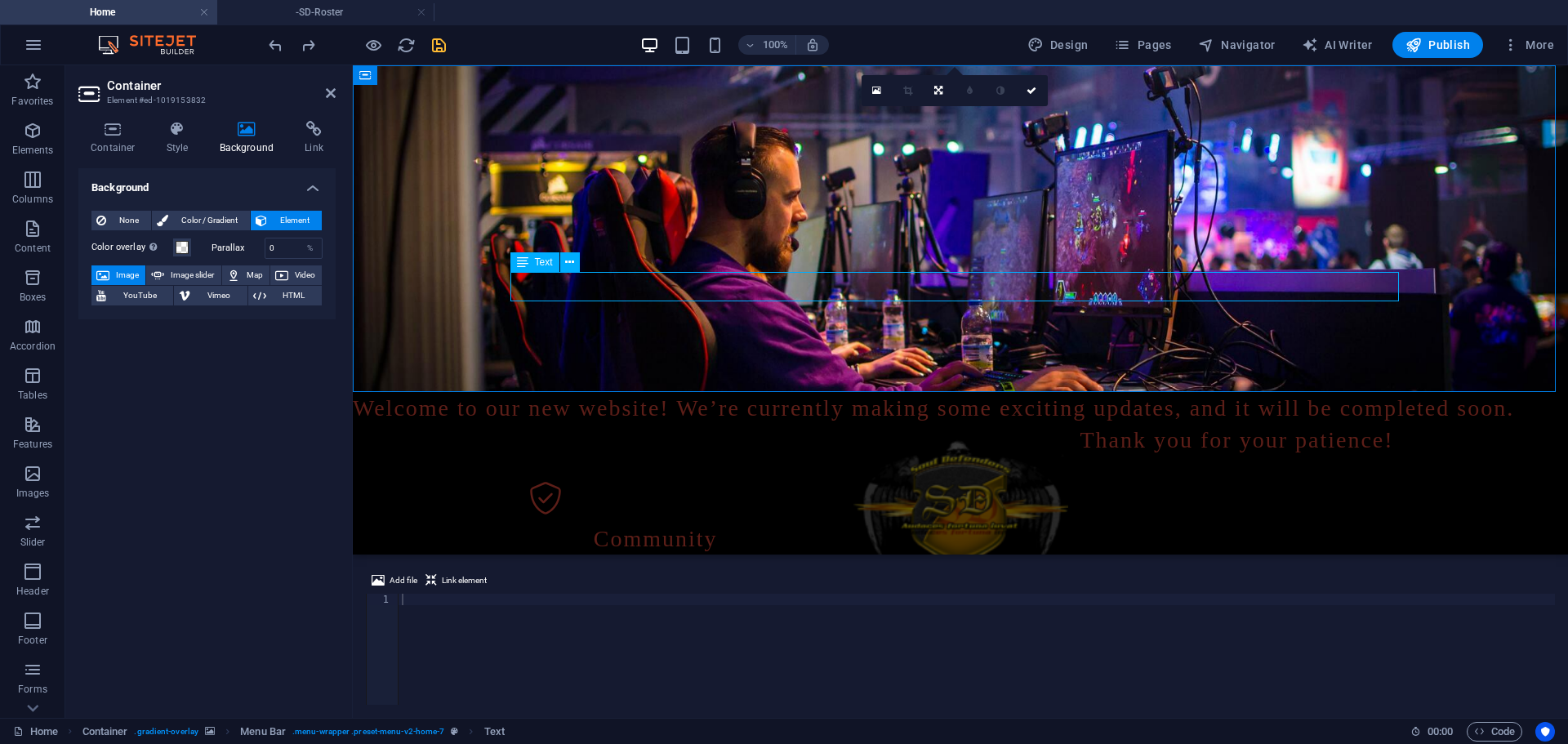
click at [767, 598] on div "SoulDefenders International Multi-Gaming Clan" at bounding box center [961, 612] width 889 height 29
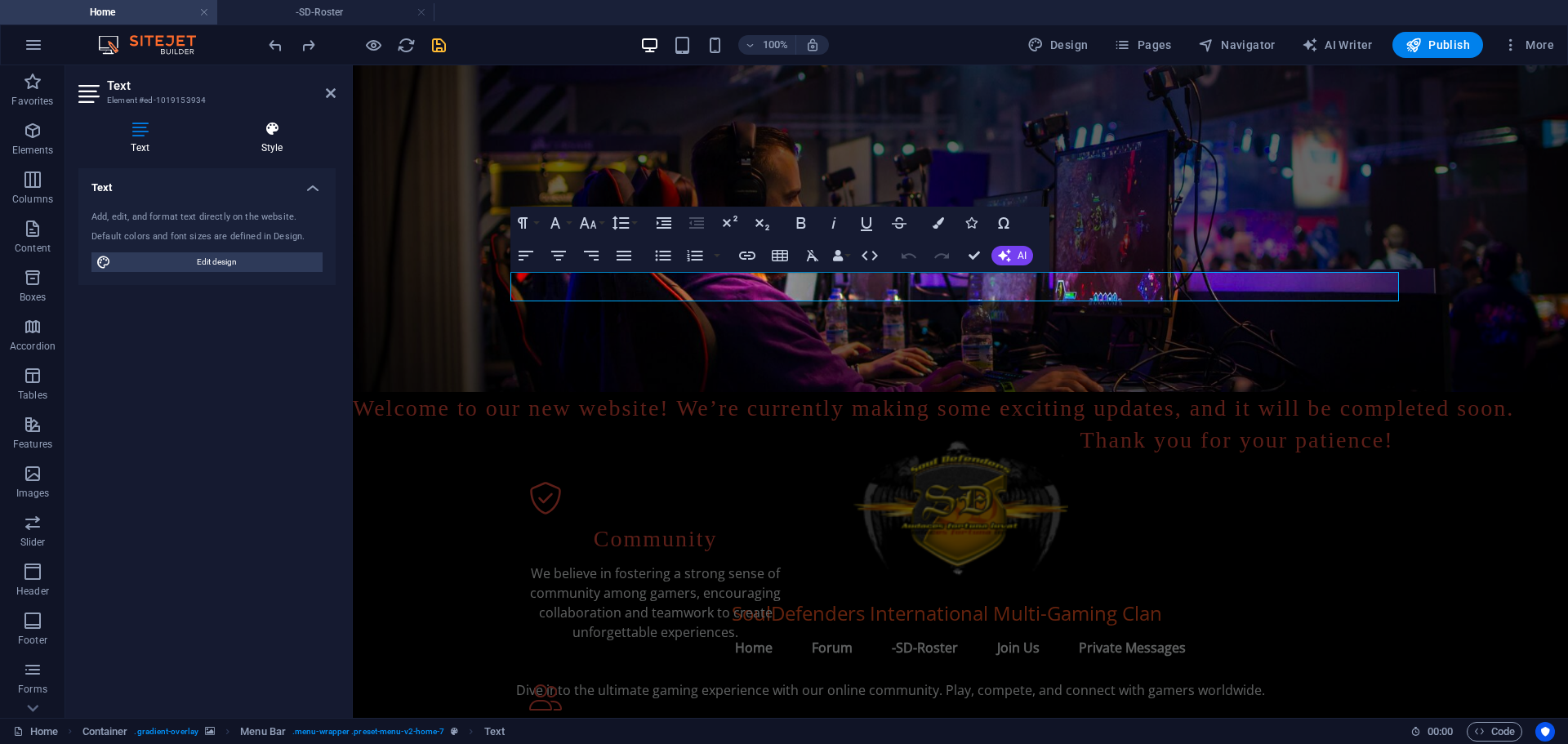
click at [273, 135] on icon at bounding box center [272, 128] width 128 height 17
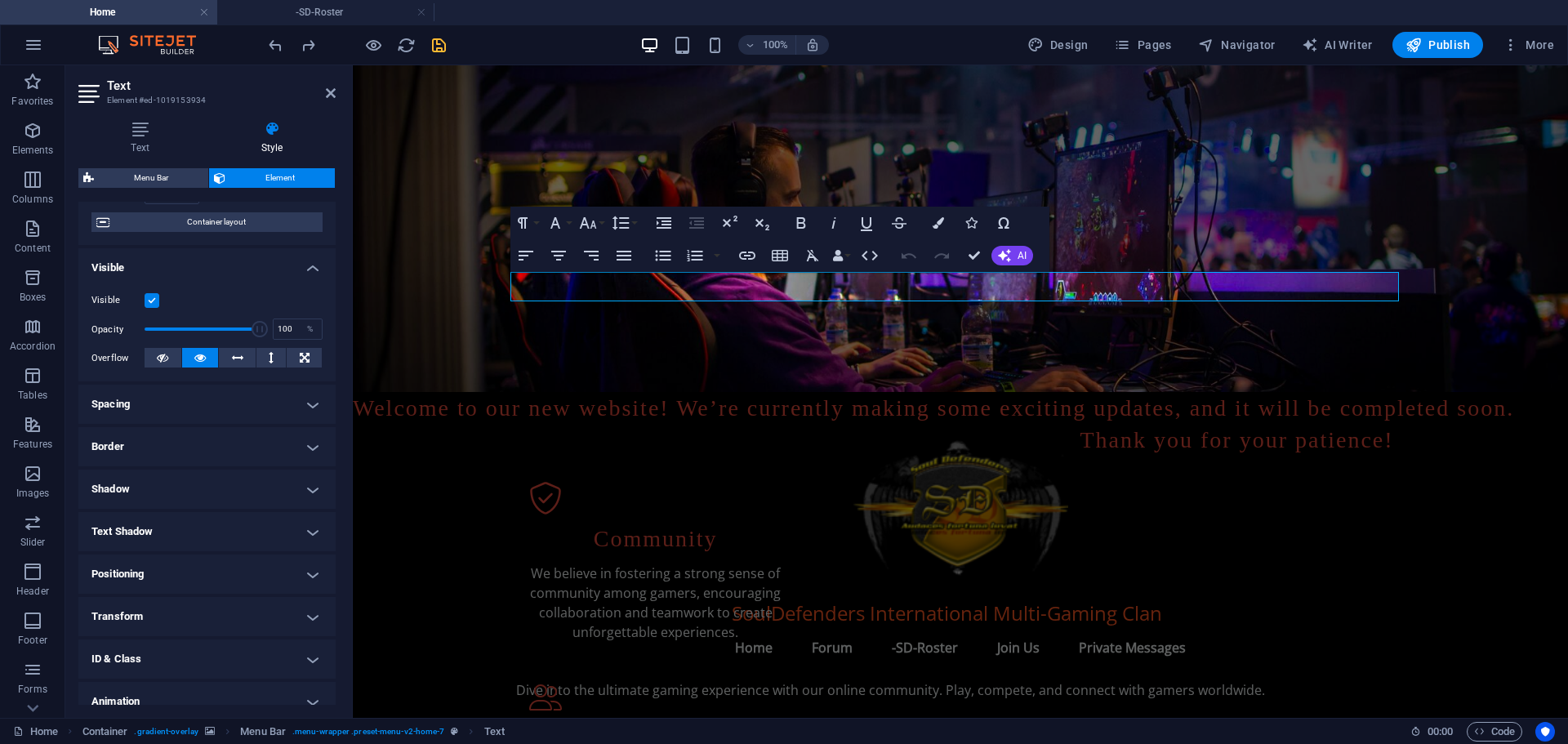
scroll to position [187, 0]
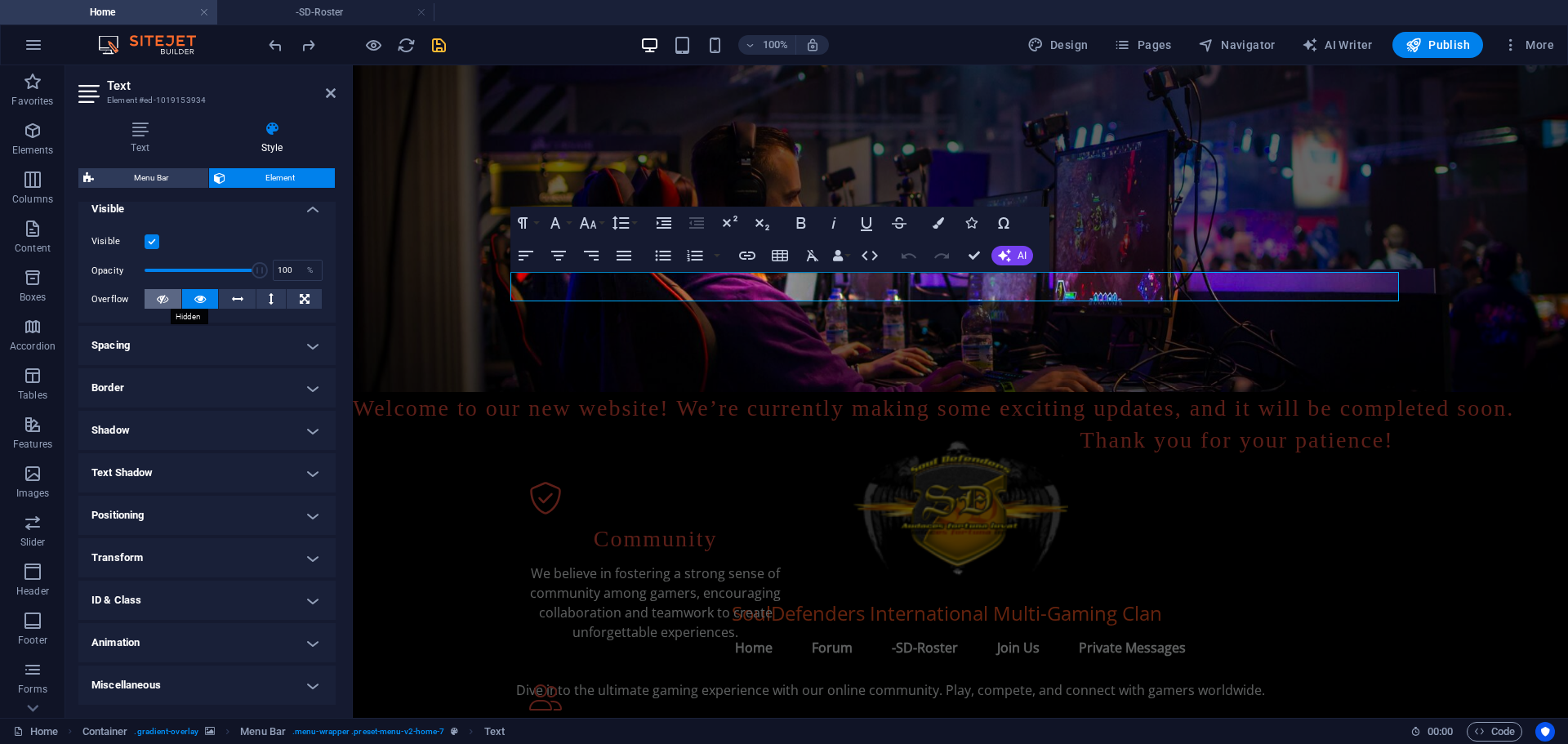
click at [168, 295] on button at bounding box center [163, 299] width 37 height 19
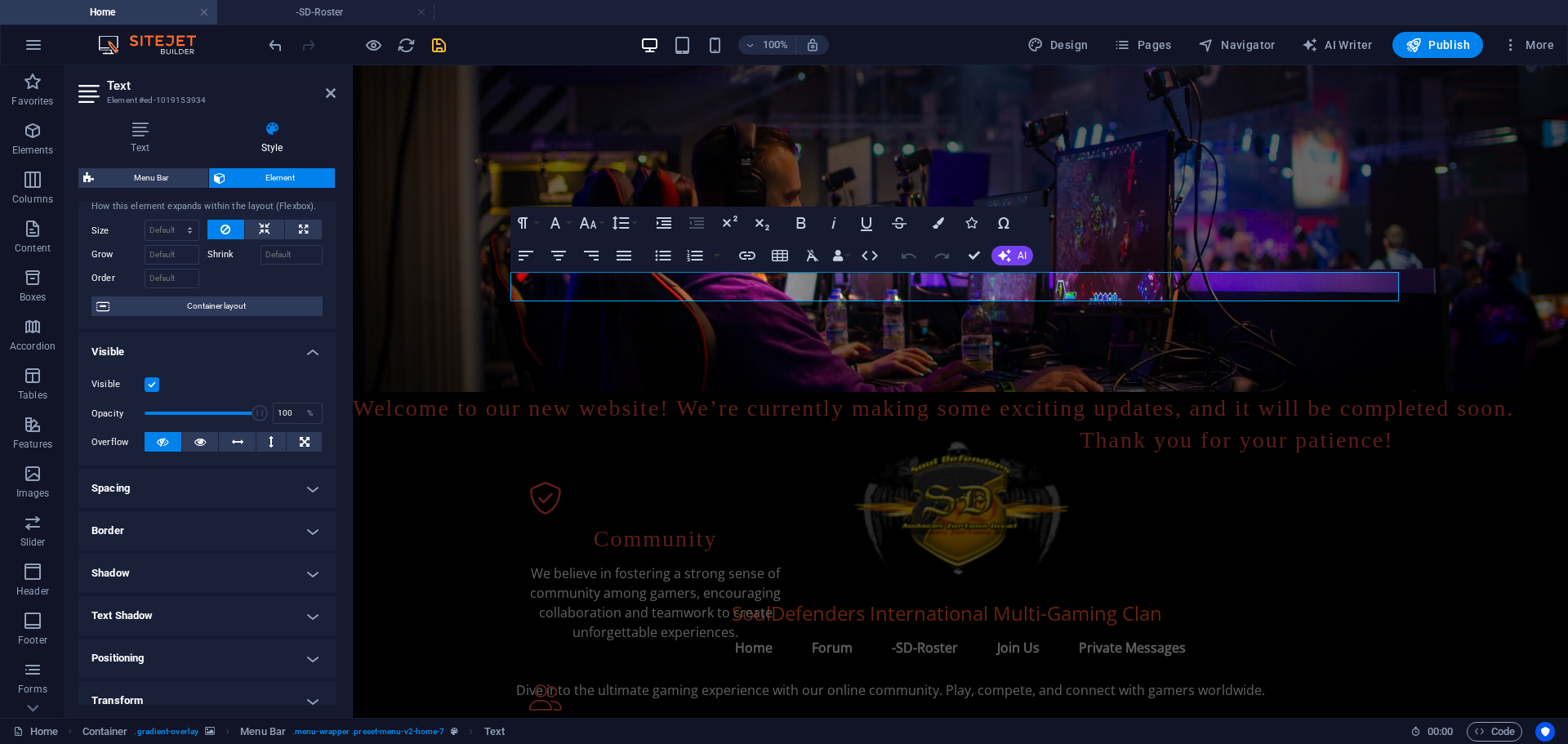
scroll to position [0, 0]
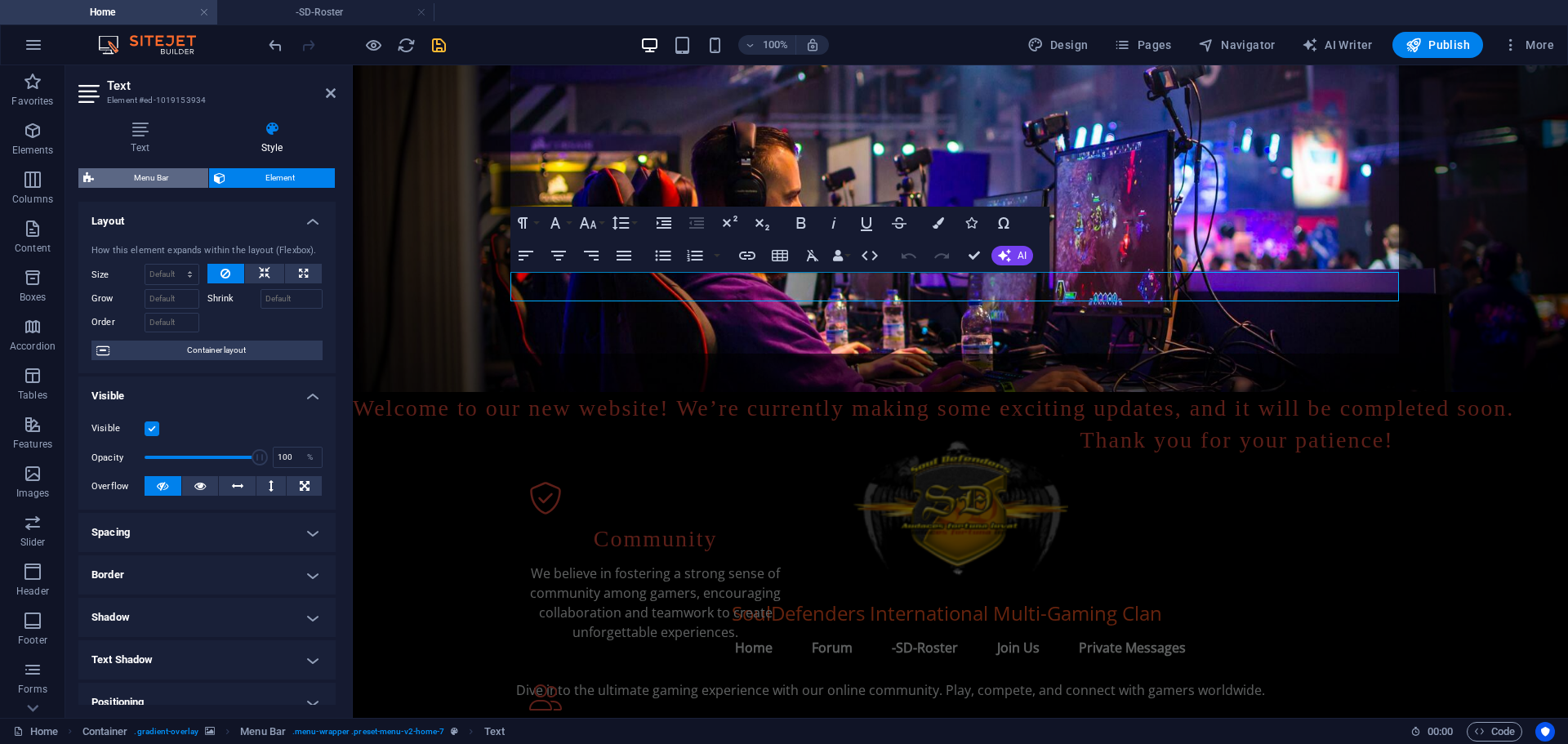
click at [150, 172] on span "Menu Bar" at bounding box center [150, 178] width 105 height 19
select select "rem"
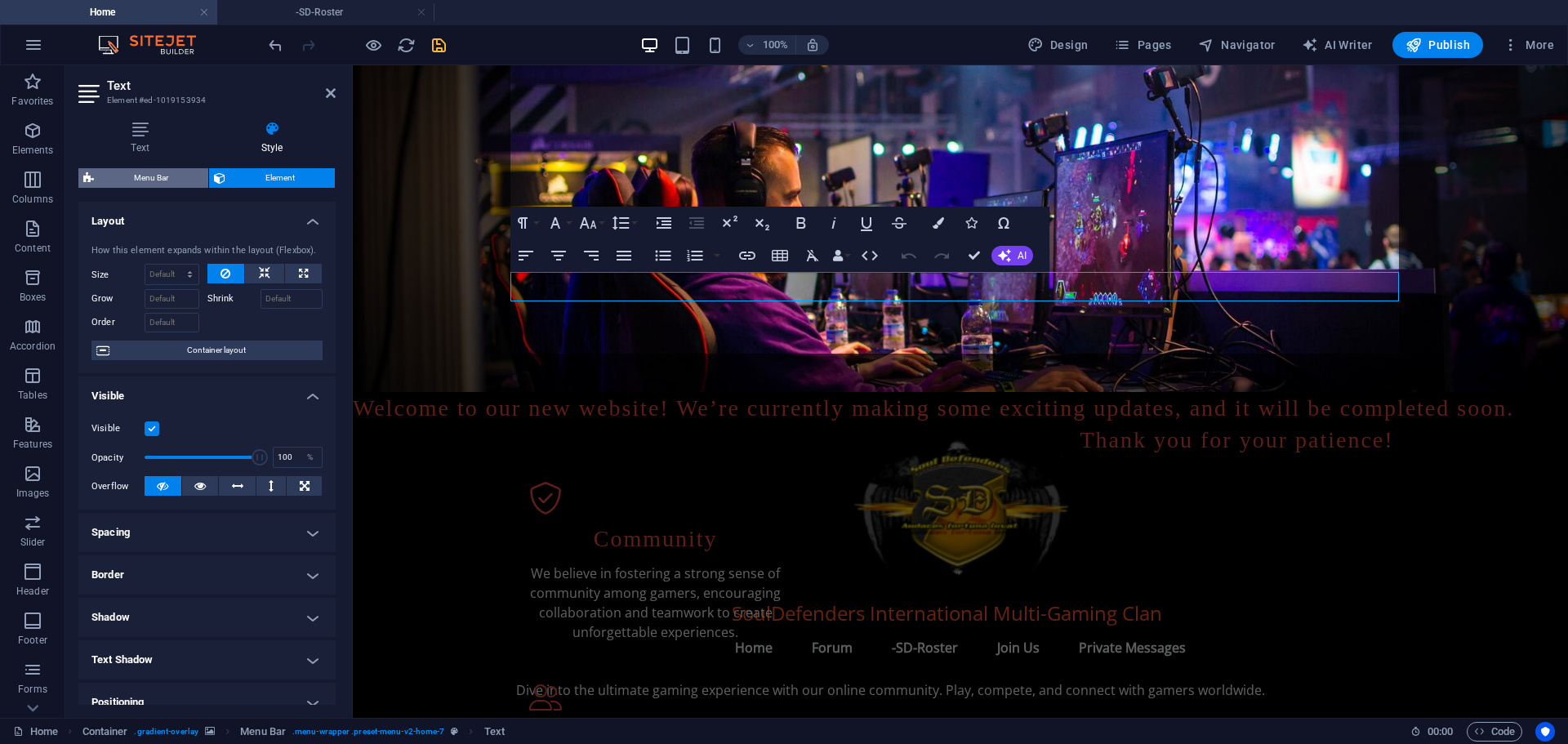
select select "rem"
select select "preset-menu-v2-home-7"
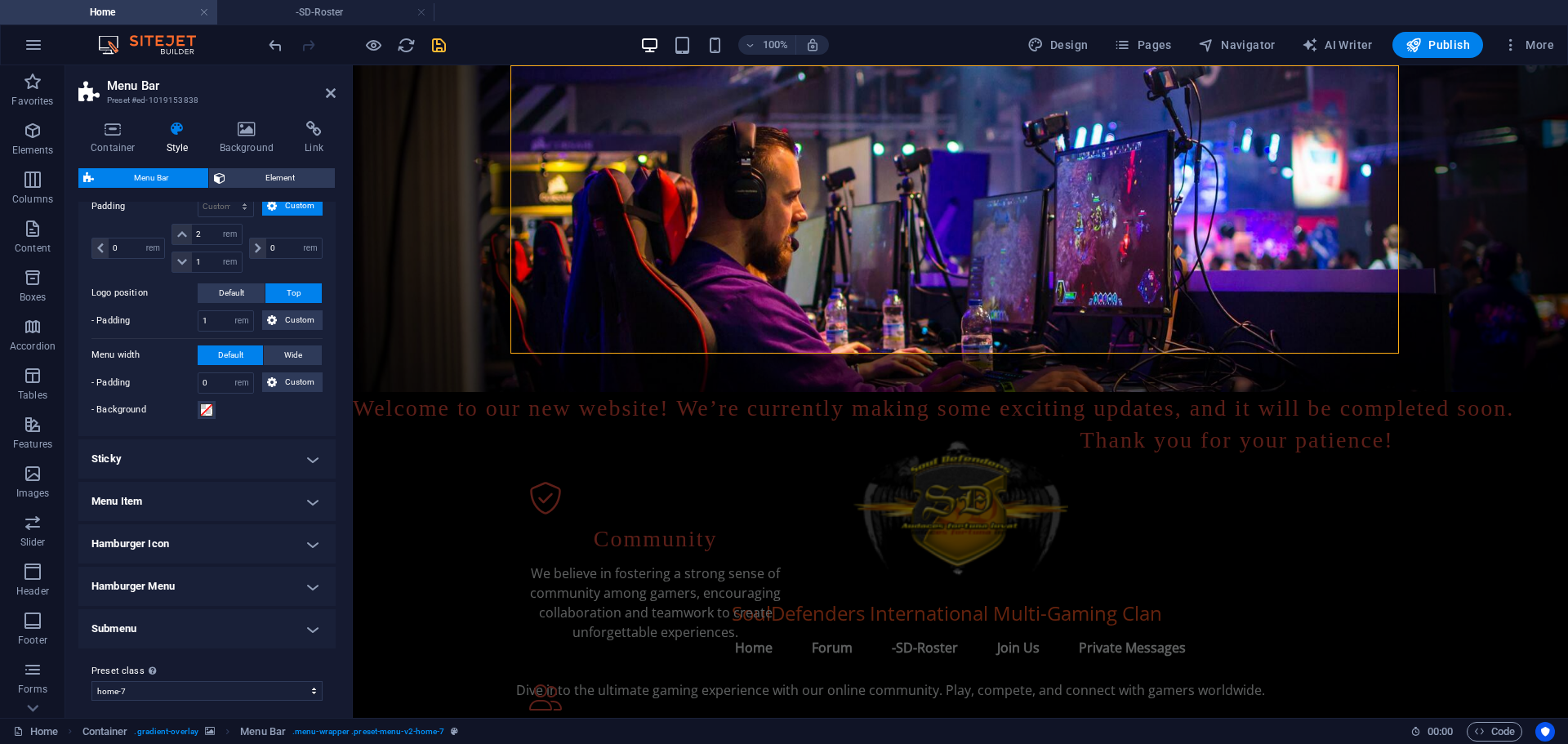
scroll to position [392, 0]
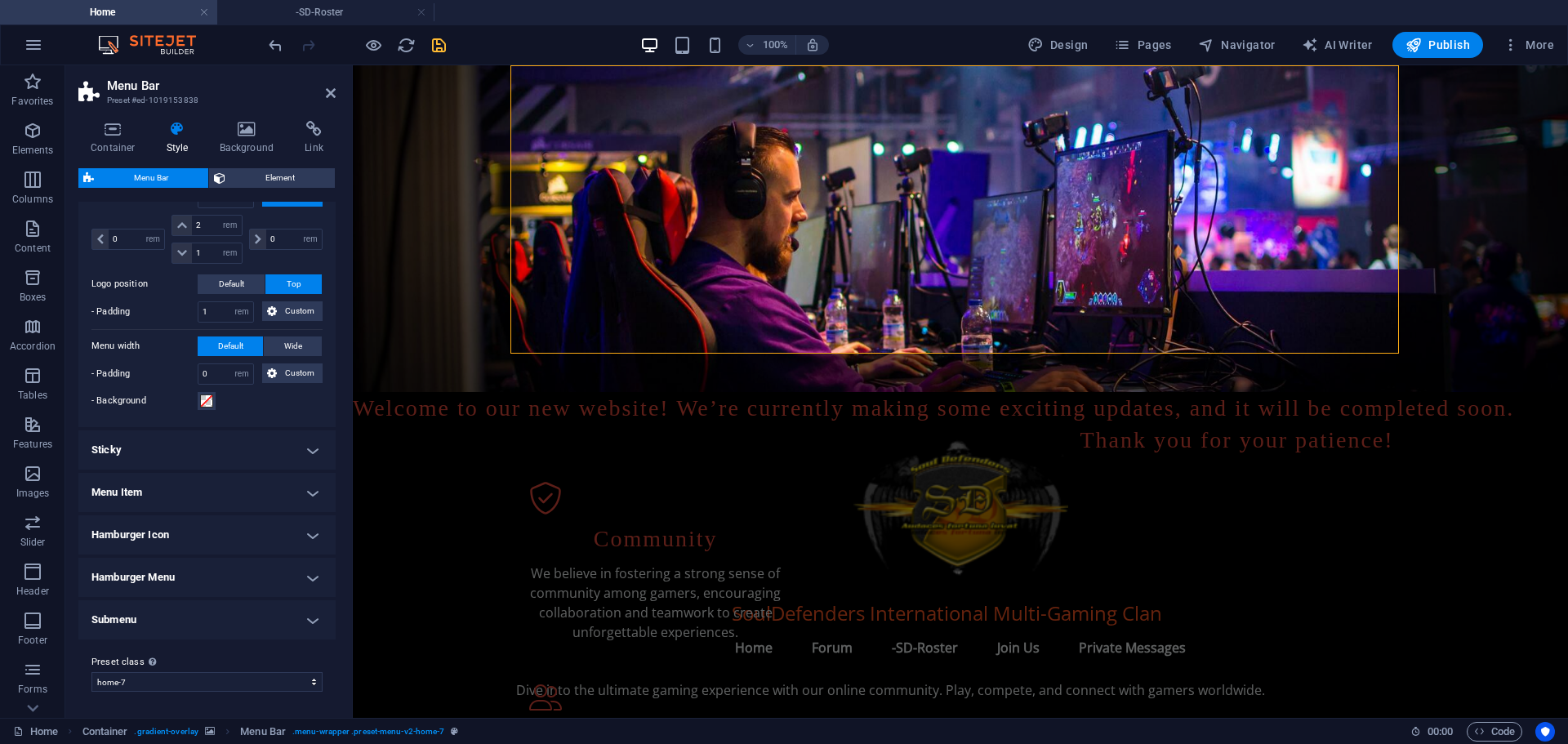
click at [158, 447] on h4 "Sticky" at bounding box center [207, 449] width 257 height 40
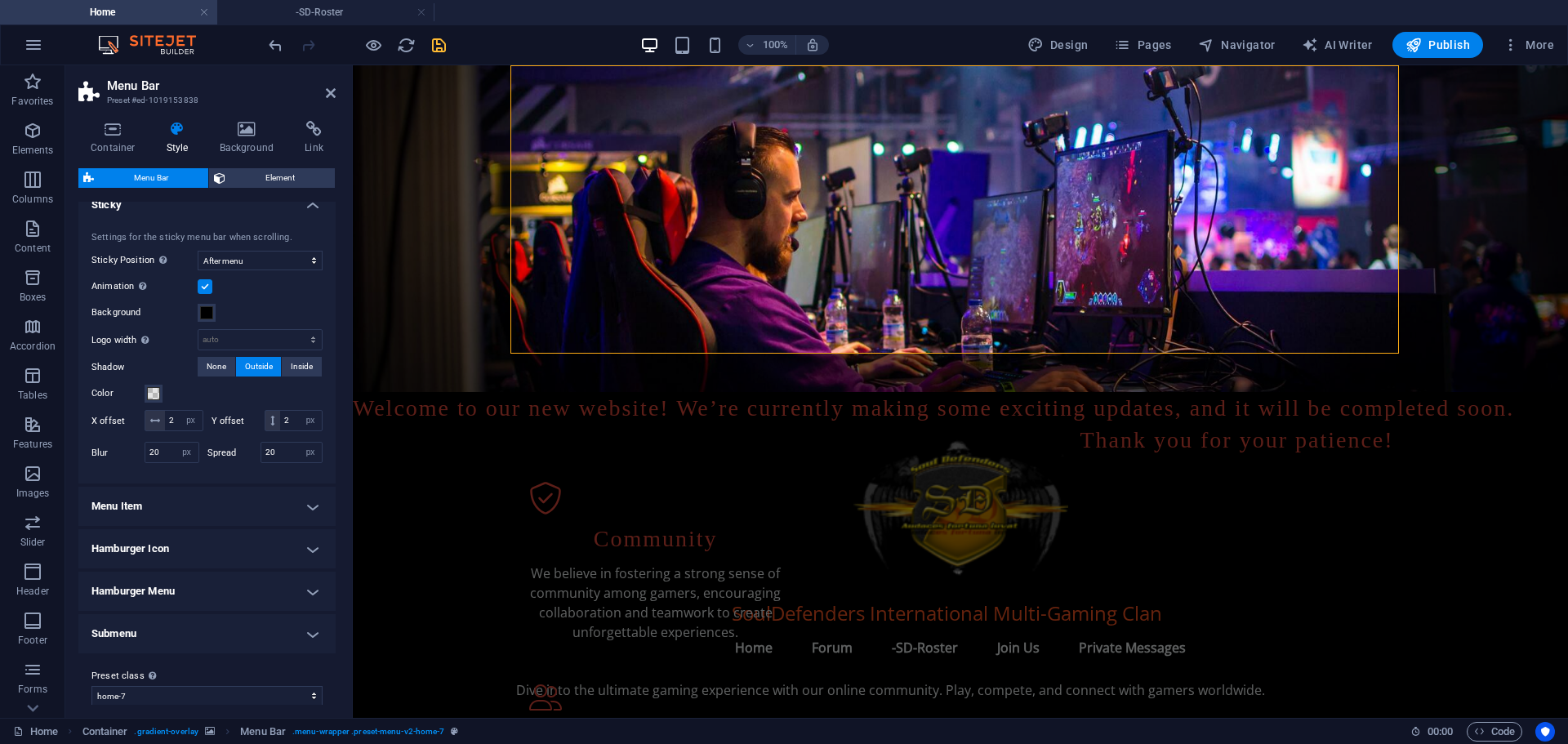
scroll to position [556, 0]
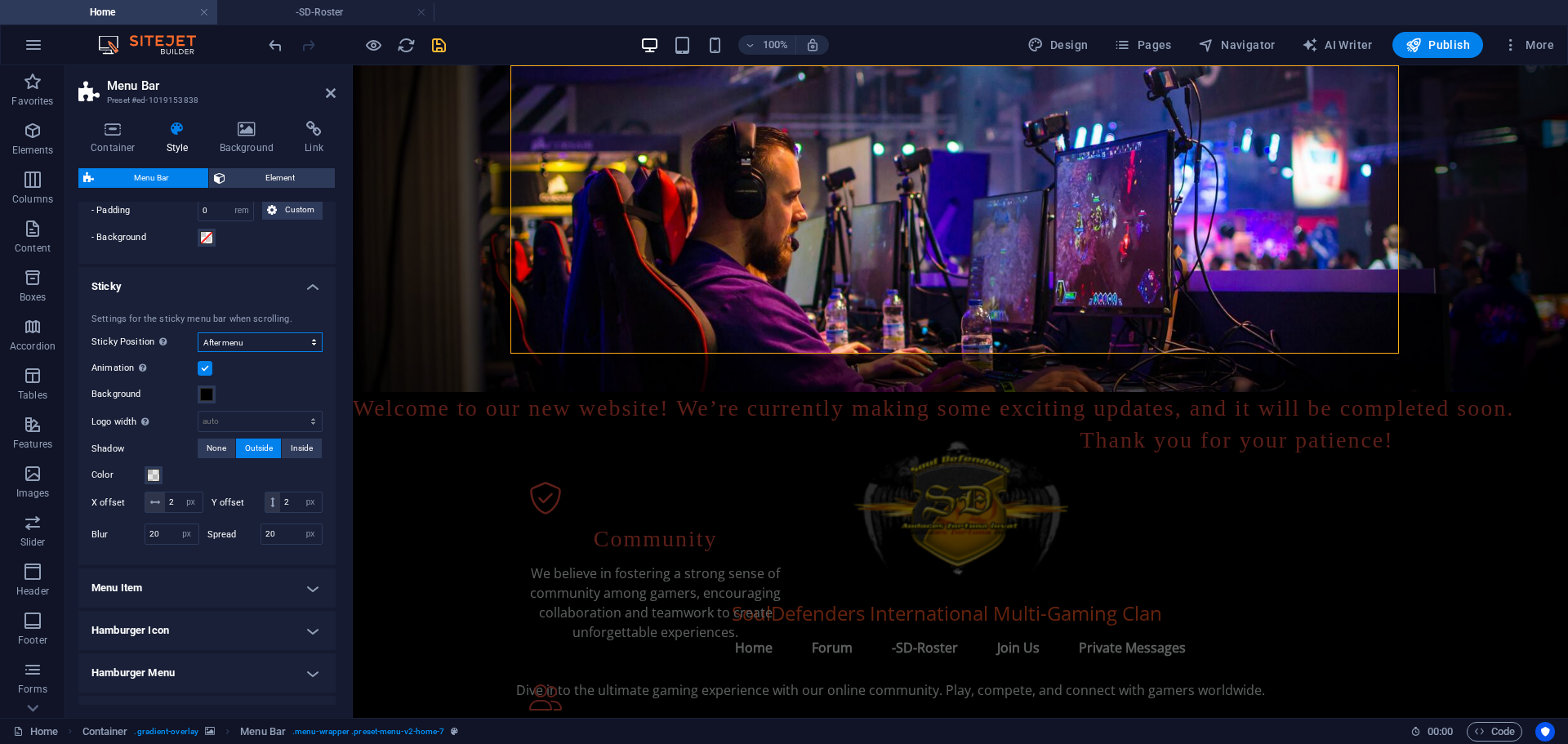
click at [253, 340] on select "Off Instant After menu After banner When scrolling up" at bounding box center [260, 342] width 125 height 19
select select "sticky_none"
click at [198, 352] on select "Off Instant After menu After banner When scrolling up" at bounding box center [260, 342] width 125 height 19
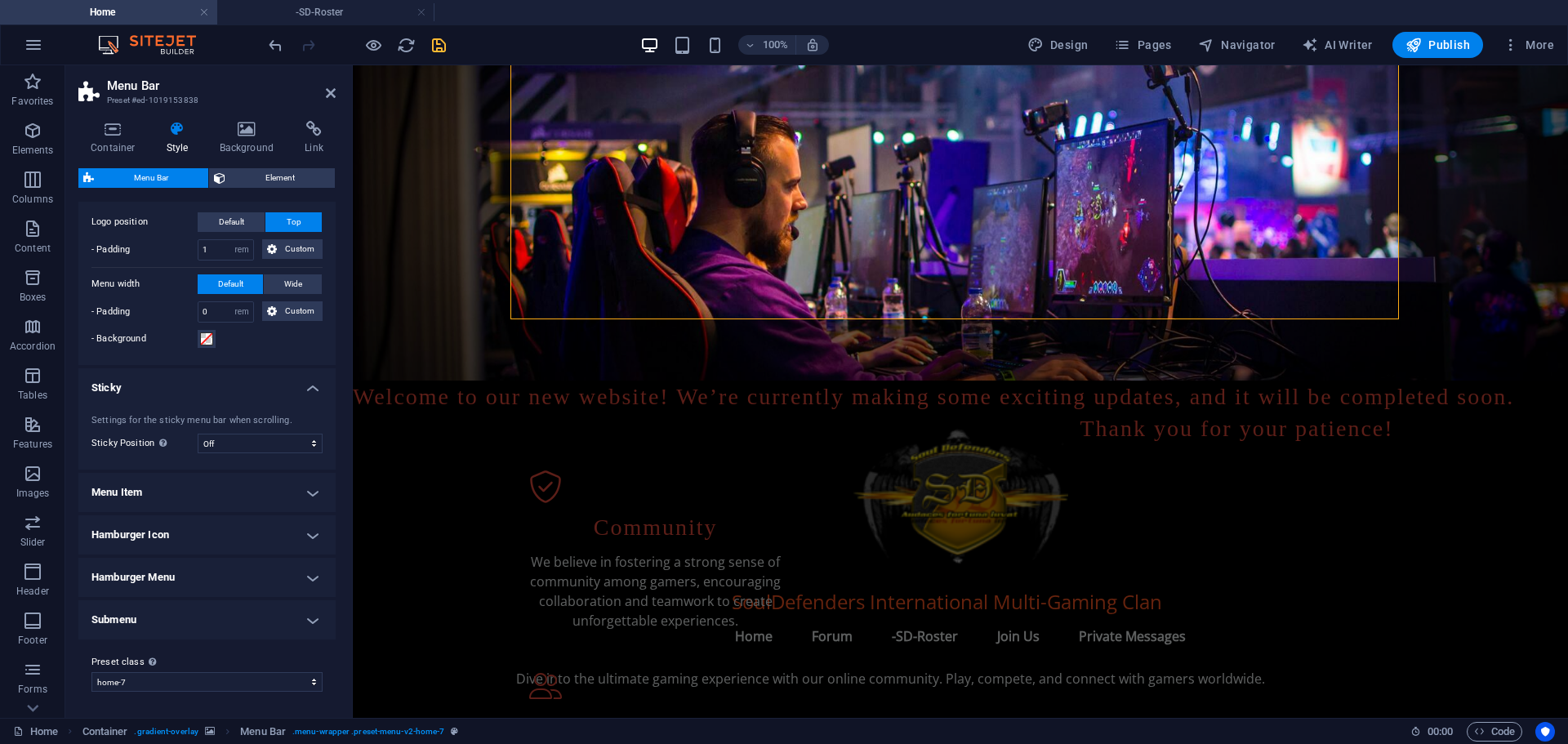
scroll to position [0, 0]
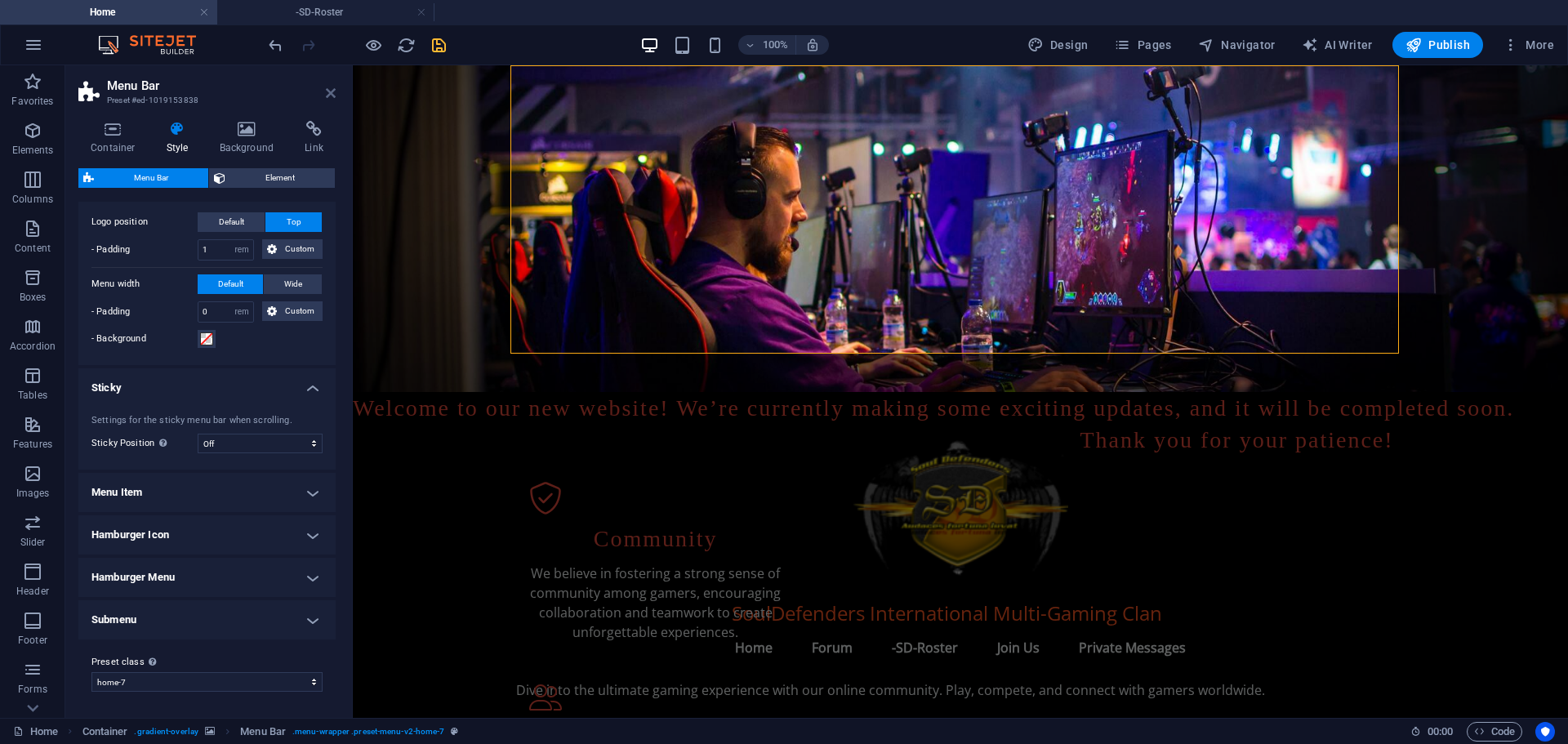
click at [327, 92] on icon at bounding box center [330, 92] width 10 height 13
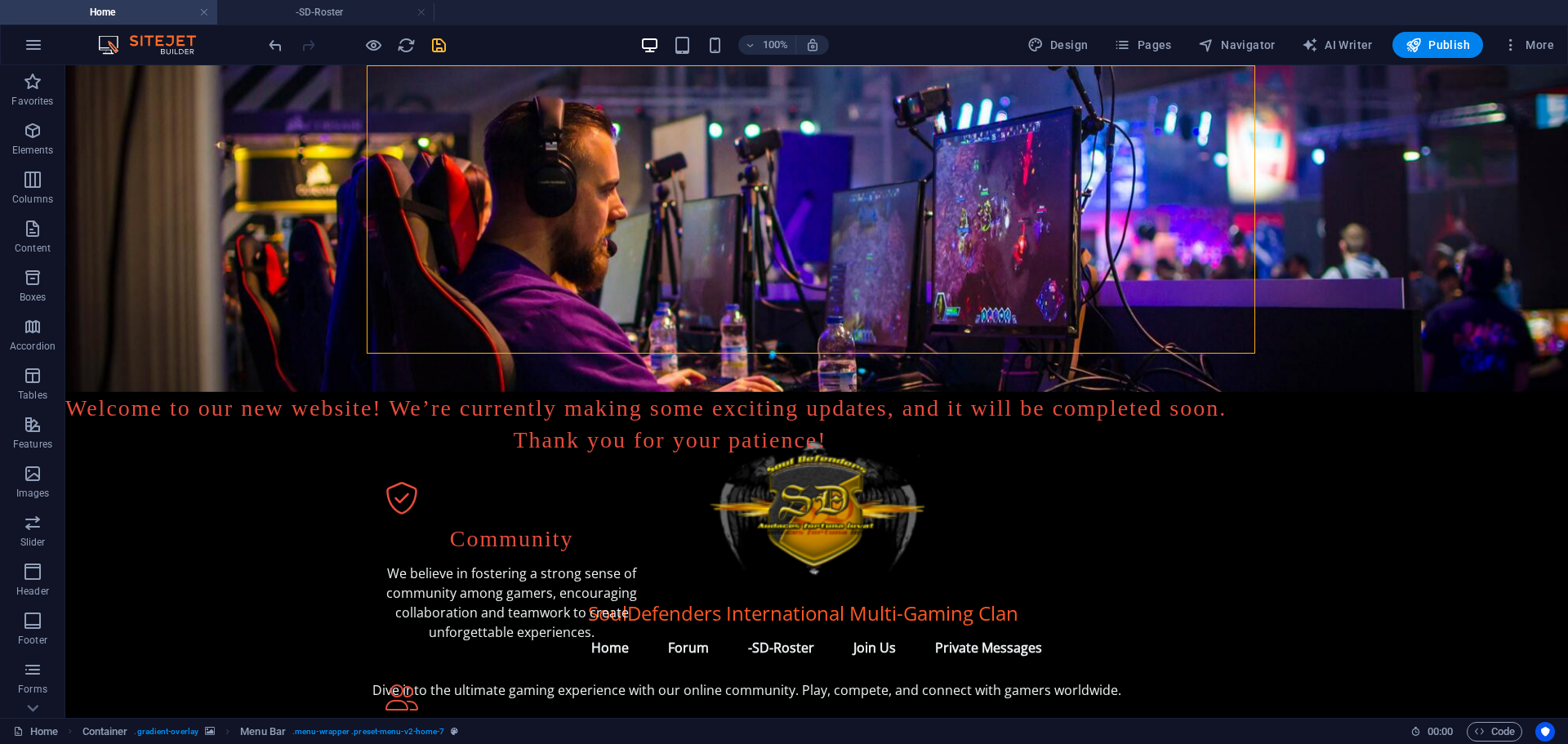
click at [273, 213] on figure at bounding box center [817, 228] width 1503 height 326
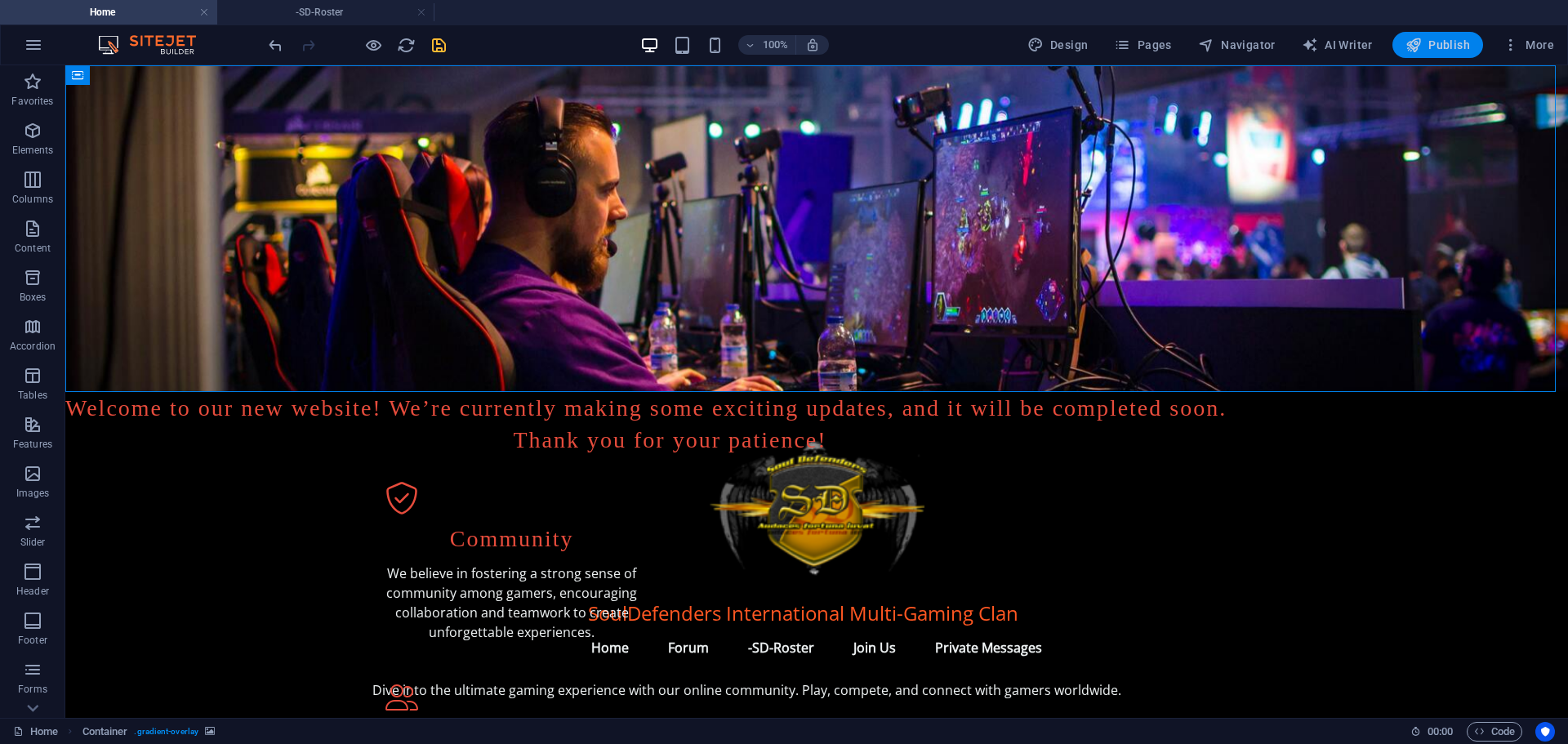
click at [1422, 44] on icon "button" at bounding box center [1413, 45] width 17 height 17
